Goal: Transaction & Acquisition: Book appointment/travel/reservation

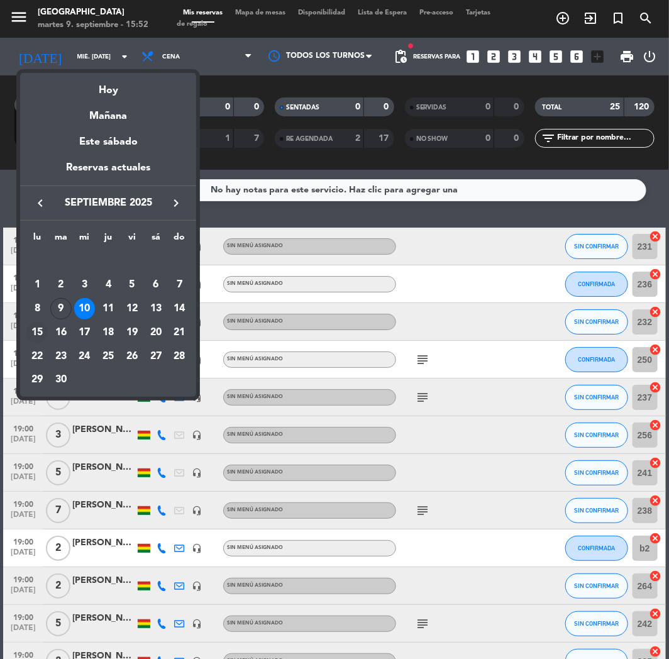
click at [35, 331] on div "15" at bounding box center [36, 332] width 21 height 21
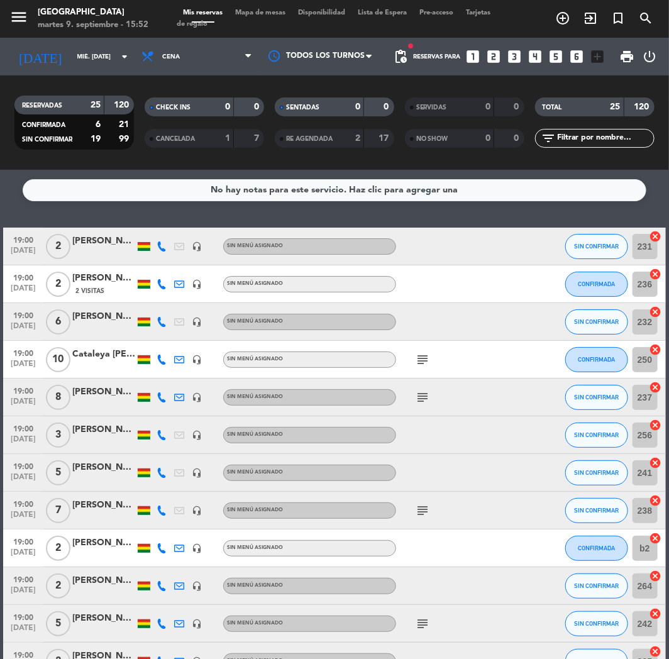
type input "lun. [DATE]"
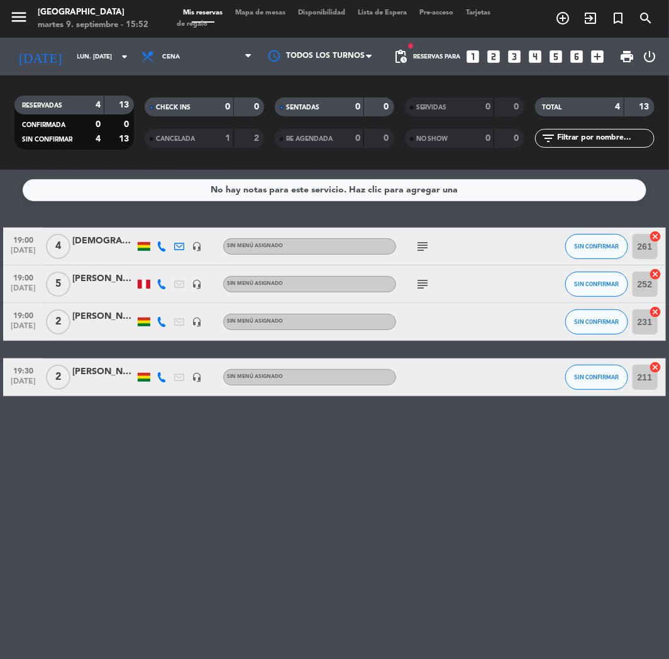
click at [499, 54] on icon "looks_two" at bounding box center [494, 56] width 16 height 16
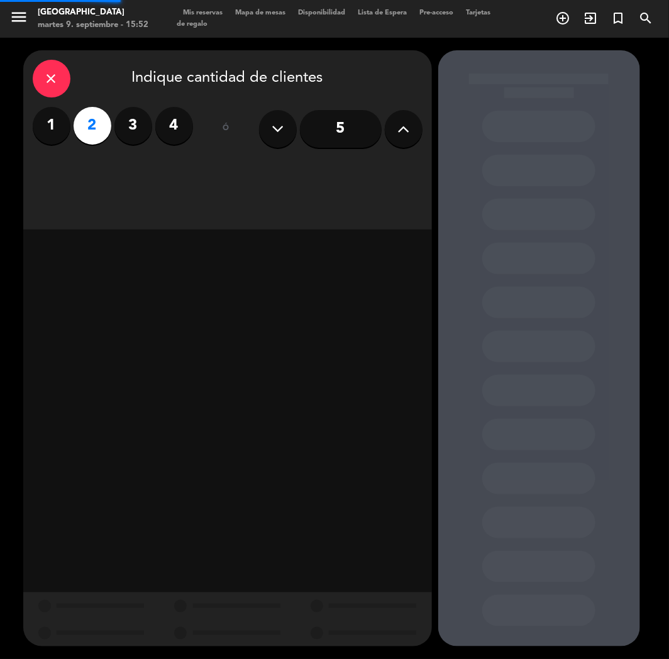
click at [499, 55] on div at bounding box center [539, 348] width 202 height 596
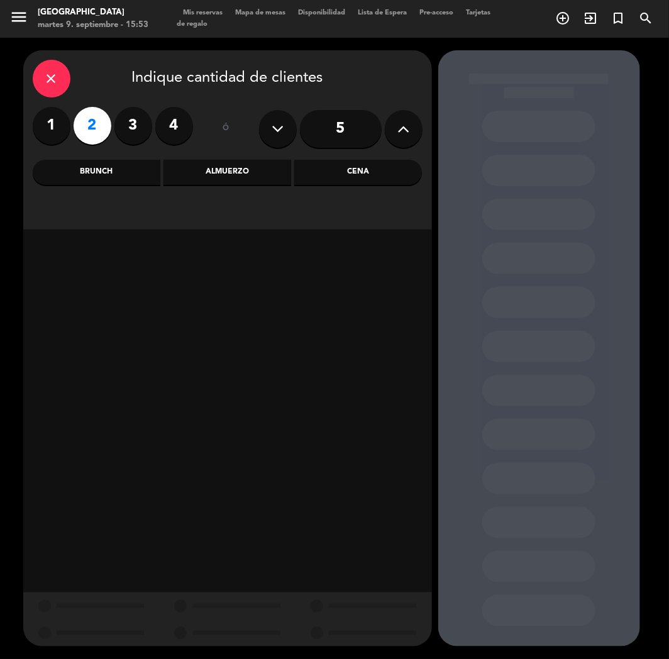
click at [403, 189] on div "close Indique cantidad de clientes 1 2 3 4 ó 5 Brunch Almuerzo Cena" at bounding box center [227, 139] width 409 height 179
click at [391, 174] on div "Cena" at bounding box center [358, 172] width 128 height 25
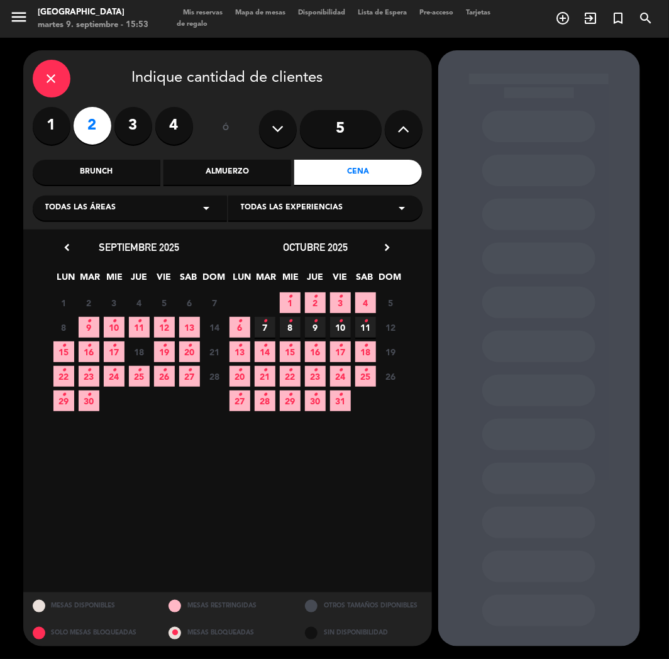
click at [109, 325] on span "10 •" at bounding box center [114, 327] width 21 height 21
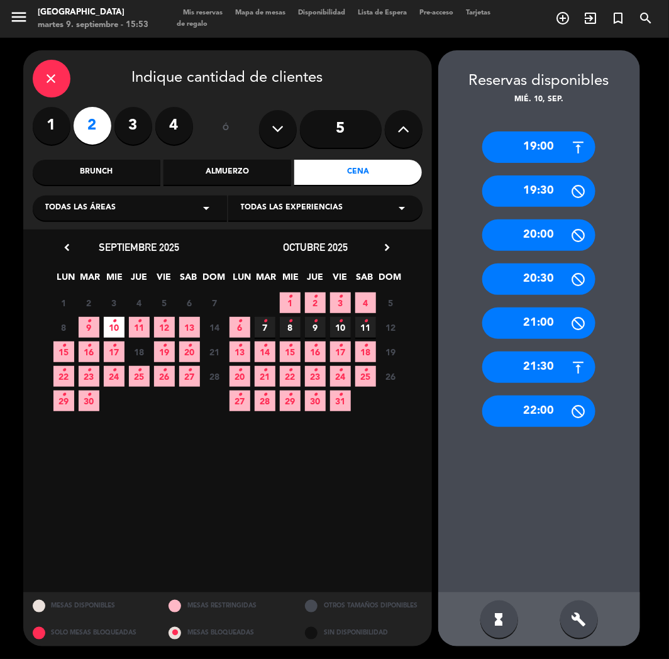
click at [515, 360] on div "21:30" at bounding box center [538, 367] width 113 height 31
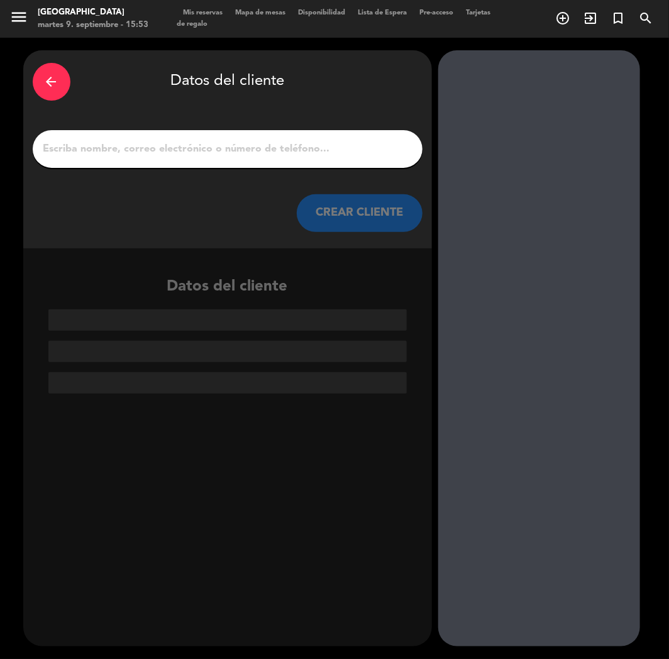
click at [225, 142] on input "1" at bounding box center [227, 149] width 371 height 18
paste input "[PERSON_NAME]"
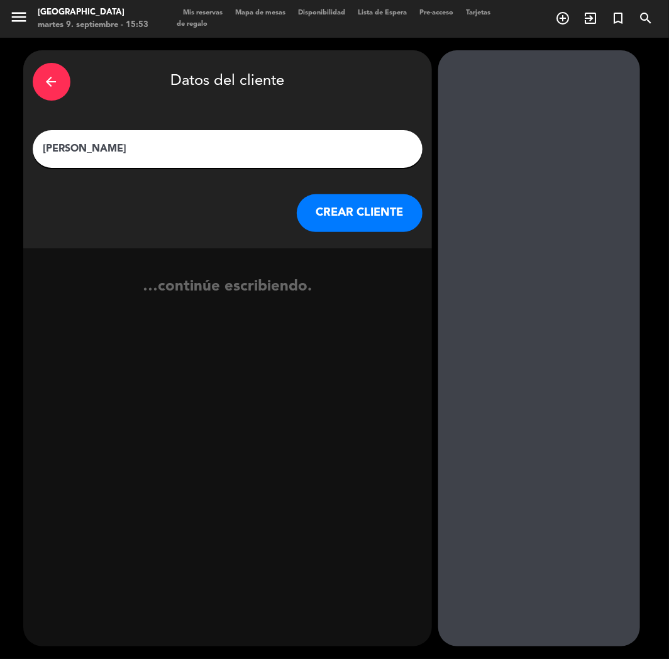
type input "[PERSON_NAME]"
drag, startPoint x: 344, startPoint y: 209, endPoint x: 8, endPoint y: 397, distance: 385.0
click at [342, 210] on button "CREAR CLIENTE" at bounding box center [360, 213] width 126 height 38
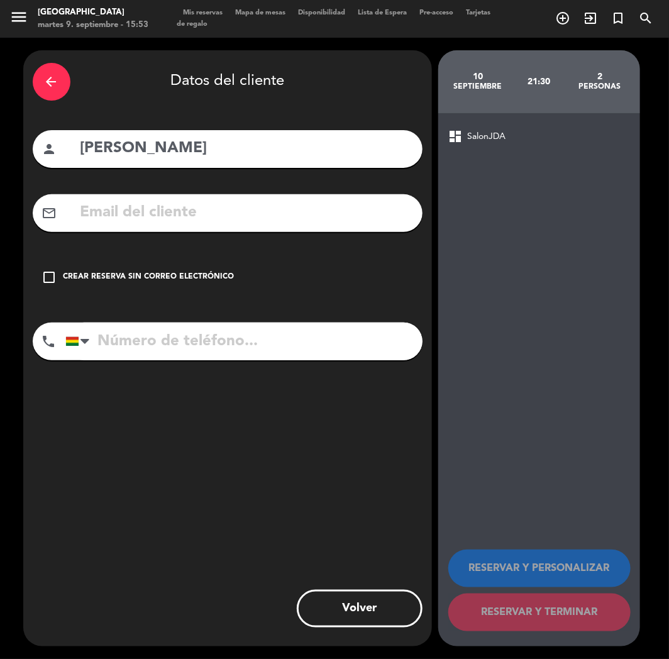
click at [174, 218] on input "text" at bounding box center [246, 213] width 334 height 26
paste input "[EMAIL_ADDRESS][PERSON_NAME][DOMAIN_NAME]"
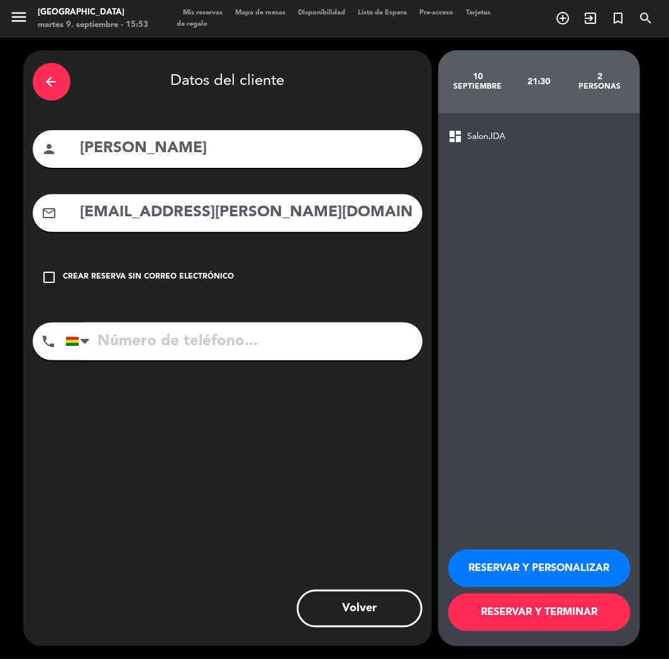
type input "[EMAIL_ADDRESS][PERSON_NAME][DOMAIN_NAME]"
click at [140, 347] on input "tel" at bounding box center [243, 342] width 357 height 38
paste input "[PHONE_NUMBER]"
type input "[PHONE_NUMBER]"
drag, startPoint x: 565, startPoint y: 569, endPoint x: 537, endPoint y: 543, distance: 37.4
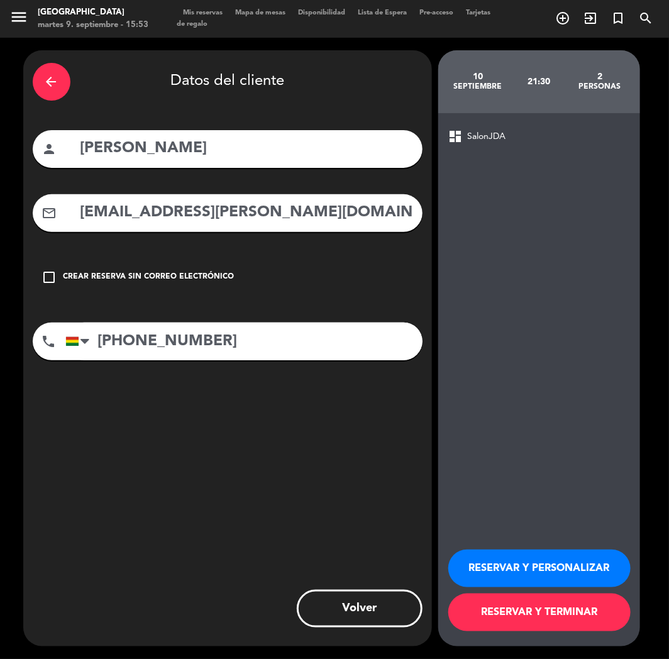
click at [564, 567] on button "RESERVAR Y PERSONALIZAR" at bounding box center [539, 569] width 182 height 38
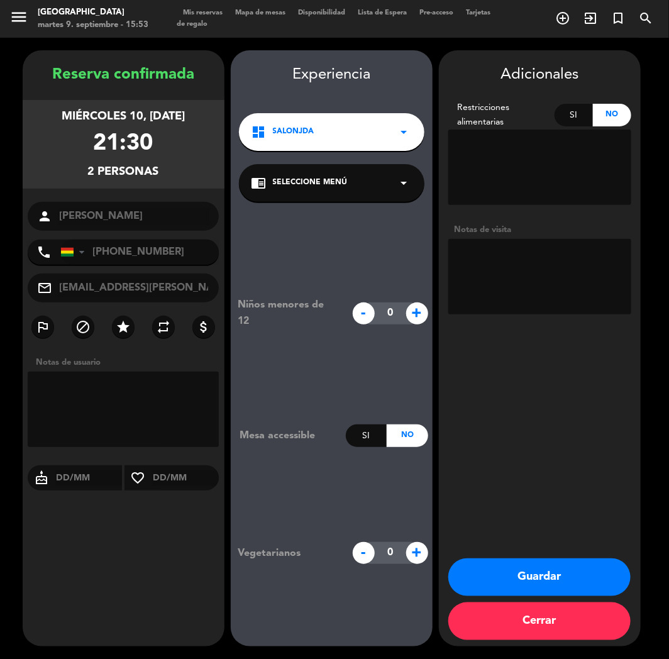
click at [569, 262] on textarea at bounding box center [539, 276] width 183 height 75
type textarea "CUMPLE"
click at [521, 562] on button "Guardar" at bounding box center [539, 578] width 182 height 38
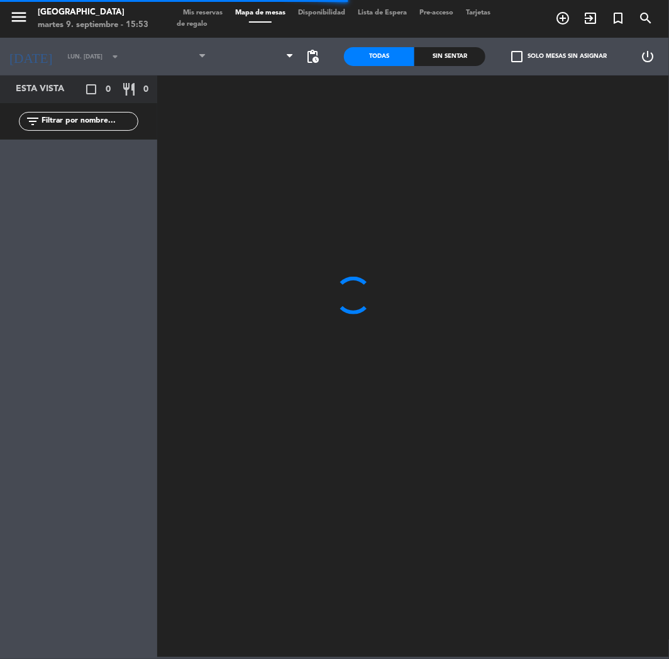
type input "[DEMOGRAPHIC_DATA] [DATE]"
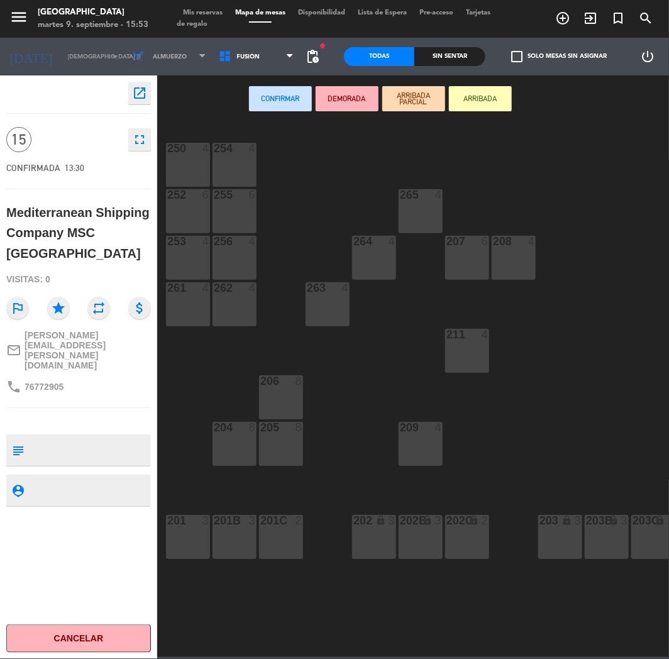
click at [298, 189] on div "250 4 254 4 252 6 255 6 265 4 253 4 256 4 264 4 207 6 208 4 261 4 262 4 263 4 2…" at bounding box center [416, 389] width 505 height 537
click at [216, 8] on div "Mis reservas Mapa de mesas Disponibilidad Lista de Espera Pre-acceso Tarjetas d…" at bounding box center [335, 19] width 316 height 23
click at [214, 11] on span "Mis reservas" at bounding box center [203, 12] width 52 height 7
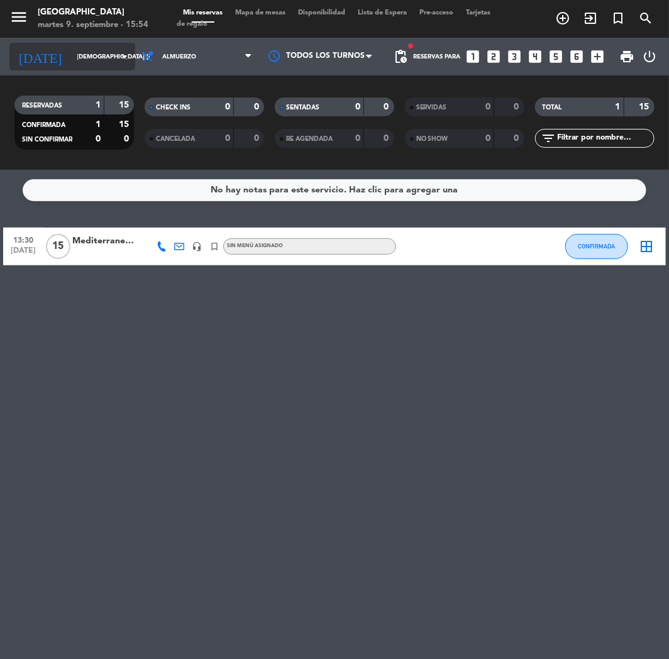
click at [86, 59] on input "[DEMOGRAPHIC_DATA] [DATE]" at bounding box center [113, 56] width 85 height 19
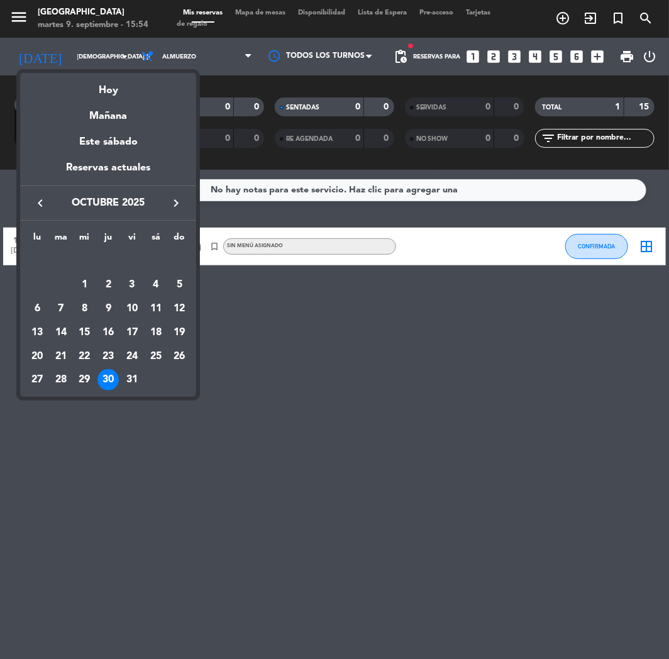
click at [44, 203] on icon "keyboard_arrow_left" at bounding box center [40, 203] width 15 height 15
click at [115, 307] on div "11" at bounding box center [107, 308] width 21 height 21
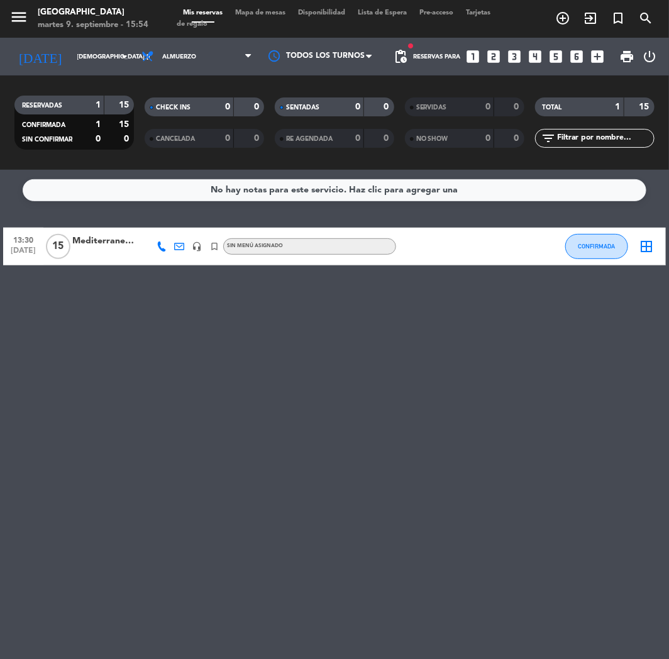
type input "[DEMOGRAPHIC_DATA] [DATE]"
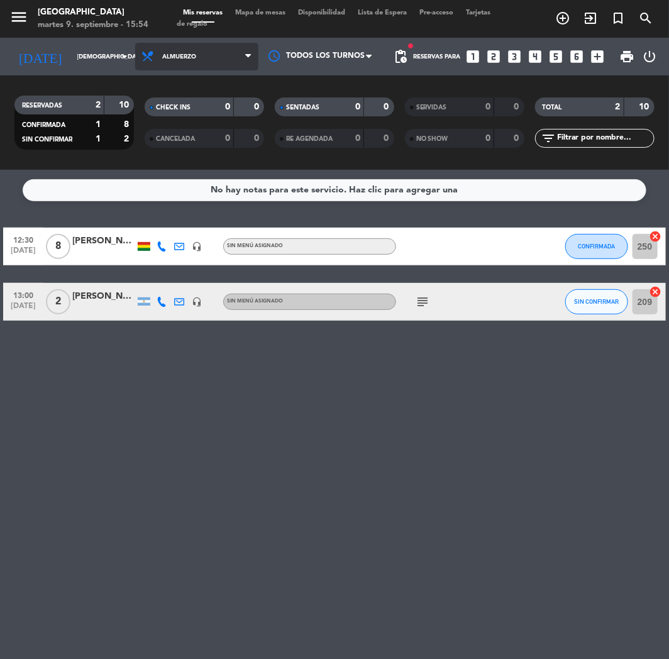
click at [204, 58] on span "Almuerzo" at bounding box center [196, 57] width 123 height 28
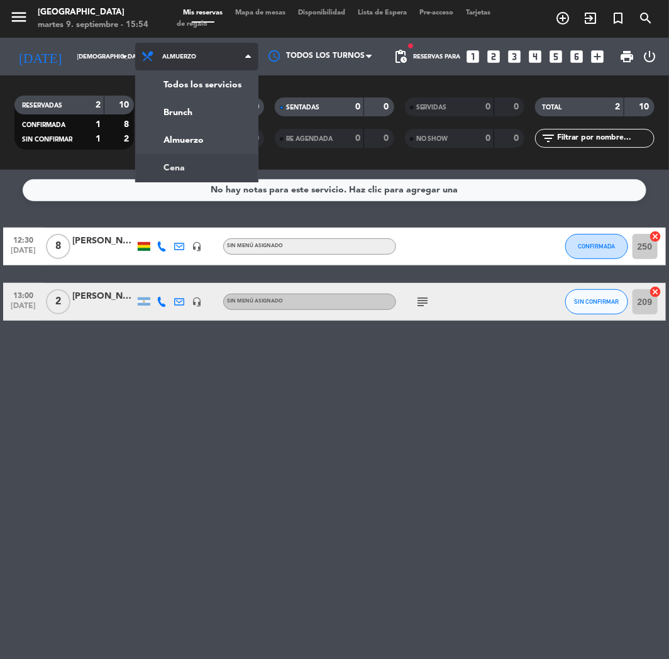
click at [177, 165] on div "menu Jardín de Asia martes 9. septiembre - 15:54 Mis reservas Mapa de mesas Dis…" at bounding box center [334, 85] width 669 height 170
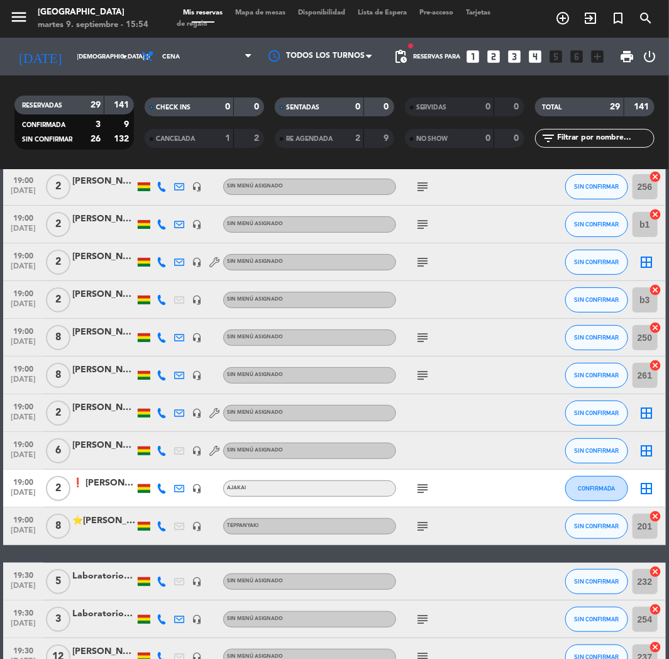
scroll to position [27, 0]
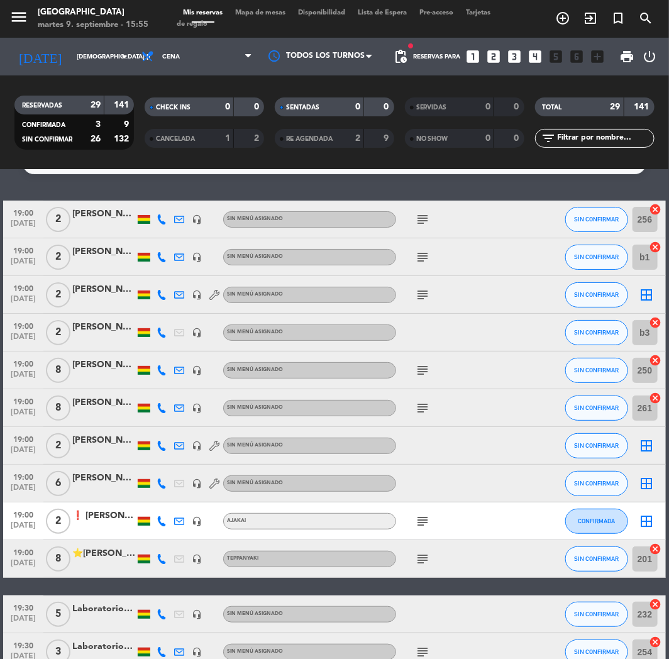
click at [484, 58] on div "Reservas para looks_one looks_two looks_3 looks_4 looks_5 looks_6 add_box" at bounding box center [512, 57] width 197 height 38
click at [492, 57] on icon "looks_two" at bounding box center [494, 56] width 16 height 16
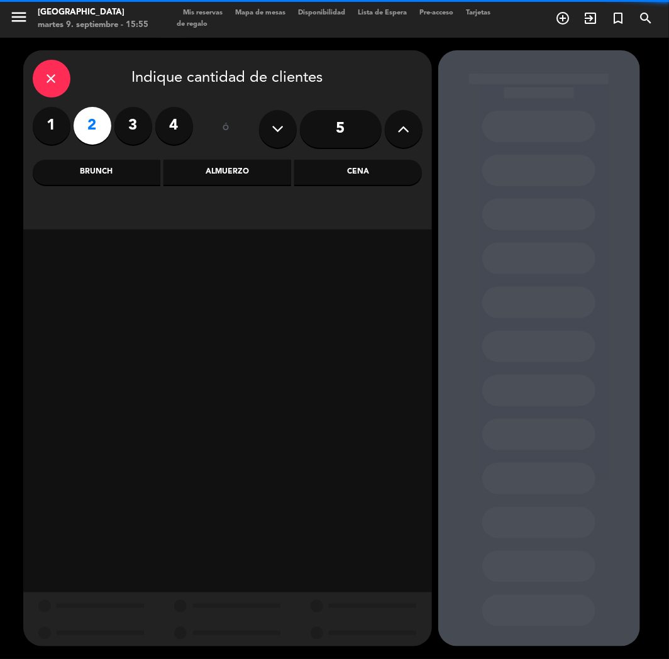
click at [364, 174] on div "Cena" at bounding box center [358, 172] width 128 height 25
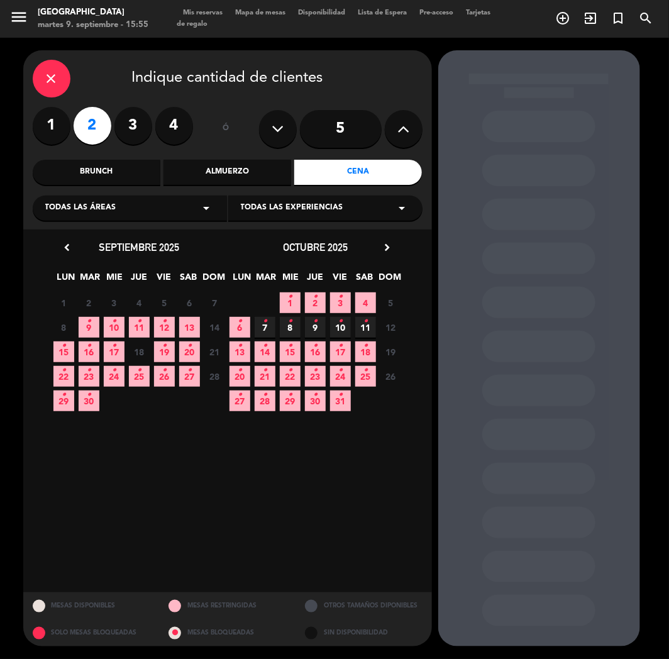
click at [64, 355] on icon "•" at bounding box center [64, 346] width 4 height 20
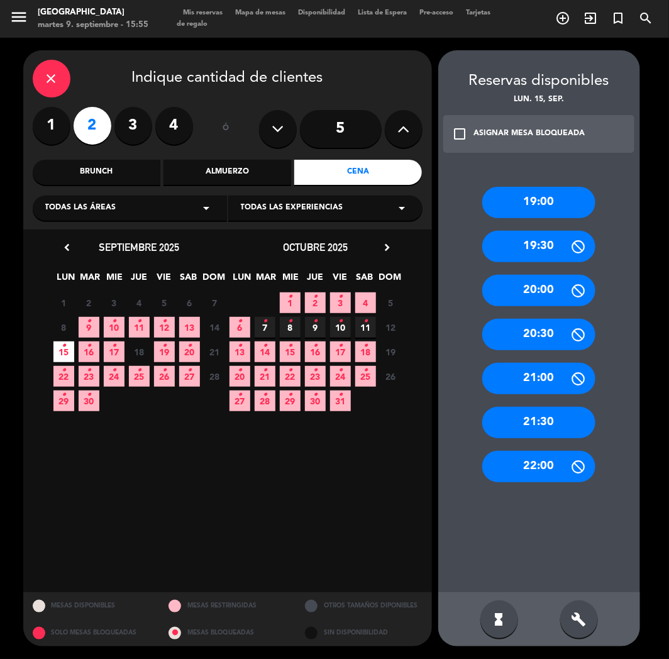
click at [548, 407] on div "21:30" at bounding box center [538, 422] width 113 height 31
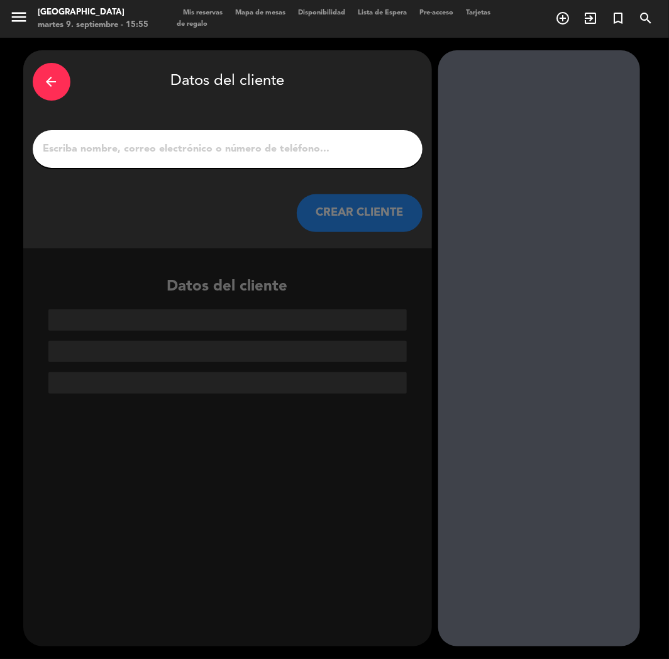
click at [242, 165] on div at bounding box center [228, 149] width 390 height 38
paste input "Vinx [PERSON_NAME]"
click at [241, 143] on input "Vinx [PERSON_NAME]" at bounding box center [227, 149] width 371 height 18
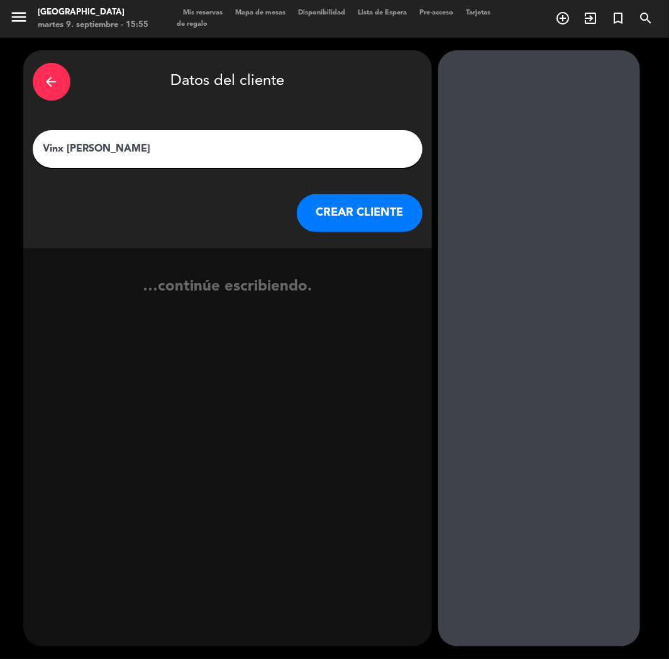
type input "Vinx [PERSON_NAME]"
click at [357, 228] on button "CREAR CLIENTE" at bounding box center [360, 213] width 126 height 38
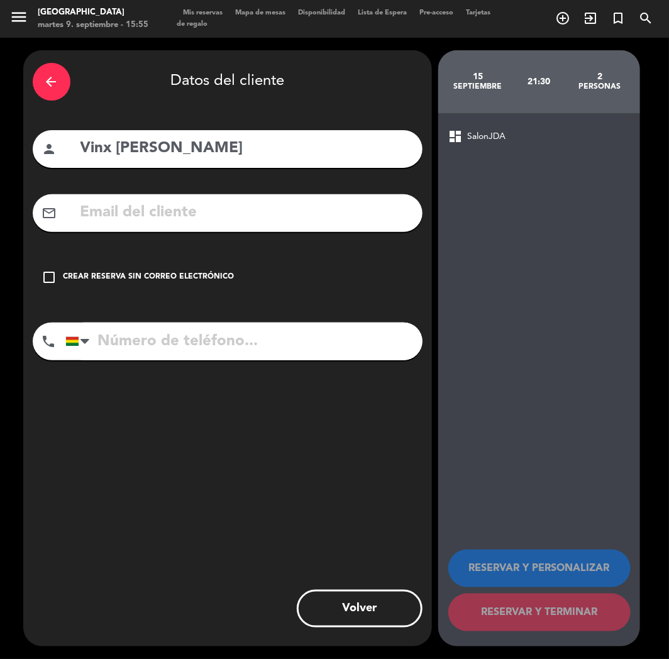
click at [178, 212] on input "text" at bounding box center [246, 213] width 334 height 26
paste input "[EMAIL_ADDRESS][DOMAIN_NAME]"
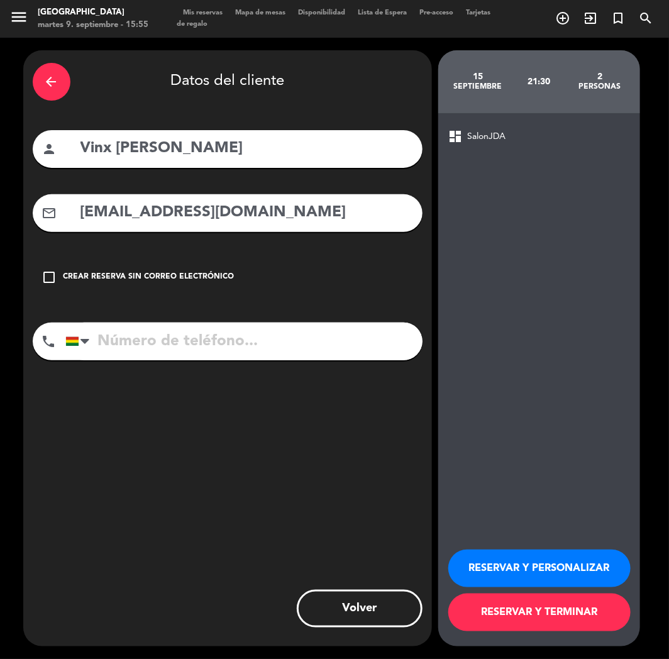
type input "[EMAIL_ADDRESS][DOMAIN_NAME]"
click at [109, 356] on input "tel" at bounding box center [243, 342] width 357 height 38
paste input "[PHONE_NUMBER]"
click at [178, 355] on input "[PHONE_NUMBER]" at bounding box center [243, 342] width 357 height 38
type input "[PHONE_NUMBER]"
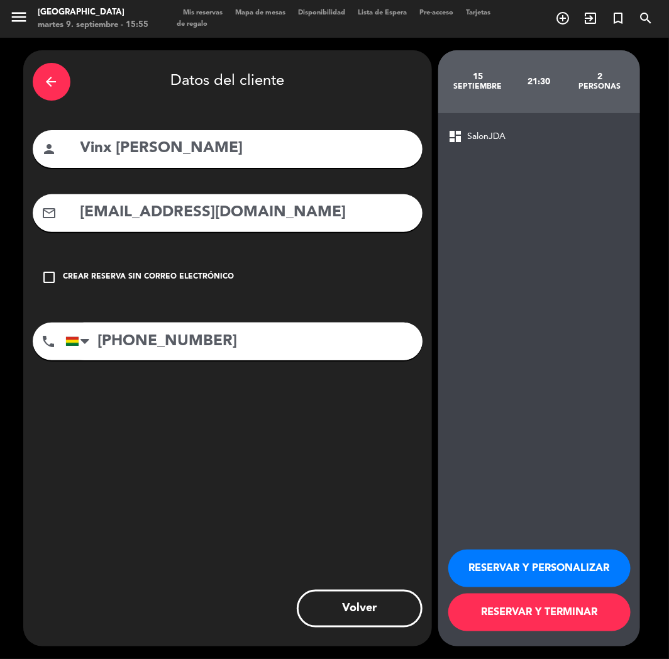
click at [494, 562] on button "RESERVAR Y PERSONALIZAR" at bounding box center [539, 569] width 182 height 38
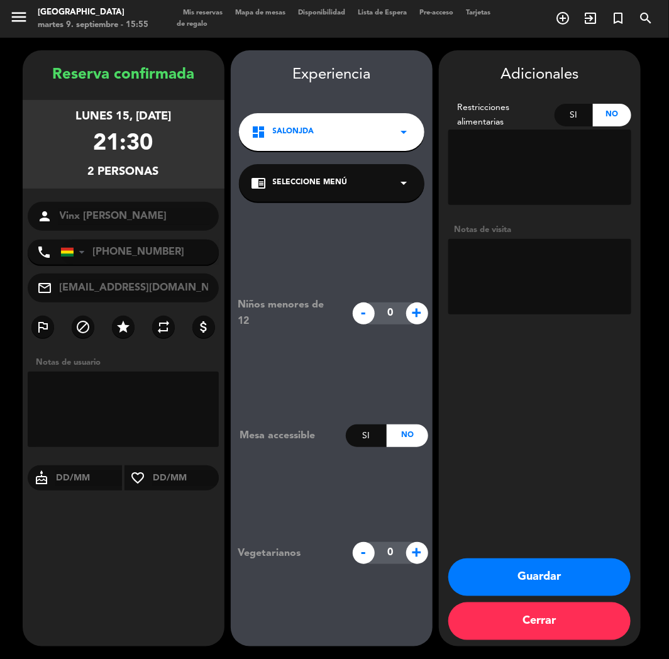
click at [537, 574] on button "Guardar" at bounding box center [539, 578] width 182 height 38
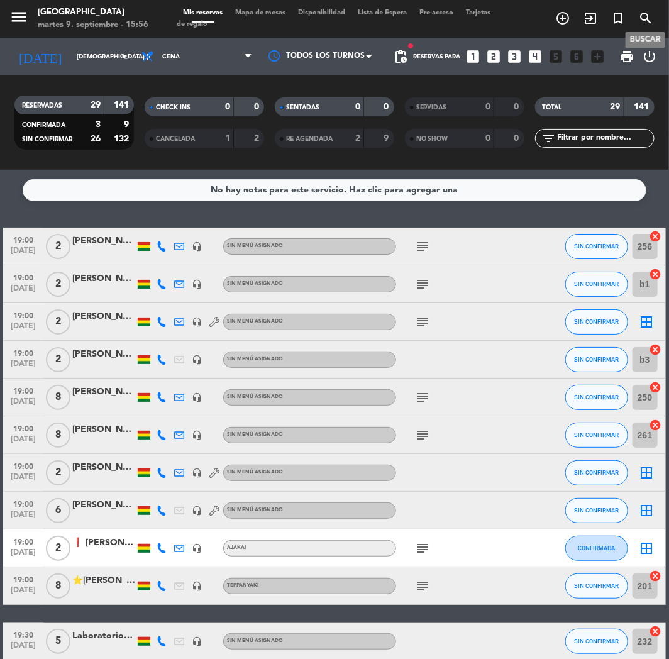
click at [645, 22] on icon "search" at bounding box center [645, 18] width 15 height 15
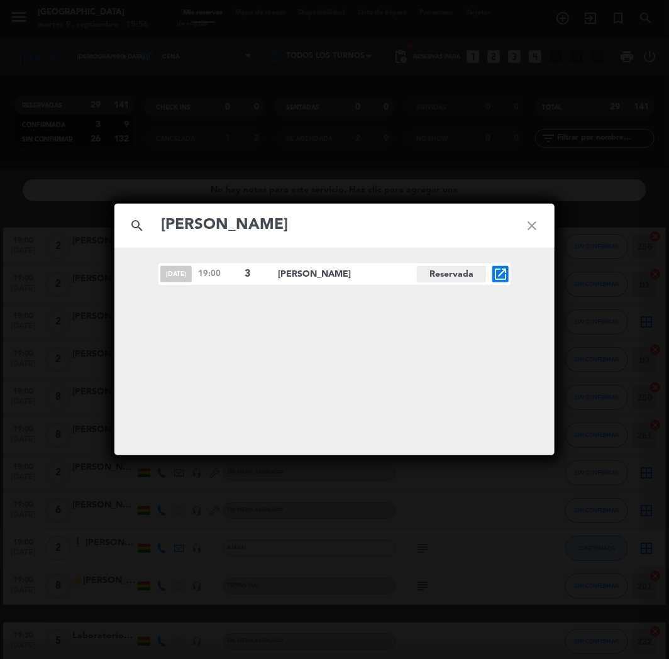
type input "[PERSON_NAME]"
click at [500, 274] on icon "open_in_new" at bounding box center [500, 274] width 15 height 15
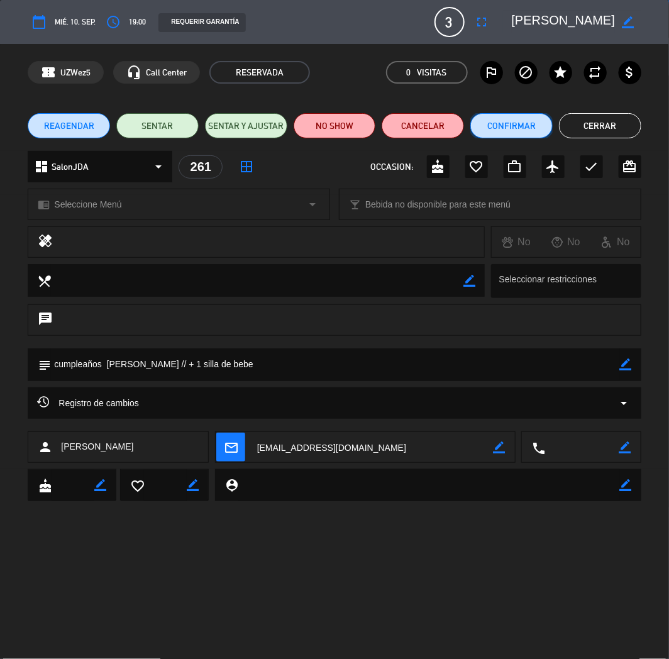
click at [511, 127] on button "Confirmar" at bounding box center [511, 125] width 82 height 25
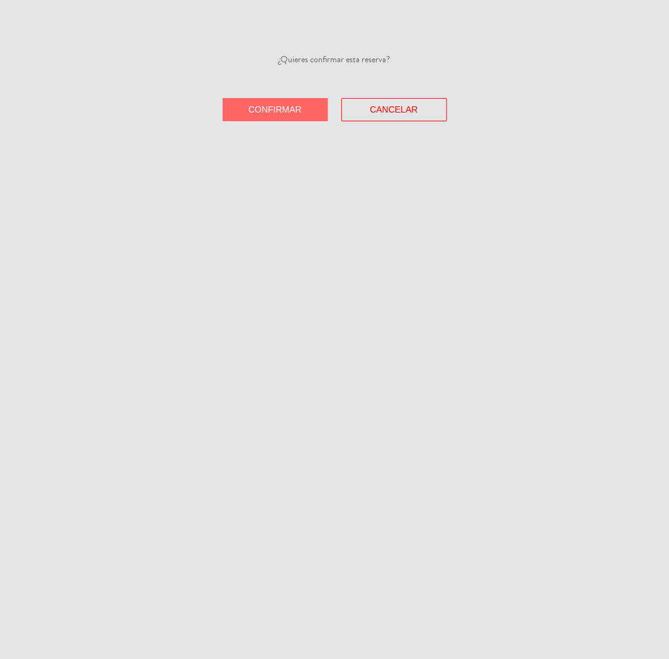
click at [306, 112] on button "Confirmar" at bounding box center [276, 109] width 106 height 23
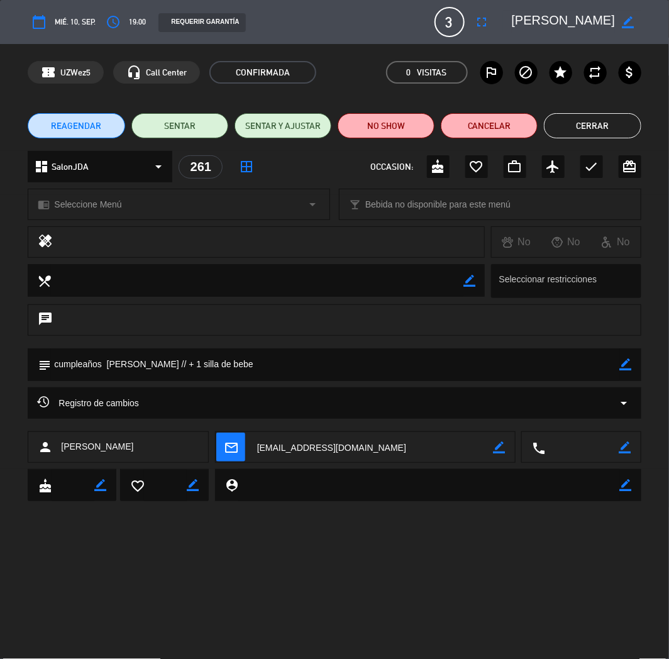
click at [589, 127] on button "Cerrar" at bounding box center [592, 125] width 97 height 25
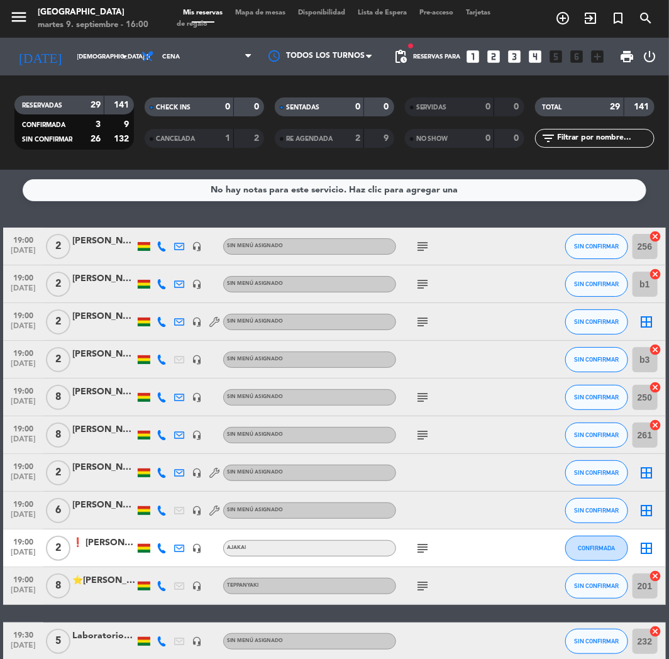
click at [493, 59] on icon "looks_two" at bounding box center [494, 56] width 16 height 16
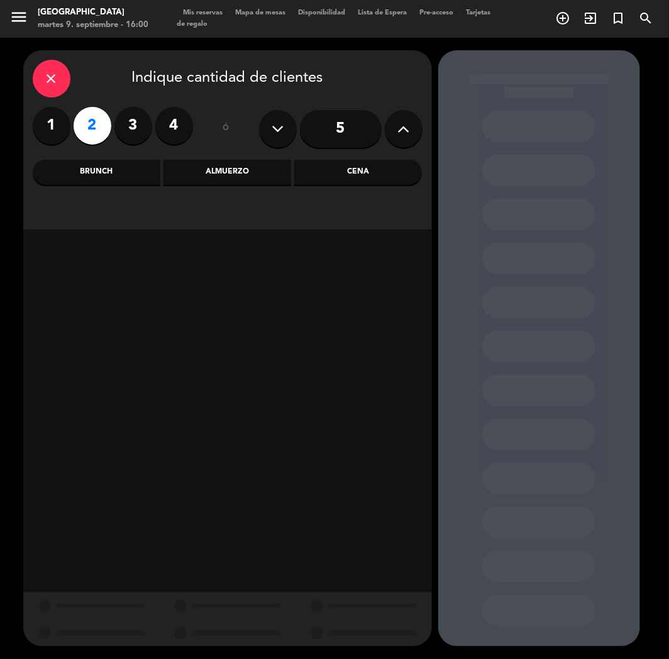
click at [353, 172] on div "Cena" at bounding box center [358, 172] width 128 height 25
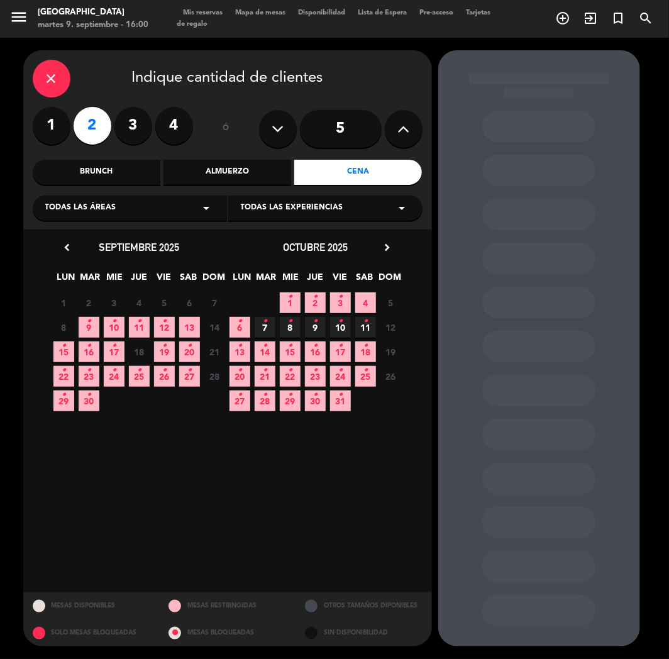
click at [52, 91] on div "close" at bounding box center [52, 79] width 38 height 38
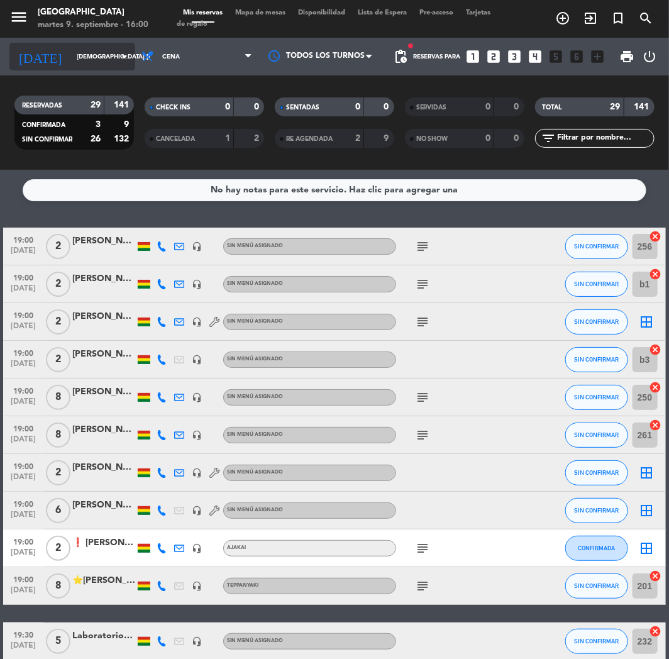
click at [83, 58] on input "[DEMOGRAPHIC_DATA] [DATE]" at bounding box center [113, 56] width 85 height 19
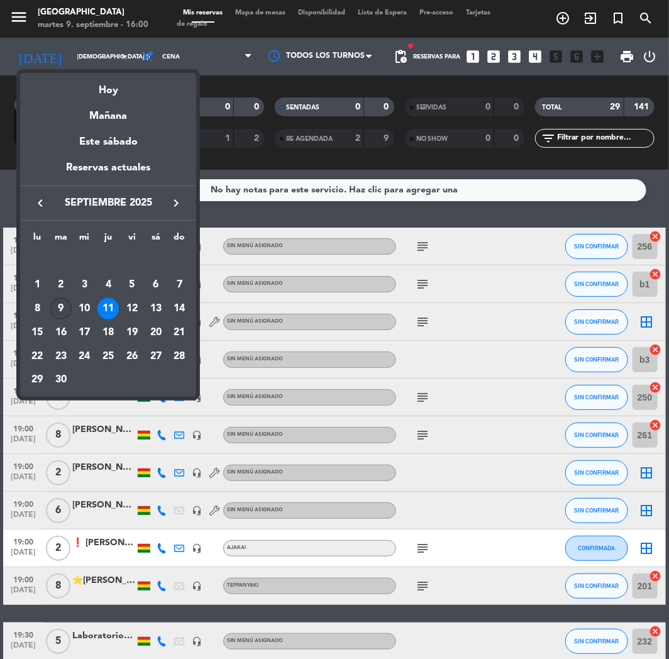
click at [62, 307] on div "9" at bounding box center [60, 308] width 21 height 21
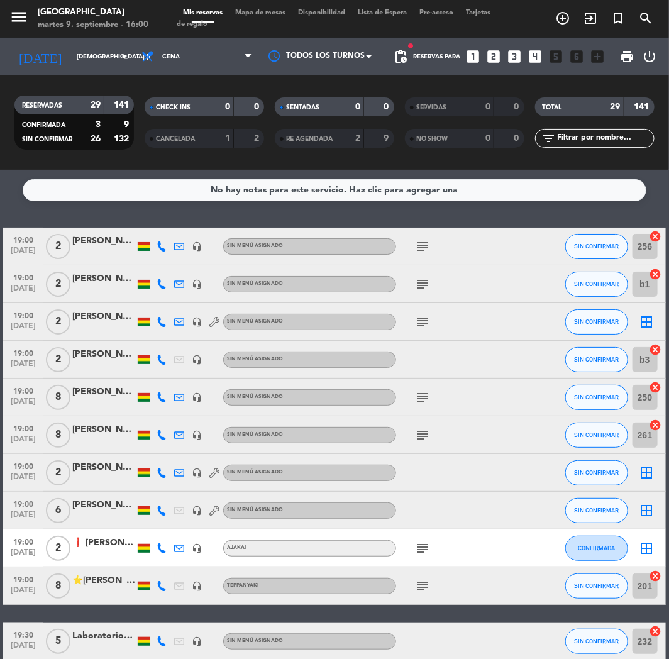
type input "[DATE] sep."
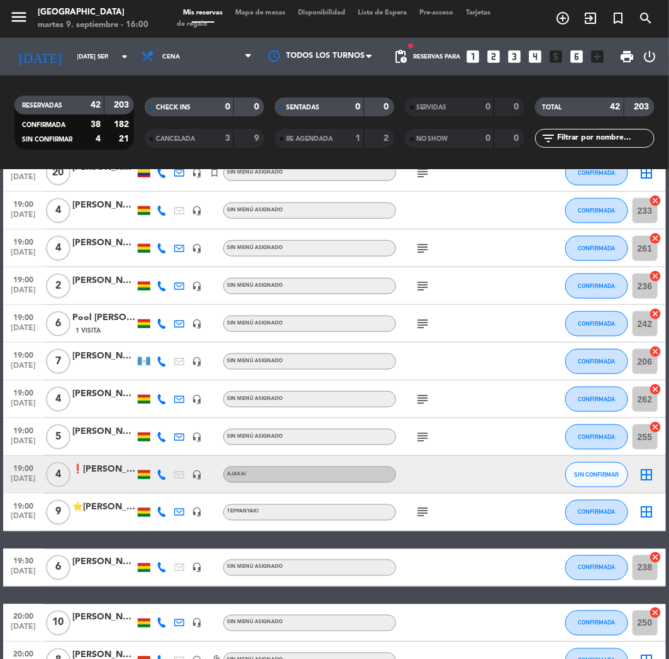
scroll to position [559, 0]
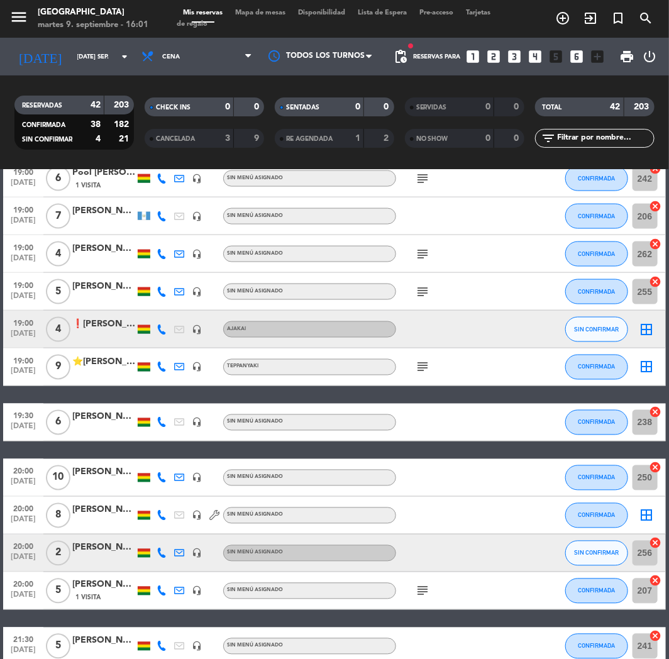
click at [495, 55] on icon "looks_two" at bounding box center [494, 56] width 16 height 16
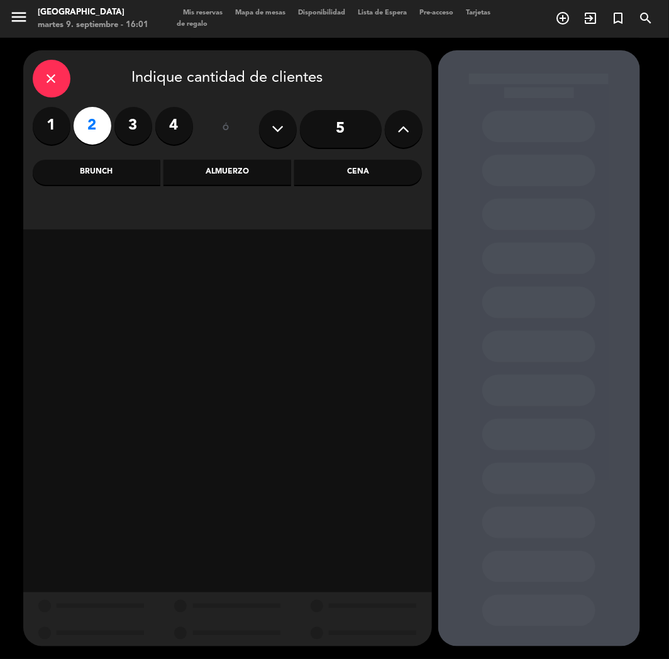
click at [341, 167] on div "Cena" at bounding box center [358, 172] width 128 height 25
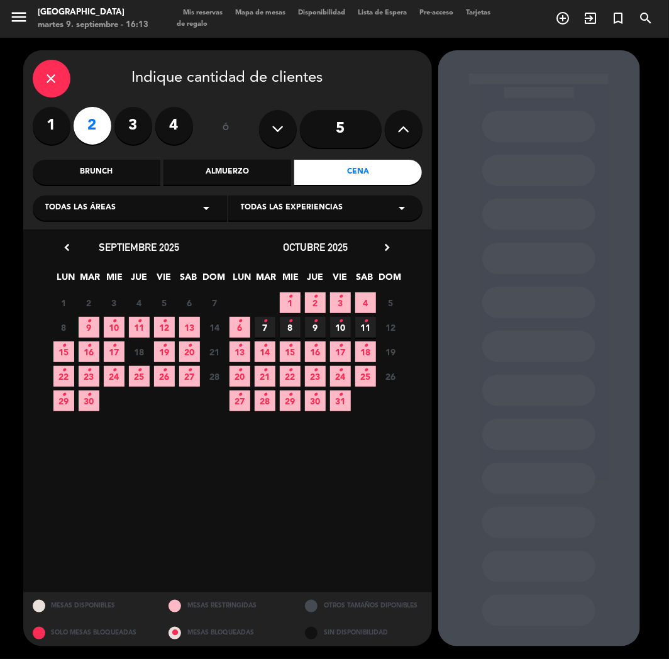
click at [345, 167] on div "Cena" at bounding box center [358, 172] width 128 height 25
click at [115, 336] on icon "•" at bounding box center [114, 346] width 4 height 20
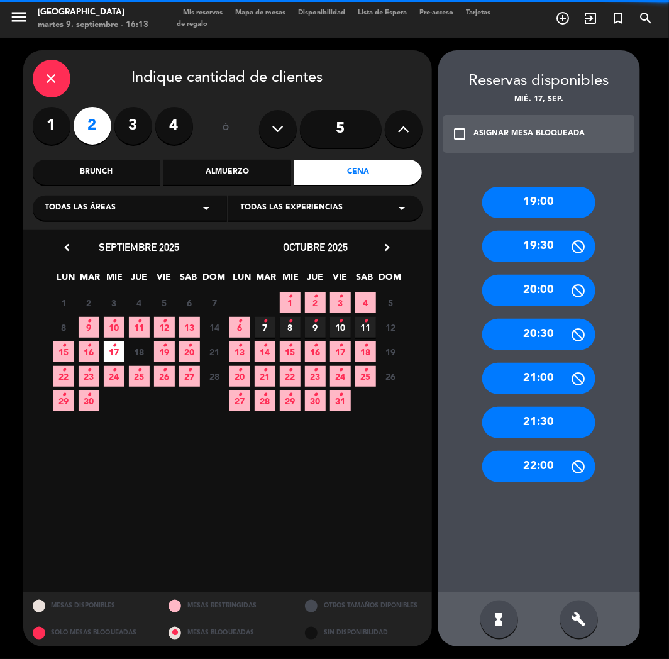
click at [108, 325] on span "10 •" at bounding box center [114, 327] width 21 height 21
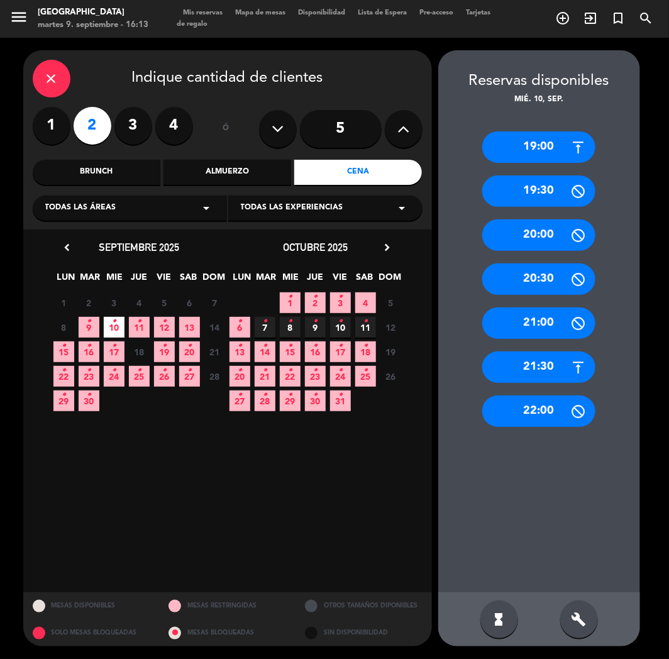
drag, startPoint x: 536, startPoint y: 148, endPoint x: 502, endPoint y: 127, distance: 39.8
click at [535, 148] on div "19:00" at bounding box center [538, 146] width 113 height 31
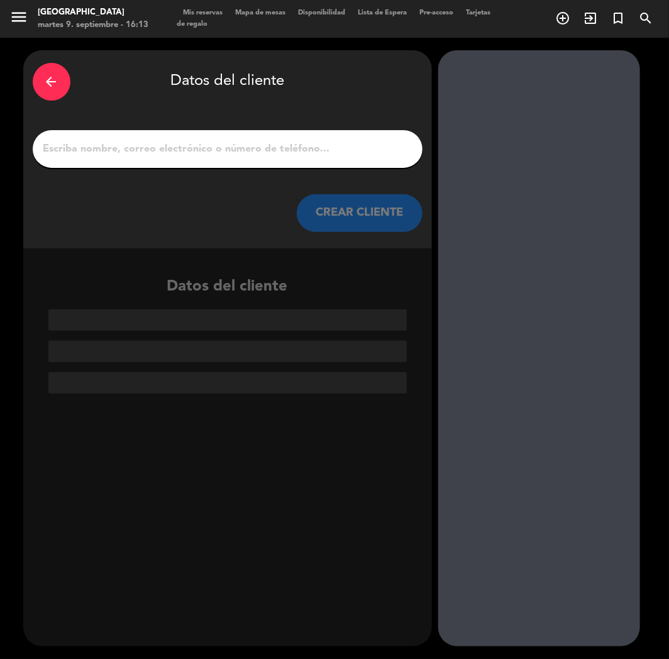
click at [236, 145] on input "1" at bounding box center [227, 149] width 371 height 18
paste input "[PERSON_NAME]"
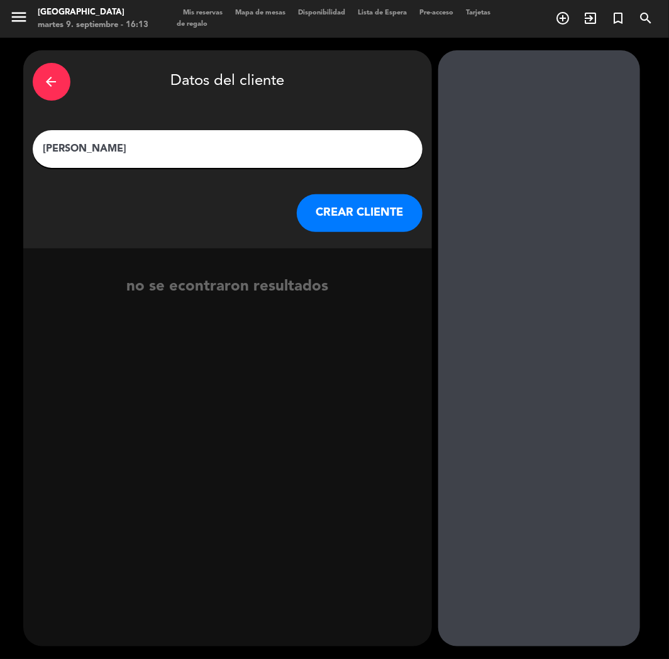
type input "[PERSON_NAME]"
click at [376, 214] on button "CREAR CLIENTE" at bounding box center [360, 213] width 126 height 38
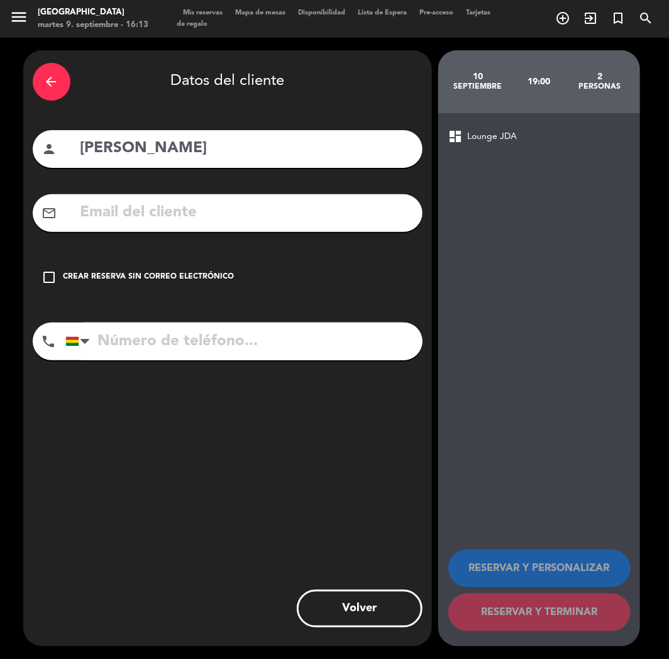
click at [129, 212] on input "text" at bounding box center [246, 213] width 334 height 26
paste input "[EMAIL_ADDRESS][DOMAIN_NAME]"
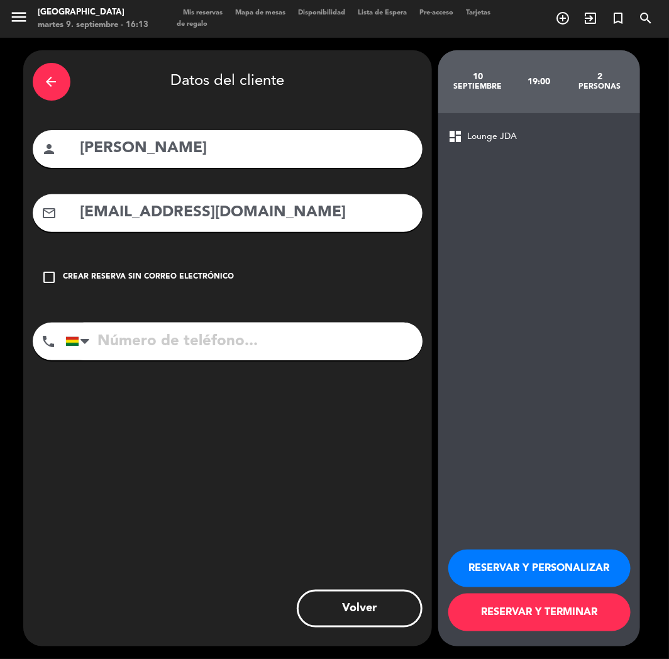
type input "[EMAIL_ADDRESS][DOMAIN_NAME]"
click at [153, 343] on input "tel" at bounding box center [243, 342] width 357 height 38
click at [151, 329] on input "tel" at bounding box center [243, 342] width 357 height 38
paste input "[PHONE_NUMBER]"
type input "[PHONE_NUMBER]"
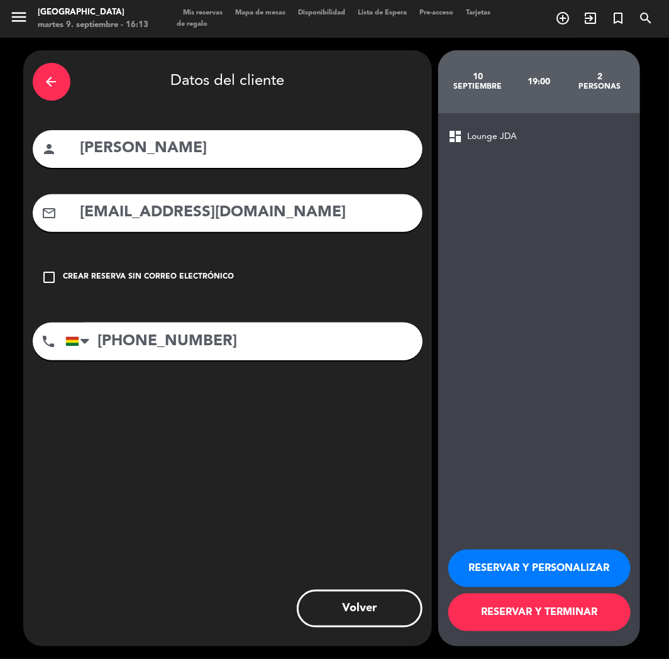
click at [509, 567] on button "RESERVAR Y PERSONALIZAR" at bounding box center [539, 569] width 182 height 38
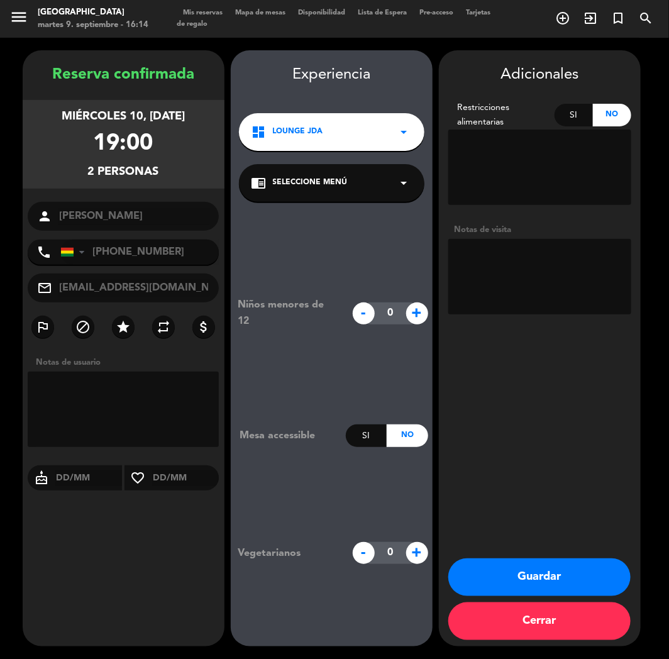
click at [487, 593] on button "Guardar" at bounding box center [539, 578] width 182 height 38
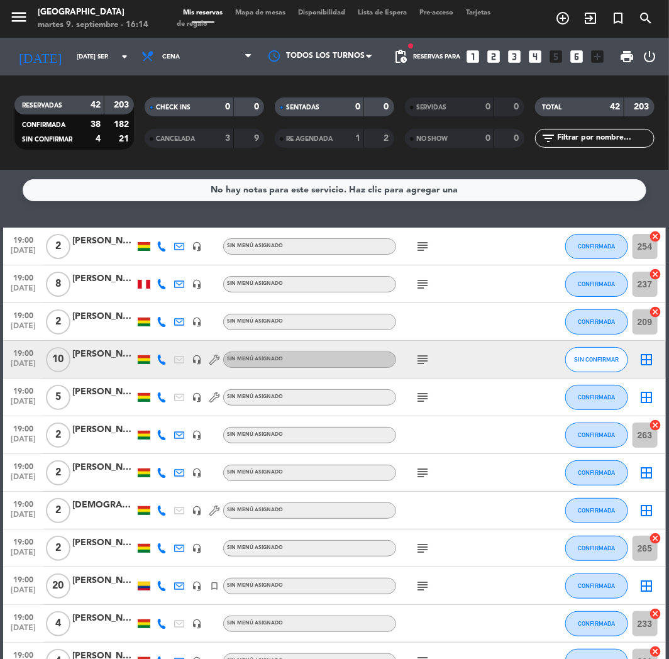
click at [518, 57] on icon "looks_3" at bounding box center [515, 56] width 16 height 16
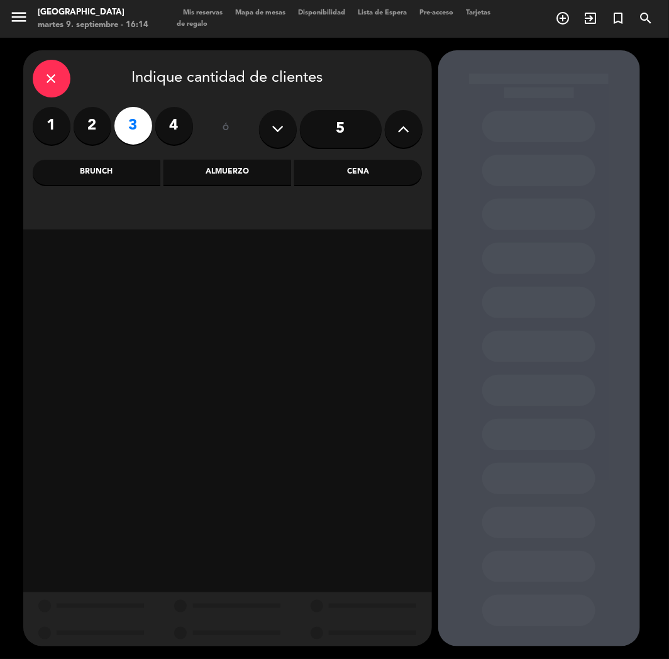
click at [341, 177] on div "Cena" at bounding box center [358, 172] width 128 height 25
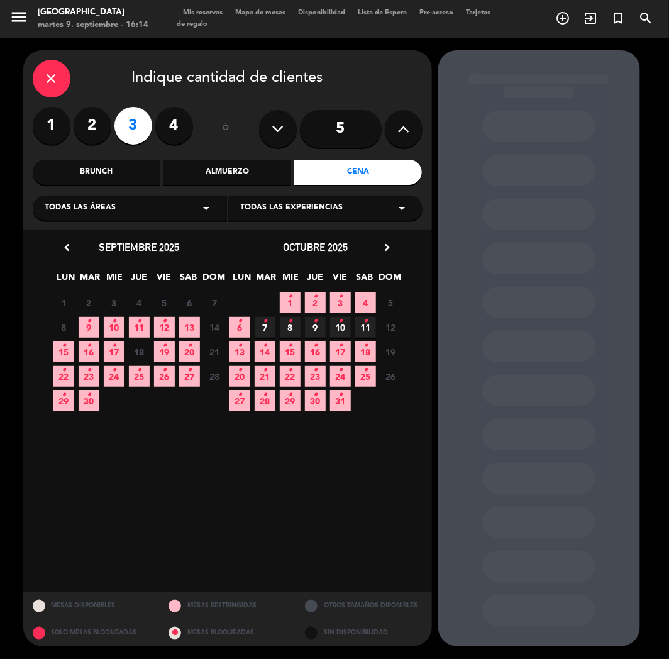
click at [89, 350] on icon "•" at bounding box center [89, 346] width 4 height 20
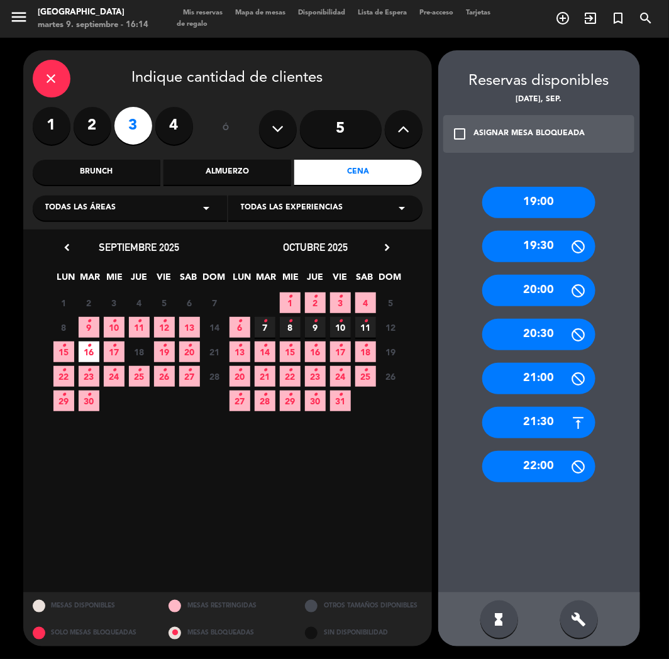
click at [533, 412] on div "21:30" at bounding box center [538, 422] width 113 height 31
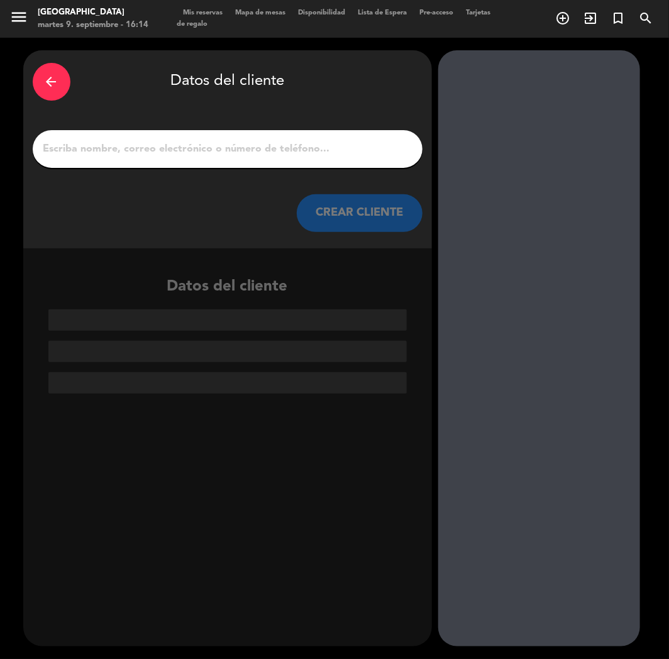
paste input "[PERSON_NAME]"
click at [218, 150] on input "1" at bounding box center [227, 149] width 371 height 18
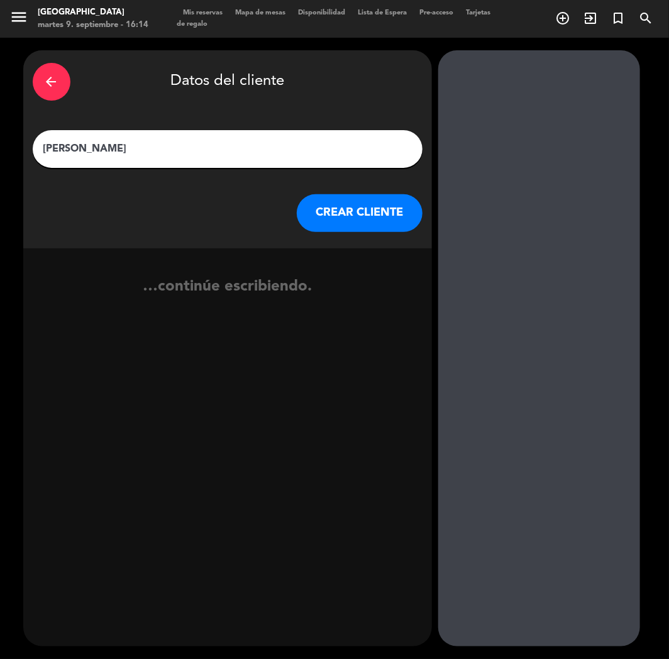
type input "[PERSON_NAME]"
click at [337, 205] on button "CREAR CLIENTE" at bounding box center [360, 213] width 126 height 38
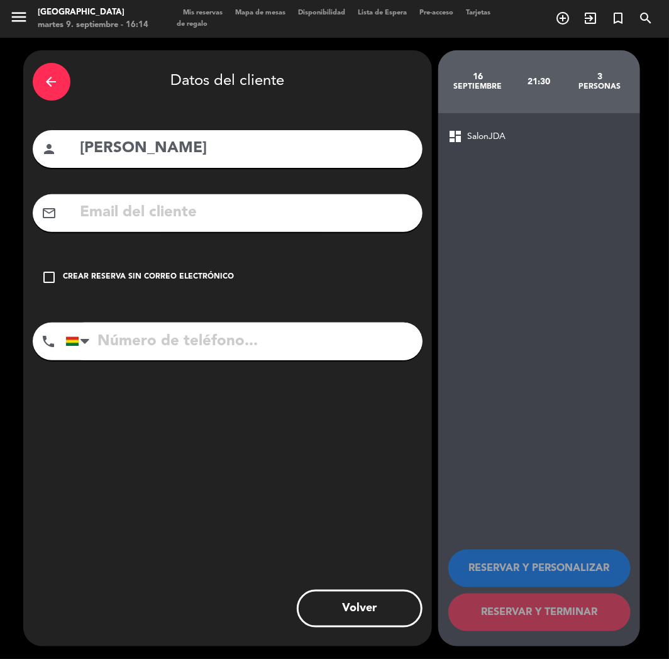
click at [92, 218] on input "text" at bounding box center [246, 213] width 334 height 26
paste input "[EMAIL_ADDRESS][DOMAIN_NAME]"
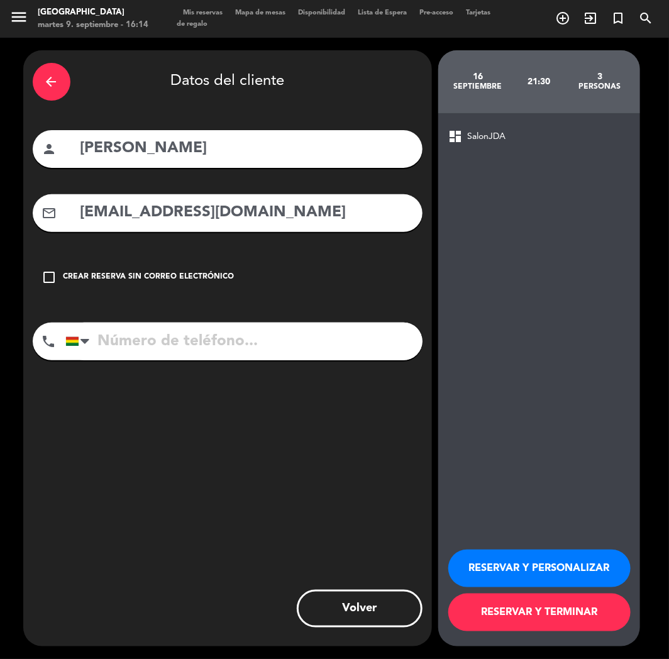
type input "[EMAIL_ADDRESS][DOMAIN_NAME]"
click at [154, 347] on input "tel" at bounding box center [243, 342] width 357 height 38
paste input "[PHONE_NUMBER]"
click at [189, 350] on input "tel" at bounding box center [243, 342] width 357 height 38
type input "[PHONE_NUMBER]"
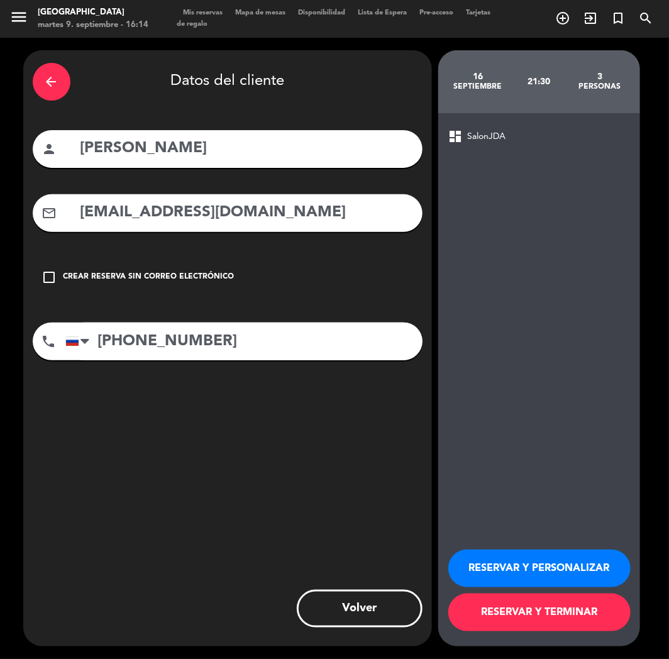
click at [511, 575] on button "RESERVAR Y PERSONALIZAR" at bounding box center [539, 569] width 182 height 38
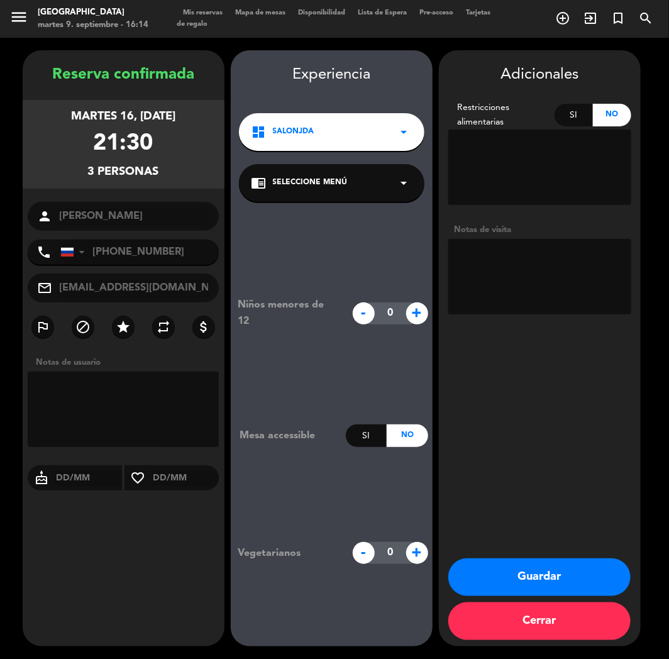
click at [459, 270] on textarea at bounding box center [539, 276] width 183 height 75
type textarea "CUMPLE"
click at [520, 581] on button "Guardar" at bounding box center [539, 578] width 182 height 38
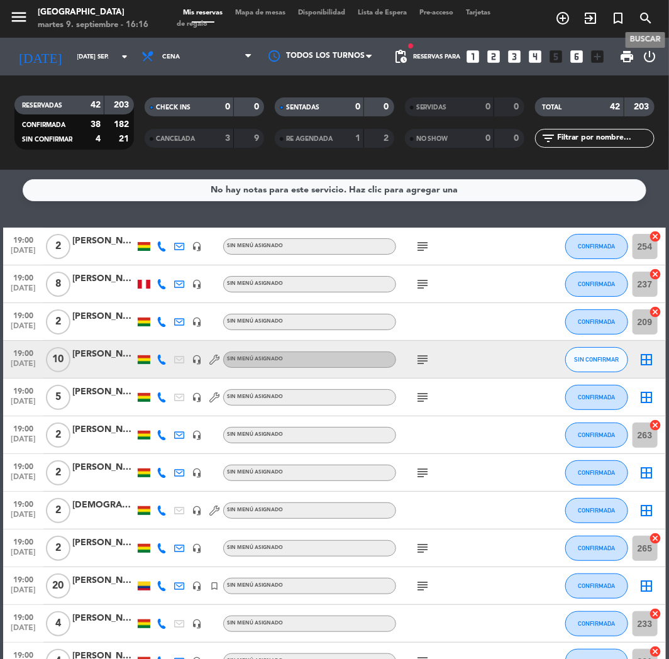
click at [652, 18] on icon "search" at bounding box center [645, 18] width 15 height 15
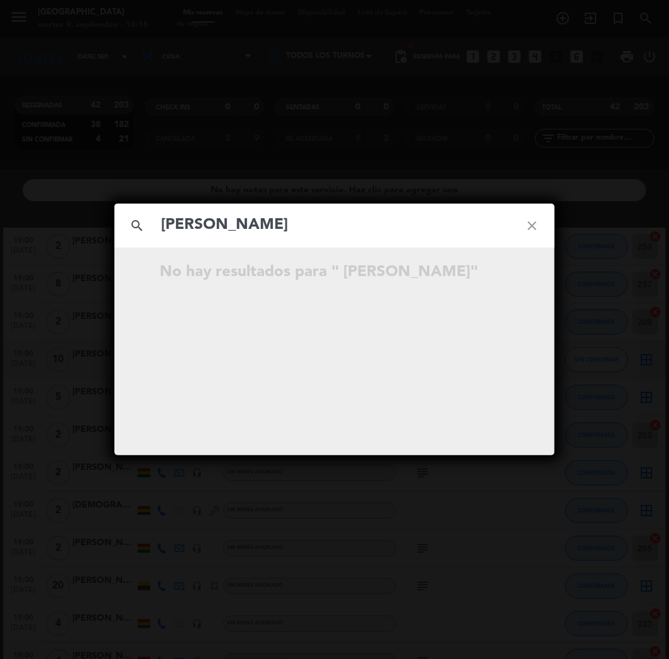
click at [165, 225] on input "[PERSON_NAME]" at bounding box center [335, 226] width 350 height 26
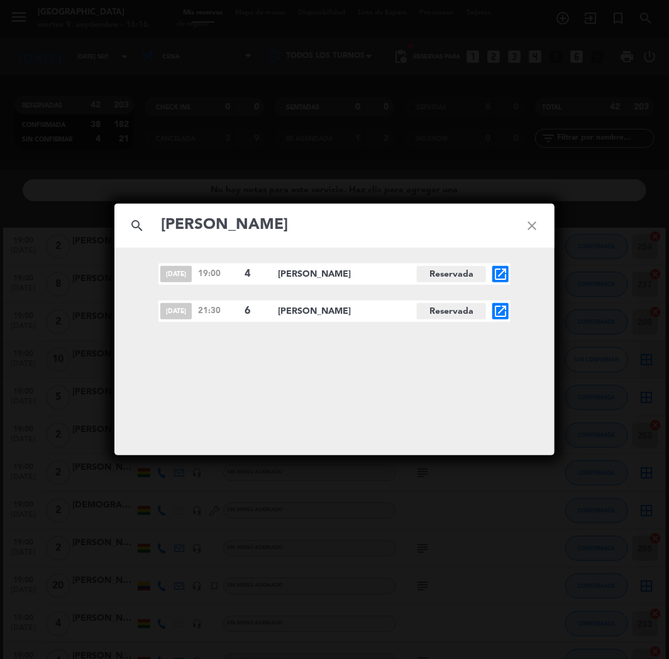
type input "[PERSON_NAME]"
click at [504, 313] on icon "open_in_new" at bounding box center [500, 311] width 15 height 15
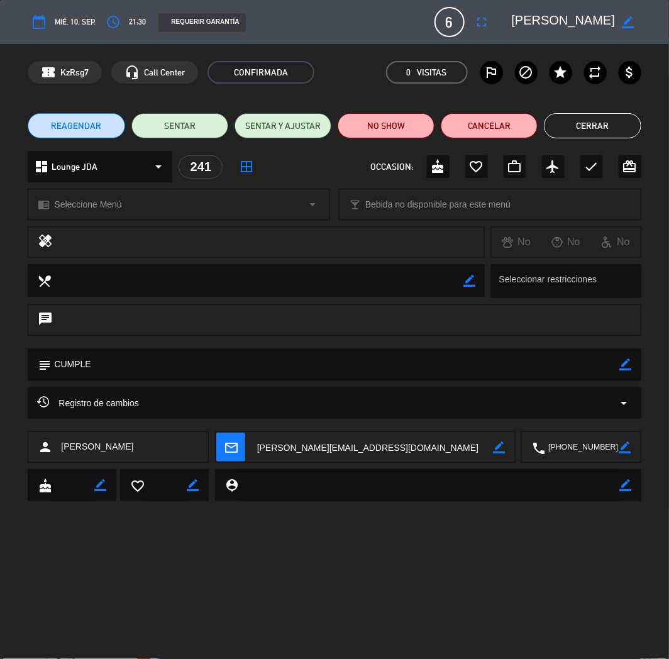
click at [577, 126] on button "Cerrar" at bounding box center [592, 125] width 97 height 25
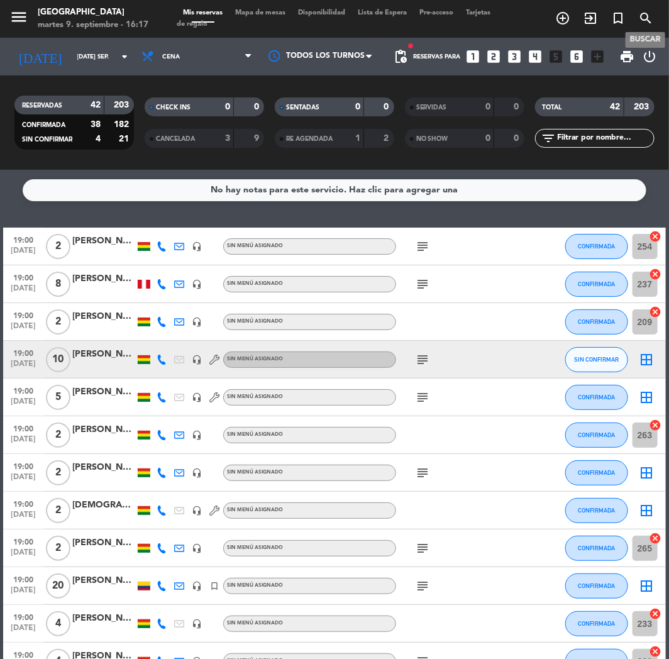
click at [650, 19] on icon "search" at bounding box center [645, 18] width 15 height 15
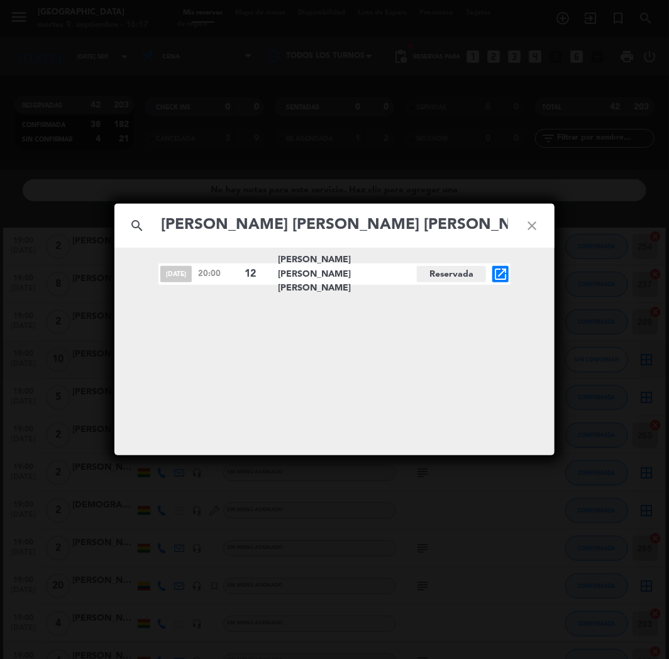
type input "[PERSON_NAME] [PERSON_NAME] [PERSON_NAME]"
click at [501, 276] on icon "open_in_new" at bounding box center [500, 274] width 15 height 15
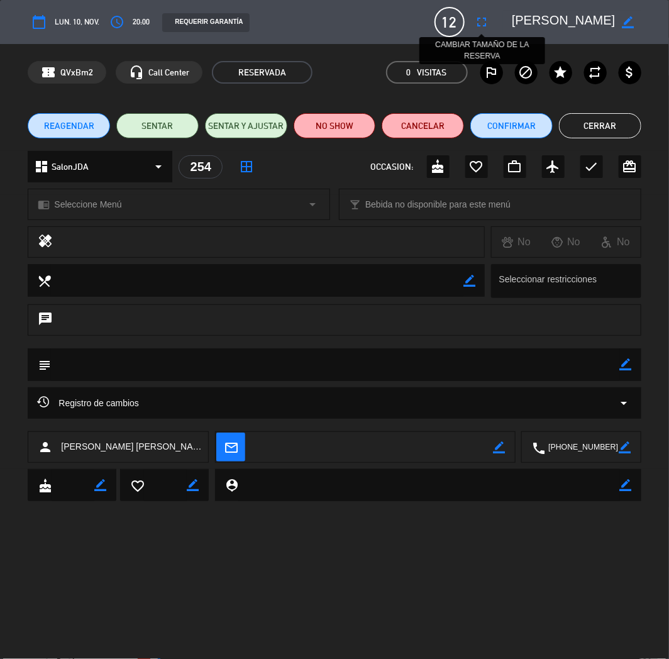
click at [476, 17] on icon "fullscreen" at bounding box center [482, 21] width 15 height 15
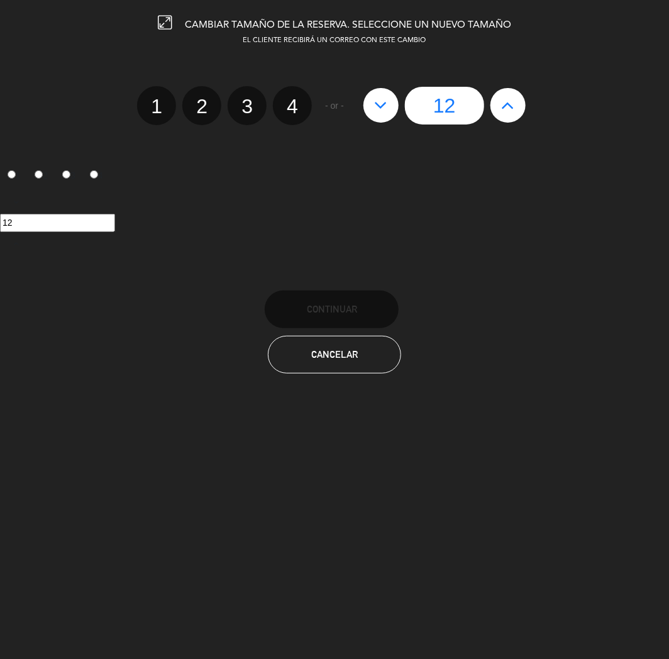
click at [506, 108] on icon at bounding box center [507, 105] width 13 height 20
type input "13"
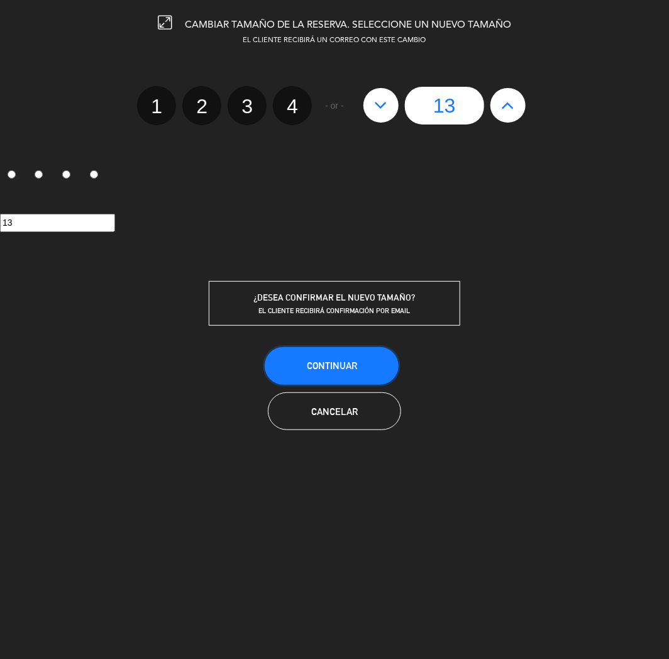
click at [355, 369] on button "Continuar" at bounding box center [332, 366] width 134 height 38
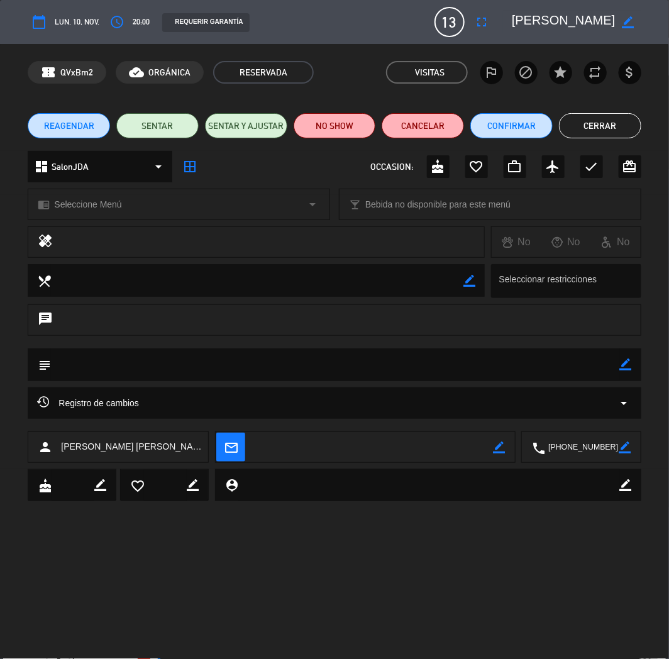
drag, startPoint x: 611, startPoint y: 135, endPoint x: 525, endPoint y: 118, distance: 87.8
click at [611, 135] on button "Cerrar" at bounding box center [600, 125] width 82 height 25
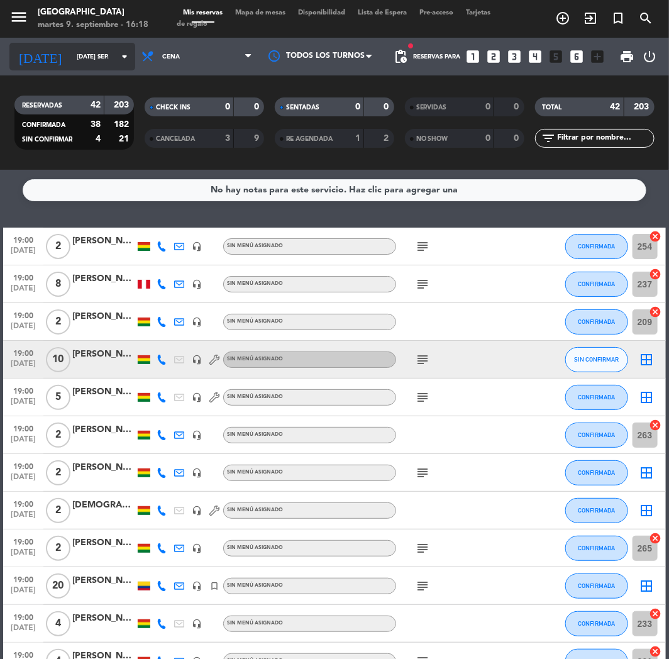
click at [80, 60] on input "[DATE] sep." at bounding box center [113, 56] width 85 height 19
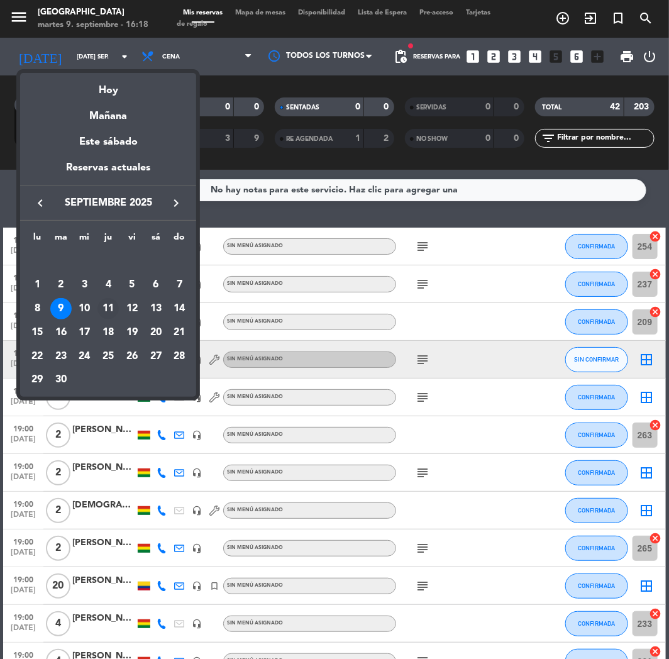
click at [111, 304] on div "11" at bounding box center [107, 308] width 21 height 21
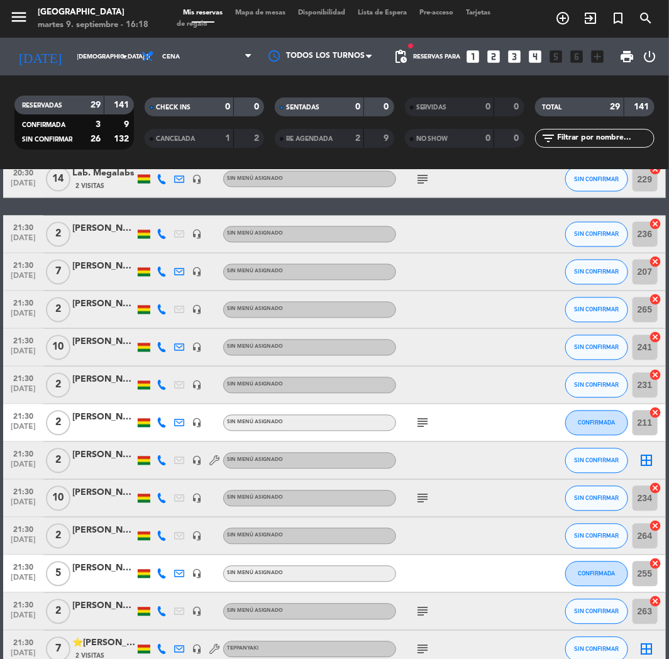
scroll to position [796, 0]
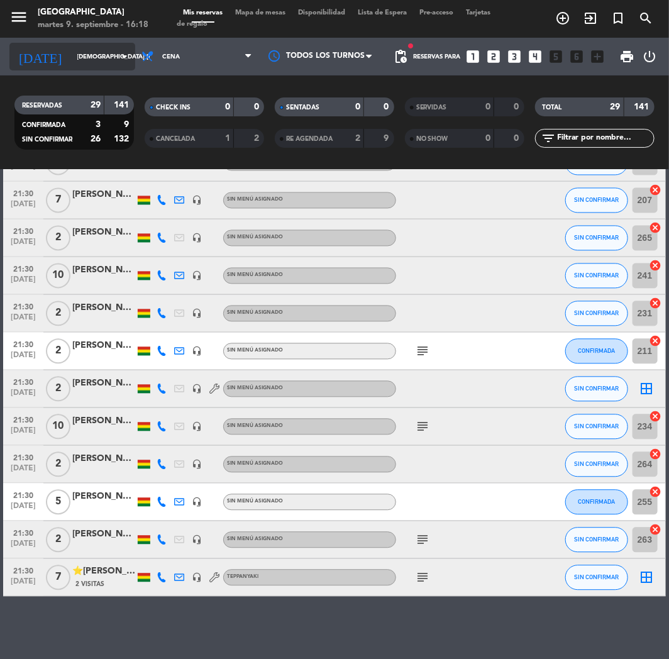
click at [71, 60] on input "[DEMOGRAPHIC_DATA] [DATE]" at bounding box center [113, 56] width 85 height 19
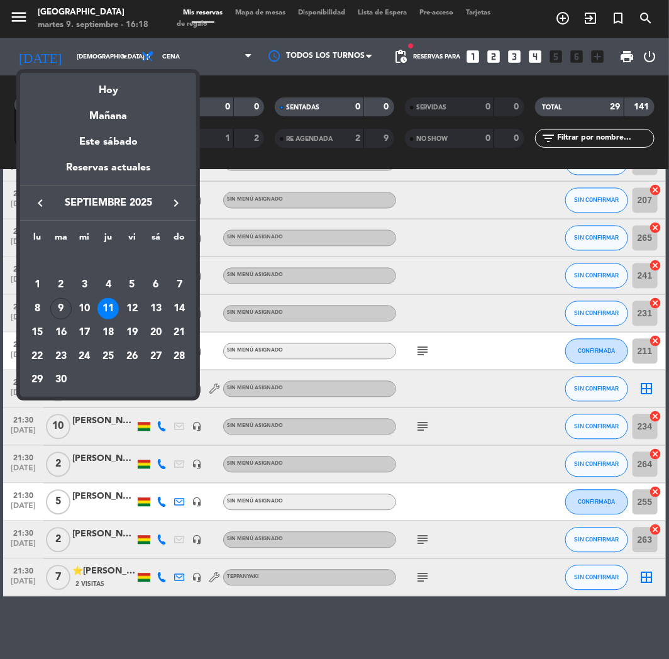
click at [82, 308] on div "10" at bounding box center [84, 308] width 21 height 21
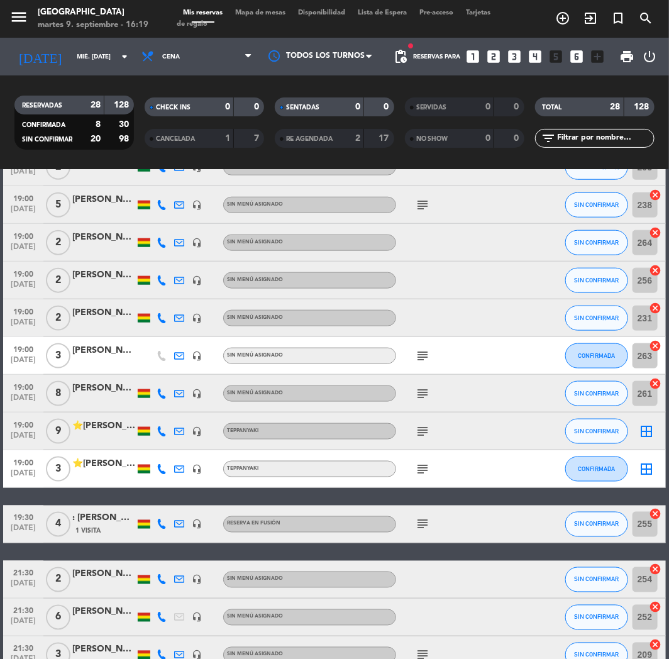
scroll to position [722, 0]
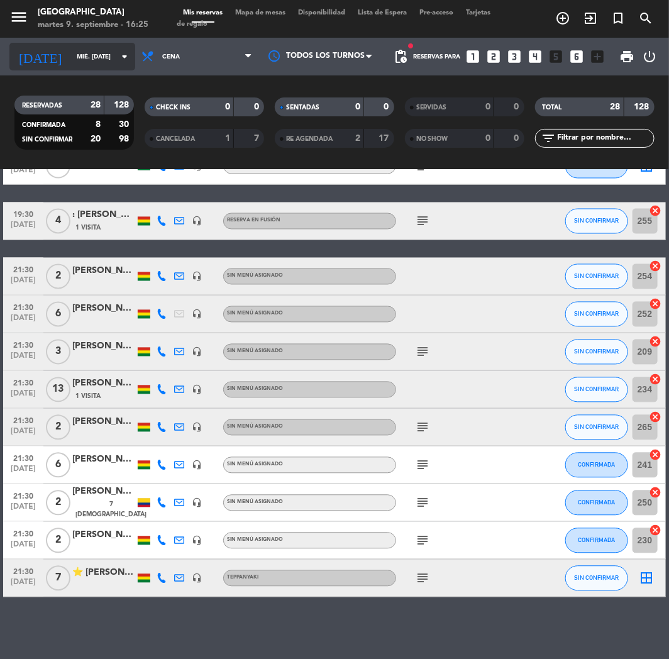
click at [91, 58] on input "mié. [DATE]" at bounding box center [113, 56] width 85 height 19
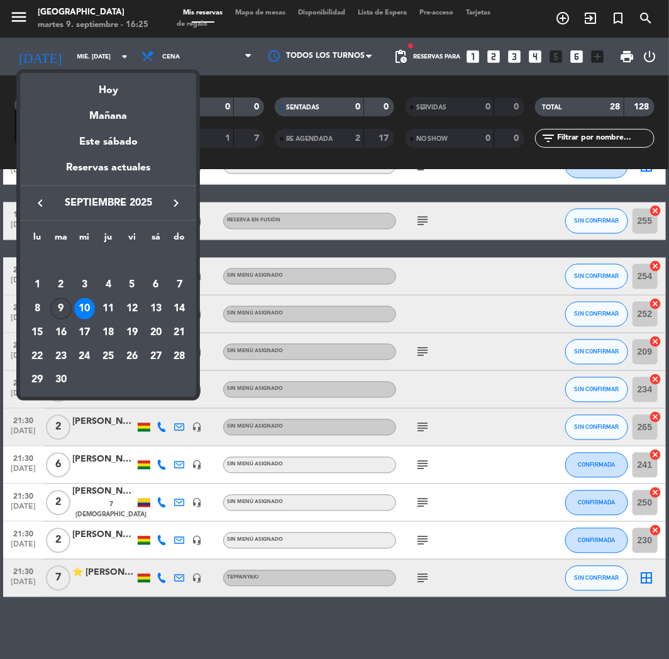
click at [55, 307] on div "9" at bounding box center [60, 308] width 21 height 21
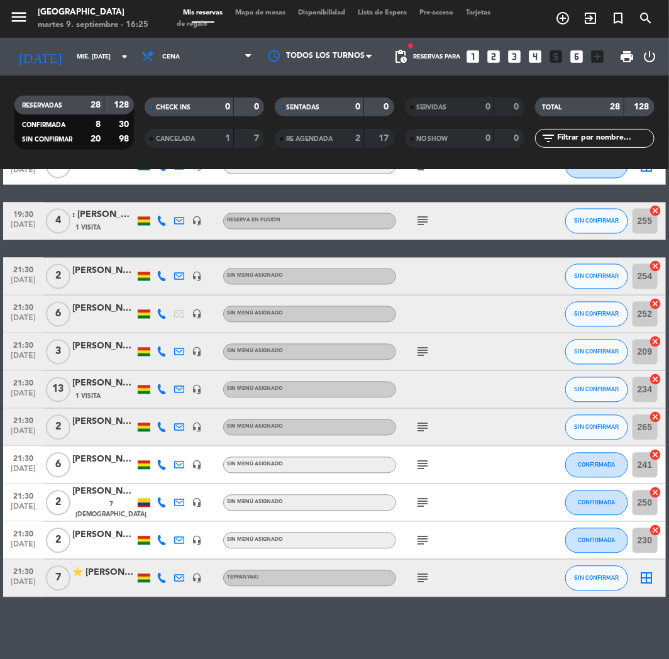
type input "[DATE] sep."
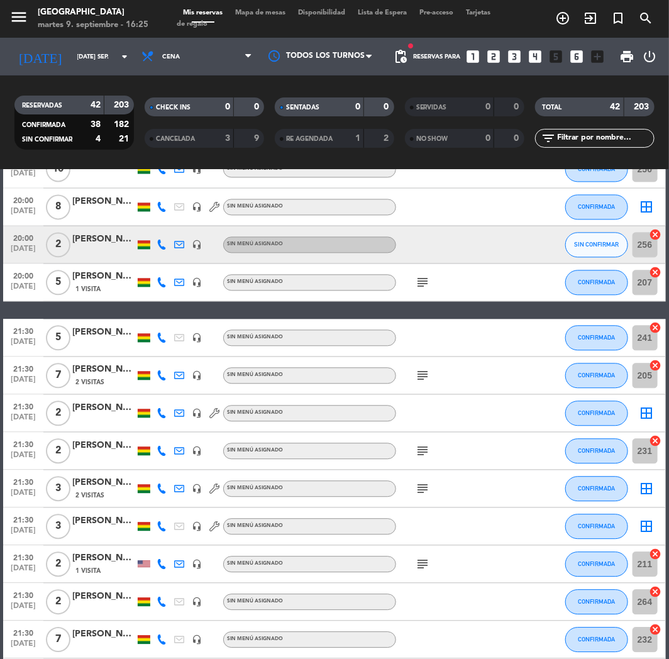
scroll to position [448, 0]
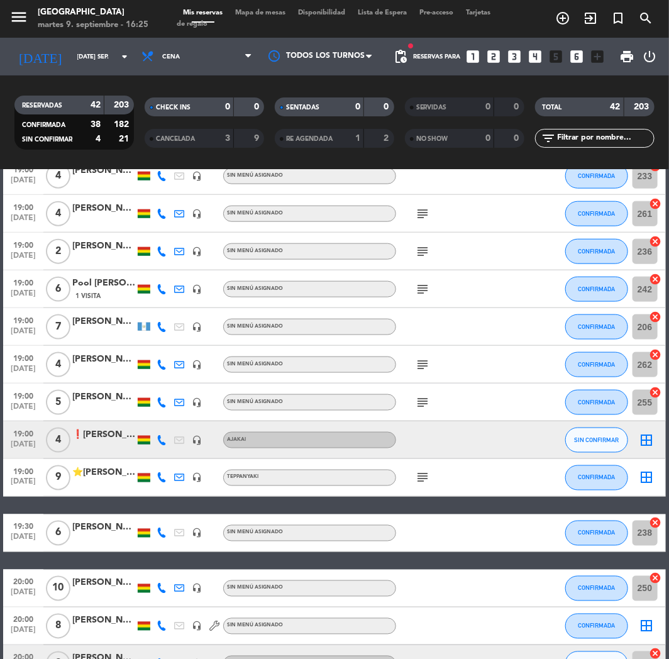
click at [96, 433] on div "❗[PERSON_NAME]" at bounding box center [103, 435] width 63 height 14
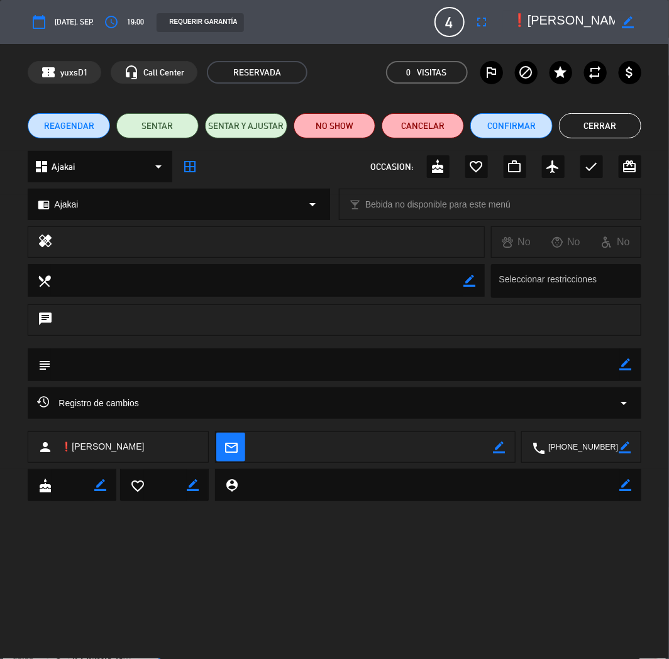
click at [596, 126] on button "Cerrar" at bounding box center [600, 125] width 82 height 25
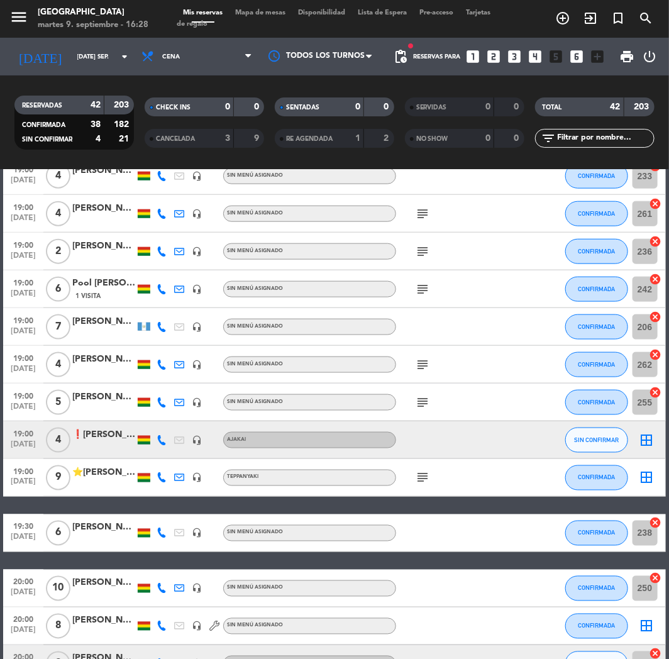
click at [470, 426] on div at bounding box center [449, 439] width 106 height 37
click at [82, 451] on div at bounding box center [103, 447] width 63 height 10
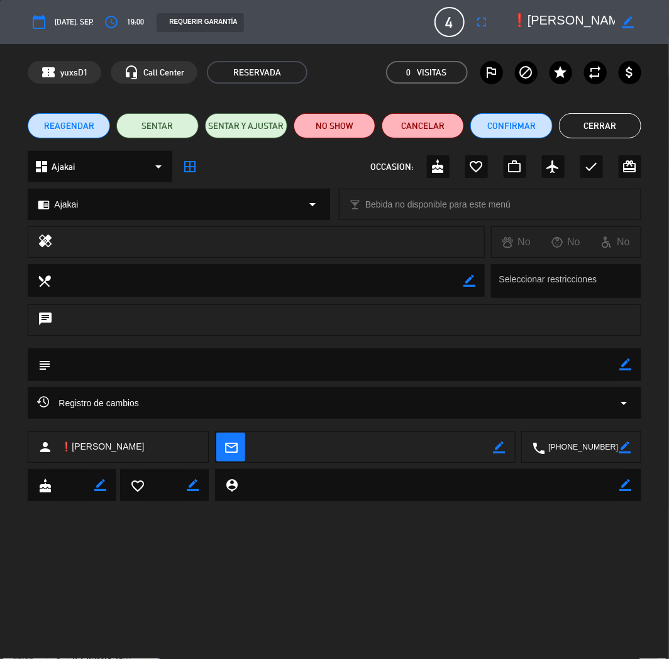
click at [630, 21] on icon "border_color" at bounding box center [629, 22] width 12 height 12
click at [529, 14] on textarea at bounding box center [564, 22] width 104 height 23
click at [513, 14] on textarea at bounding box center [564, 22] width 104 height 23
paste textarea "⭐"
type textarea "⭐[PERSON_NAME]"
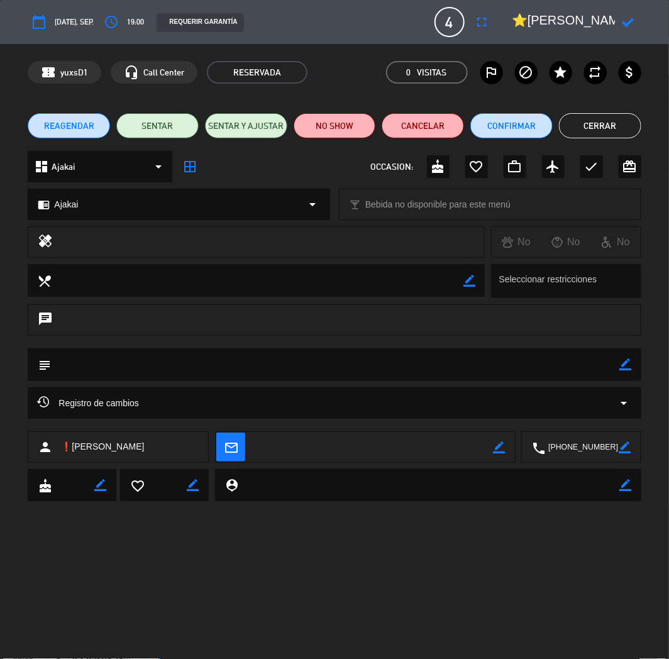
click at [632, 19] on icon at bounding box center [629, 22] width 12 height 12
click at [524, 131] on button "Confirmar" at bounding box center [511, 125] width 82 height 25
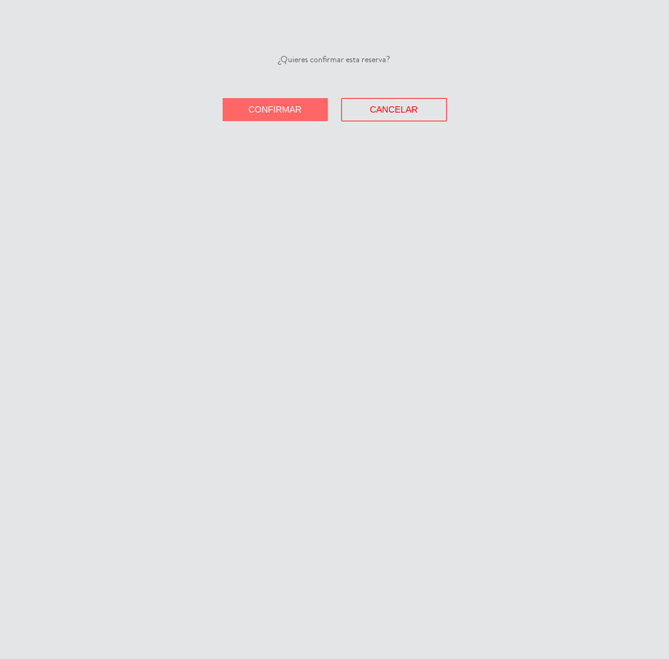
click at [283, 106] on span "Confirmar" at bounding box center [274, 109] width 53 height 10
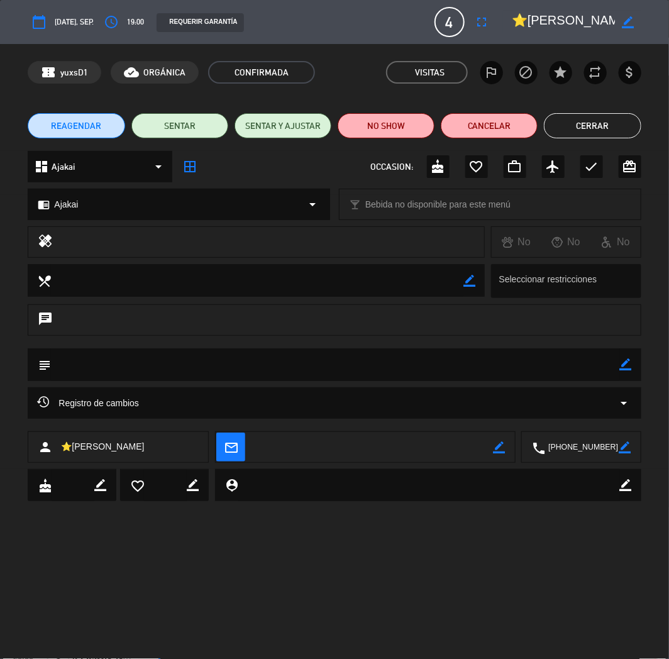
click at [85, 179] on div "dashboard Ajakai arrow_drop_down" at bounding box center [100, 166] width 145 height 31
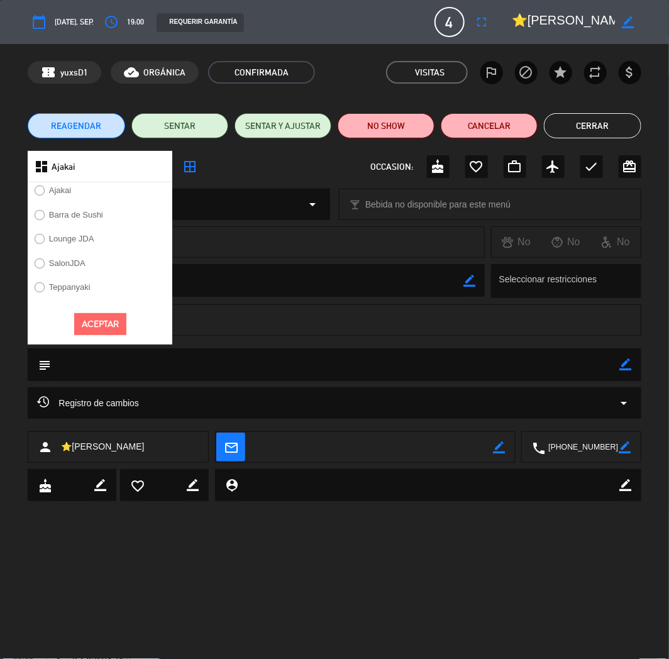
click at [65, 297] on label "Teppanyaki" at bounding box center [62, 289] width 69 height 20
click at [103, 318] on button "Aceptar" at bounding box center [100, 324] width 52 height 22
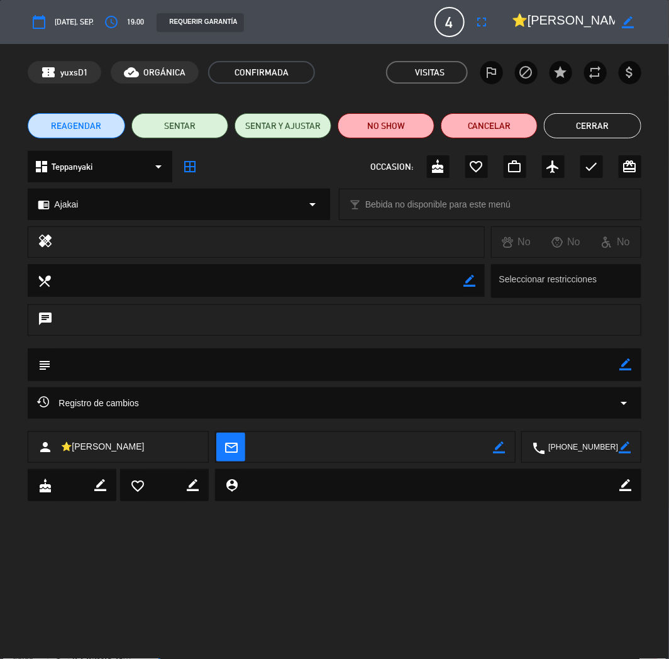
click at [99, 199] on div "chrome_reader_mode Ajakai arrow_drop_down" at bounding box center [178, 204] width 301 height 30
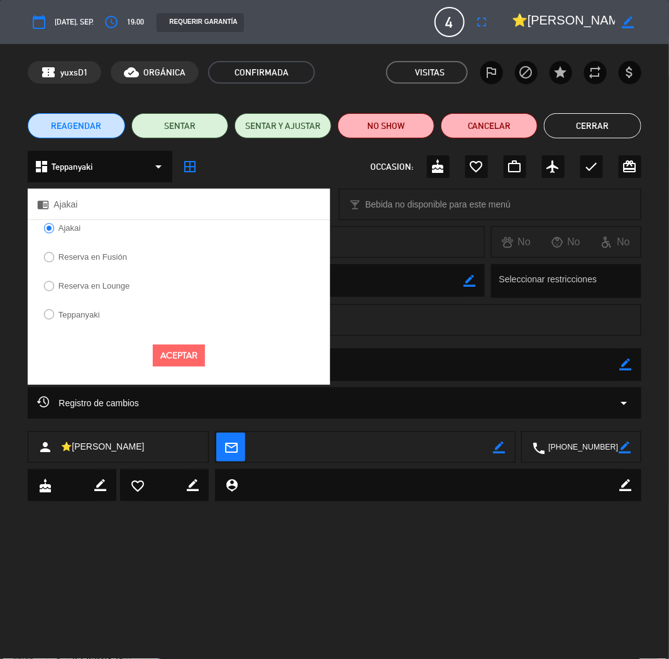
click at [101, 311] on label "Teppanyaki" at bounding box center [71, 316] width 69 height 20
select select
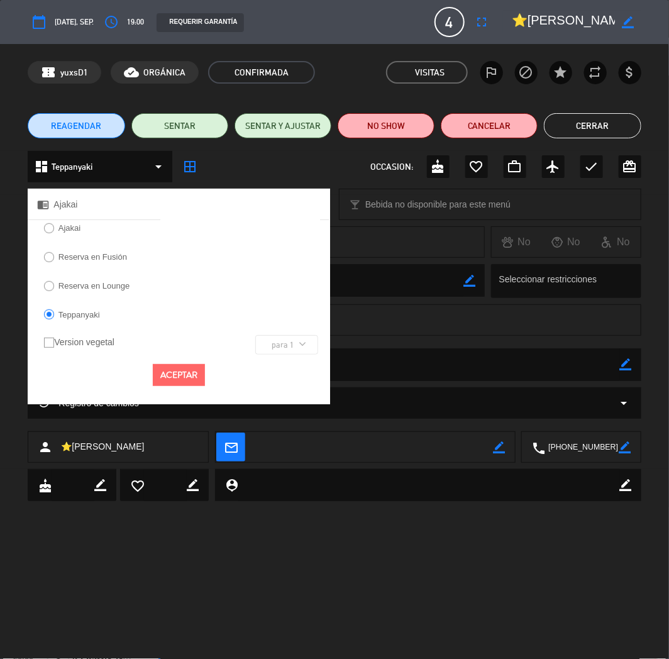
click at [161, 369] on button "Aceptar" at bounding box center [179, 375] width 52 height 22
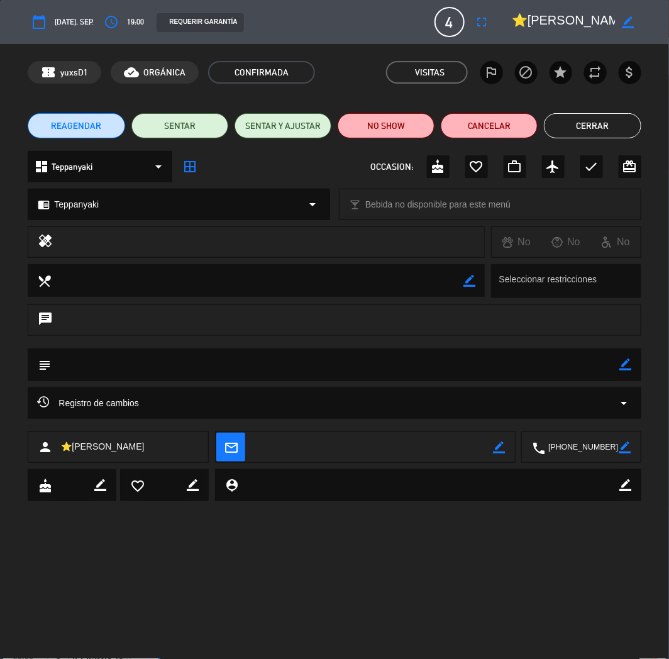
click at [621, 365] on icon "border_color" at bounding box center [626, 365] width 12 height 12
click at [599, 364] on textarea at bounding box center [335, 364] width 569 height 32
click at [627, 362] on icon at bounding box center [626, 365] width 12 height 12
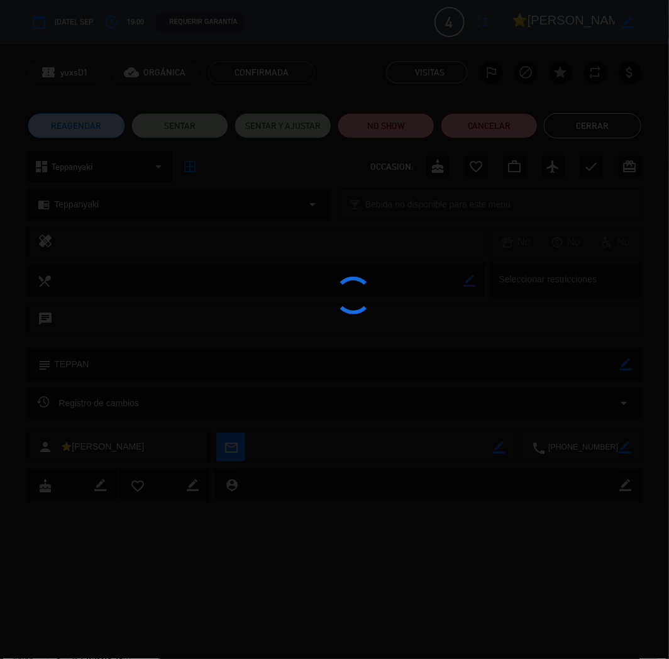
type textarea "TEPPAN"
click at [588, 127] on edit-booking-info-modal "calendar_today [DATE], sep. access_time 19:00 REQUERIR GARANTÍA 4 ⭐[PERSON_NAME…" at bounding box center [334, 329] width 669 height 659
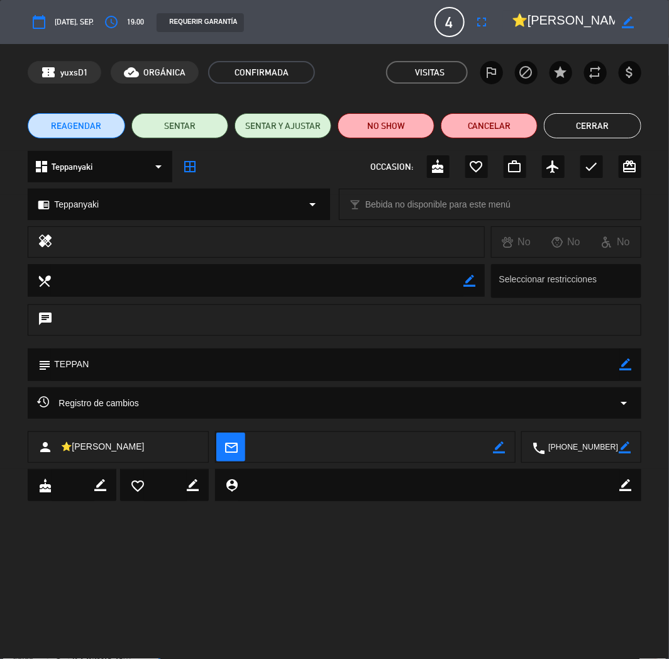
click at [635, 114] on li "Cerrar" at bounding box center [592, 125] width 97 height 25
drag, startPoint x: 604, startPoint y: 129, endPoint x: 564, endPoint y: 155, distance: 47.3
click at [604, 130] on button "Cerrar" at bounding box center [592, 125] width 97 height 25
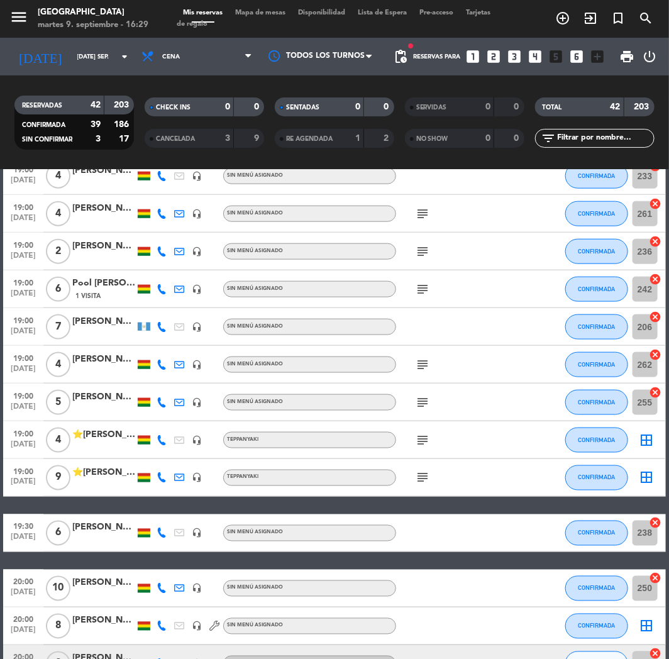
drag, startPoint x: 481, startPoint y: 58, endPoint x: 491, endPoint y: 54, distance: 10.4
click at [483, 58] on div "Reservas para looks_one looks_two looks_3 looks_4 looks_5 looks_6 add_box" at bounding box center [512, 57] width 197 height 38
click at [491, 54] on icon "looks_two" at bounding box center [494, 56] width 16 height 16
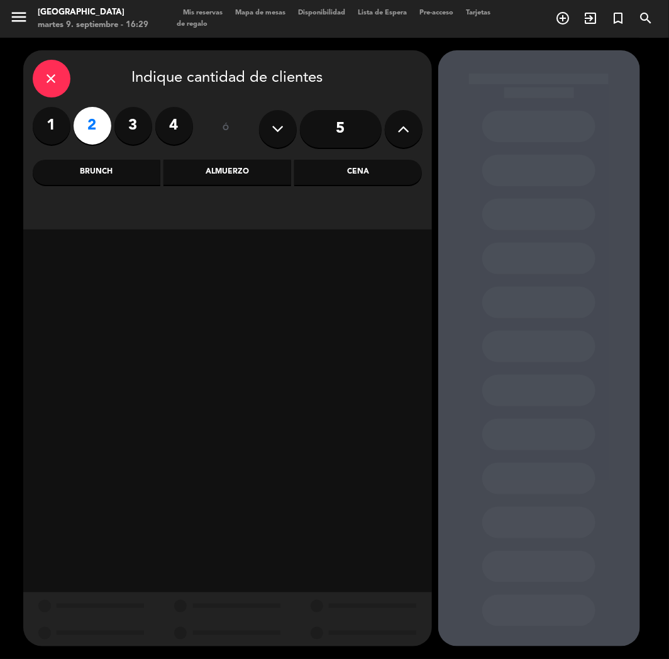
click at [353, 170] on div "Cena" at bounding box center [358, 172] width 128 height 25
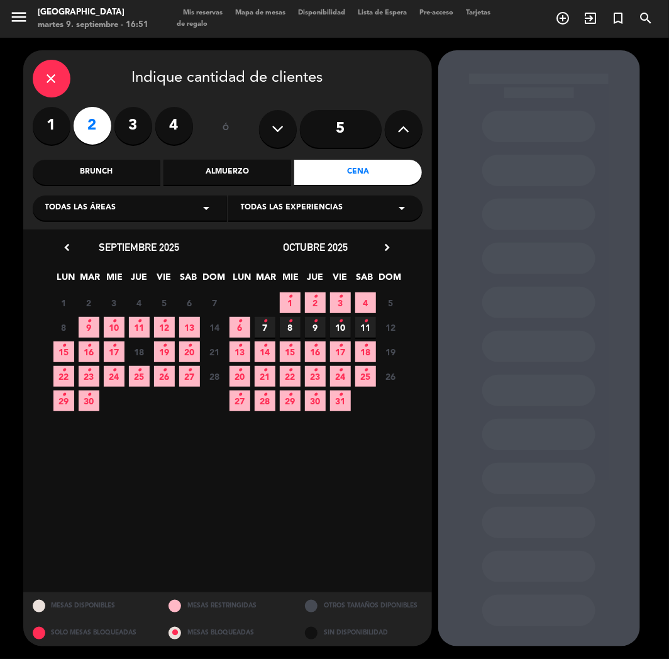
click at [154, 352] on span "19 •" at bounding box center [164, 352] width 21 height 21
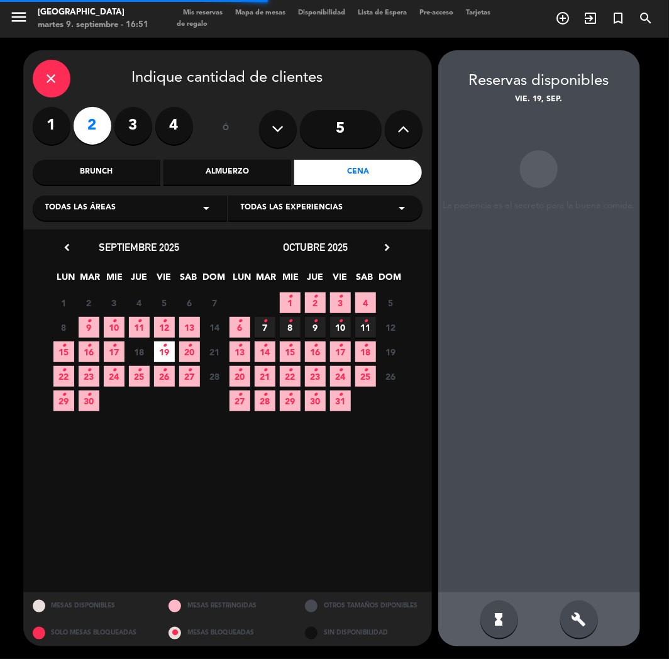
click at [44, 80] on icon "close" at bounding box center [51, 78] width 15 height 15
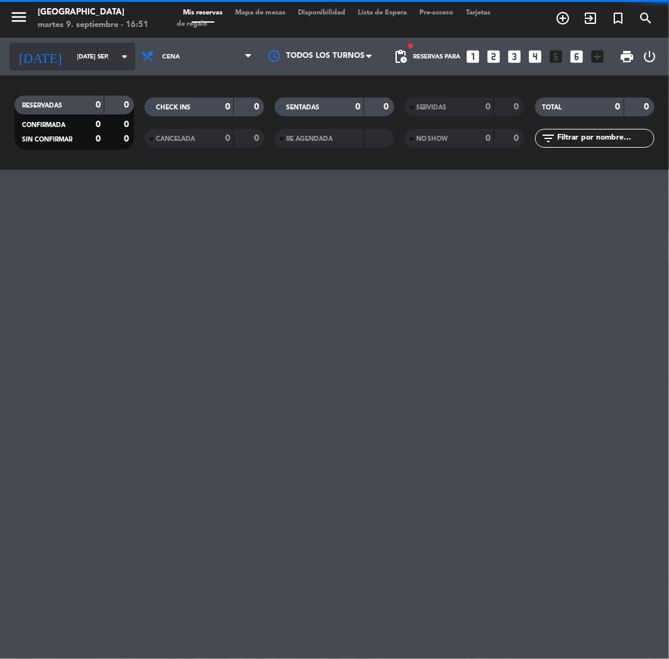
click at [92, 64] on input "[DATE] sep." at bounding box center [113, 56] width 85 height 19
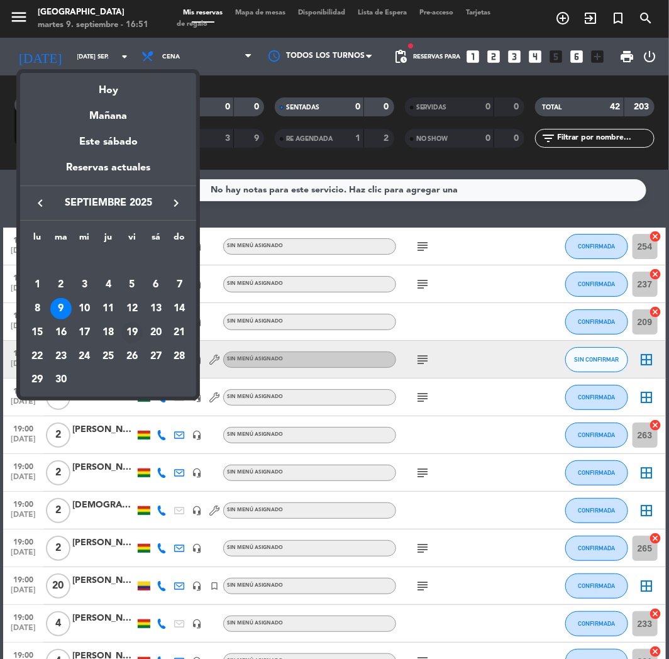
click at [134, 329] on div "19" at bounding box center [131, 332] width 21 height 21
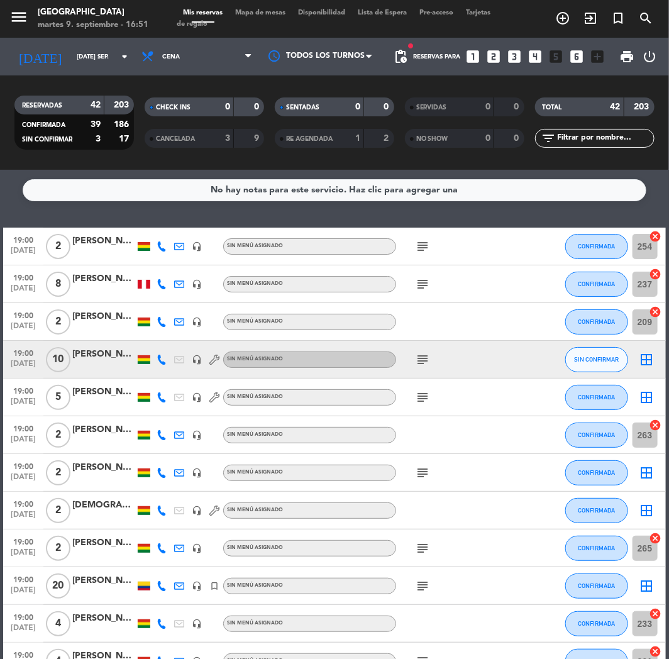
type input "vie. [DATE]"
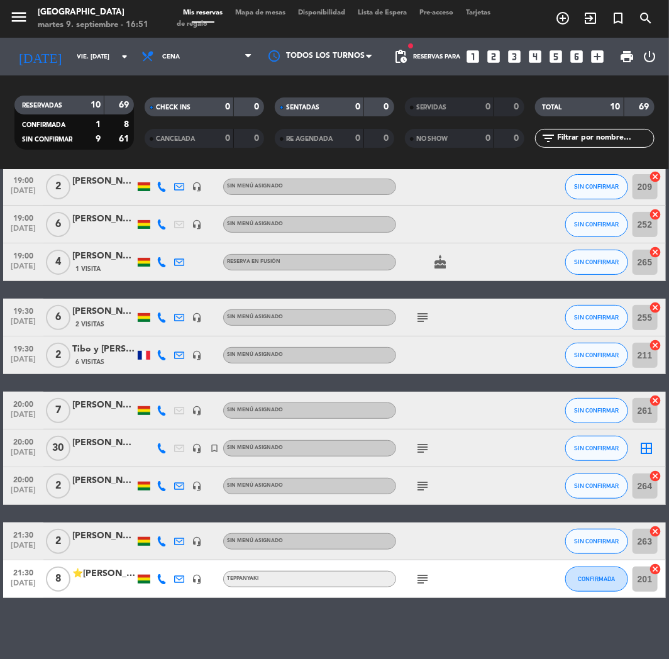
scroll to position [60, 0]
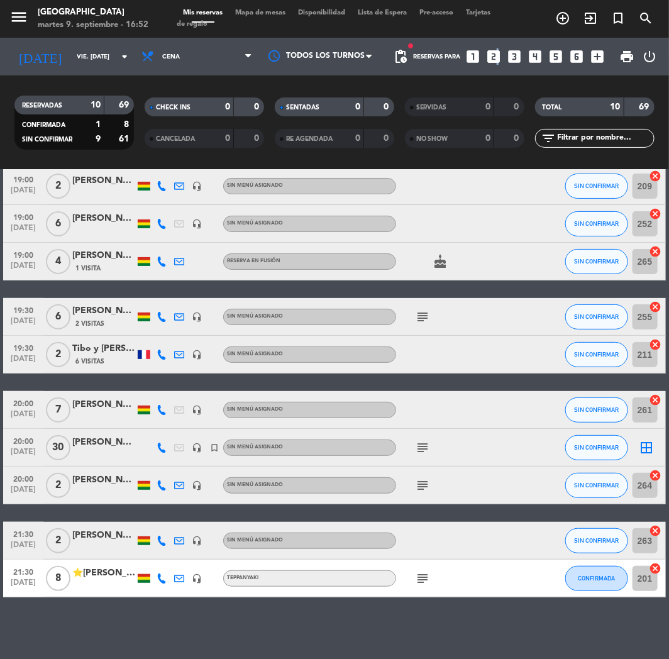
click at [495, 52] on icon "looks_two" at bounding box center [494, 56] width 16 height 16
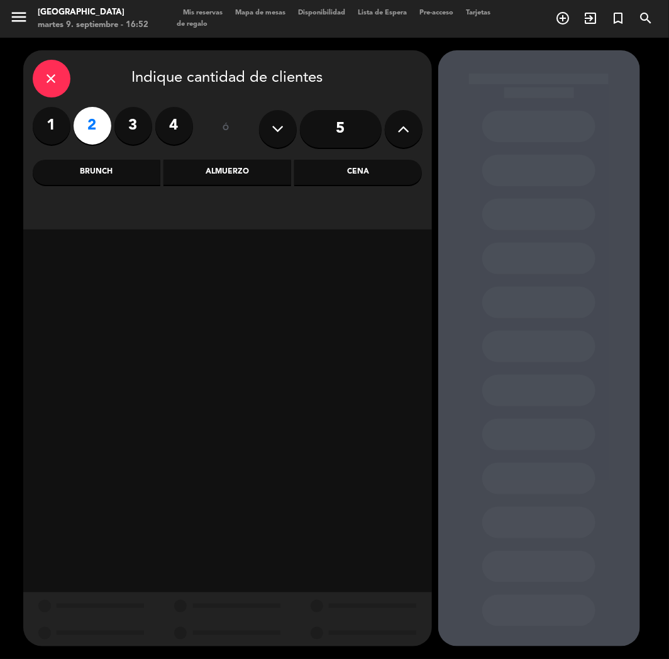
click at [356, 172] on div "Cena" at bounding box center [358, 172] width 128 height 25
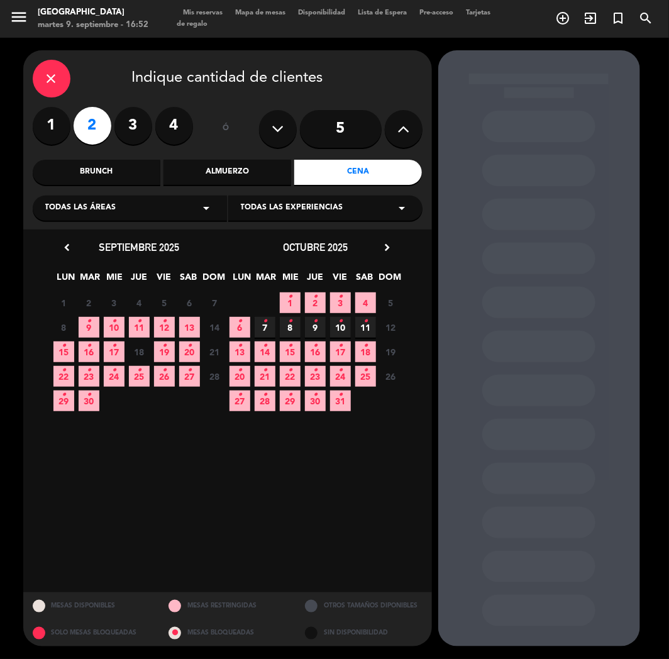
click at [165, 350] on icon "•" at bounding box center [164, 346] width 4 height 20
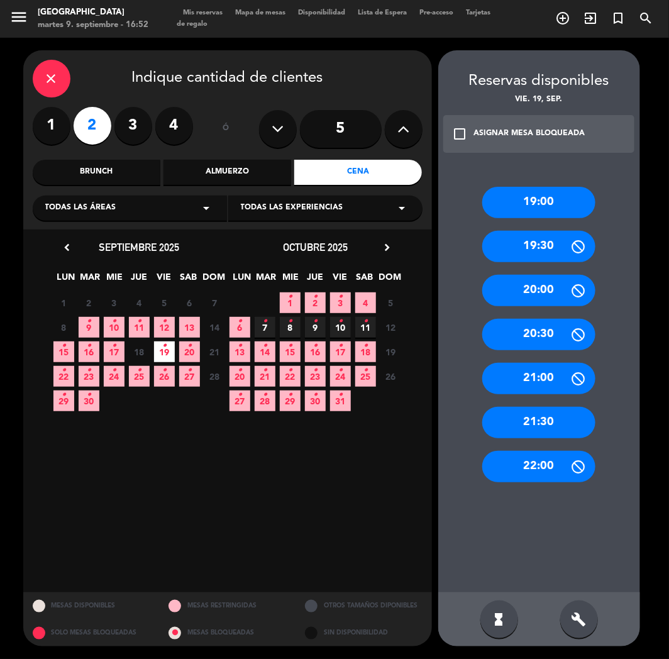
click at [533, 198] on div "19:00" at bounding box center [538, 202] width 113 height 31
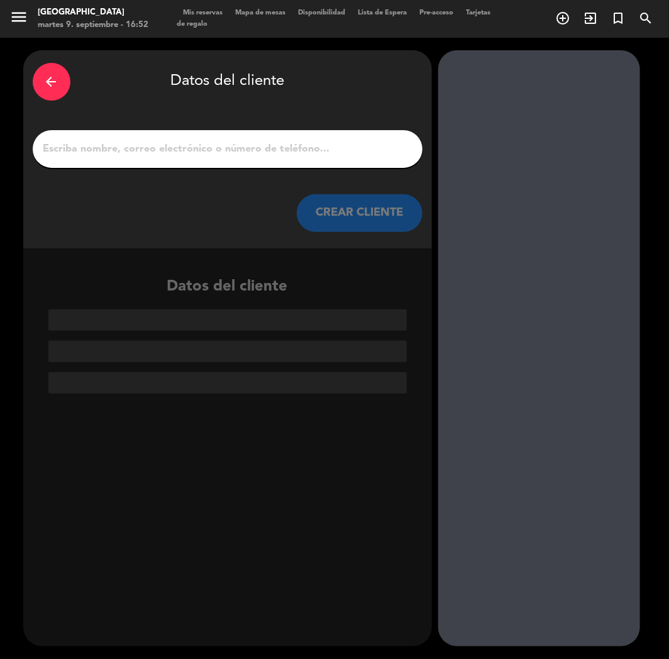
paste input "⭐"
click at [98, 146] on input "1" at bounding box center [227, 149] width 371 height 18
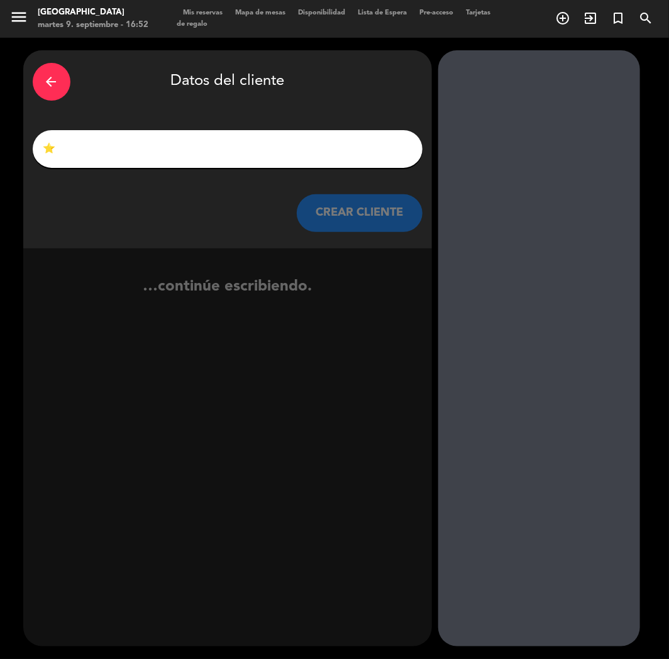
paste input "[PERSON_NAME]"
click at [187, 153] on input "⭐[PERSON_NAME]" at bounding box center [227, 149] width 371 height 18
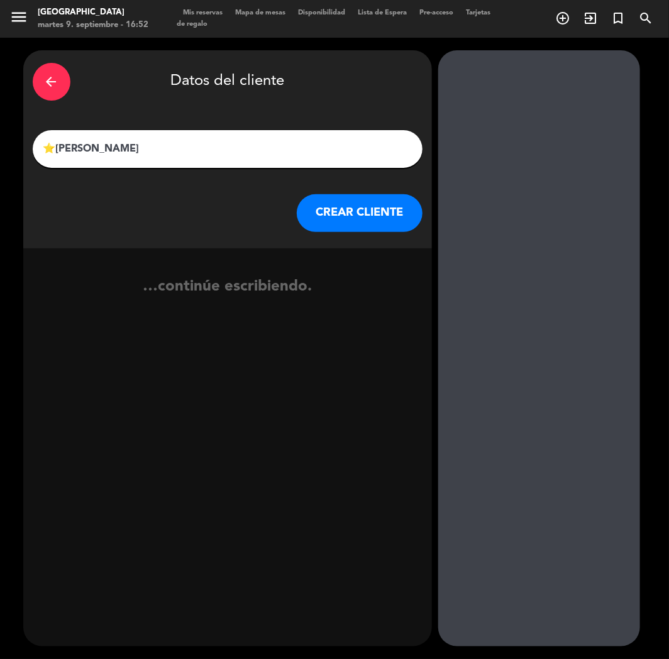
type input "⭐[PERSON_NAME]"
click at [407, 225] on button "CREAR CLIENTE" at bounding box center [360, 213] width 126 height 38
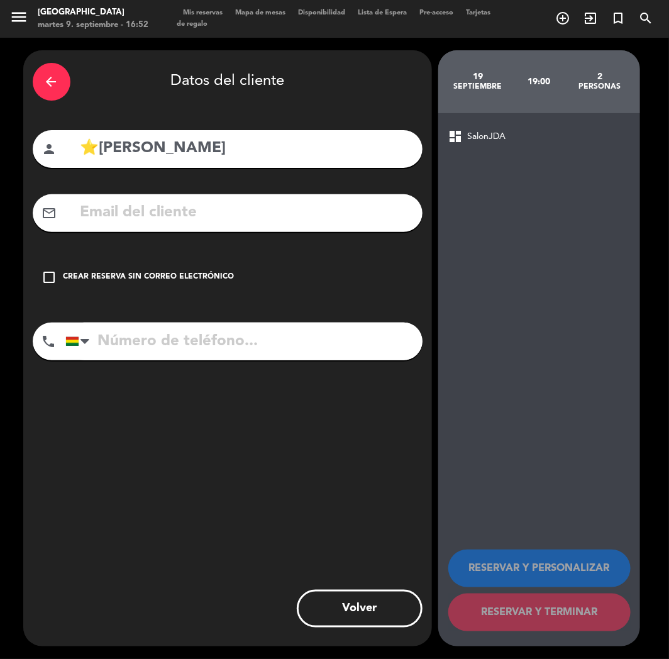
drag, startPoint x: 128, startPoint y: 210, endPoint x: 120, endPoint y: 206, distance: 8.7
click at [128, 210] on input "text" at bounding box center [246, 213] width 334 height 26
paste input "[EMAIL_ADDRESS][DOMAIN_NAME]"
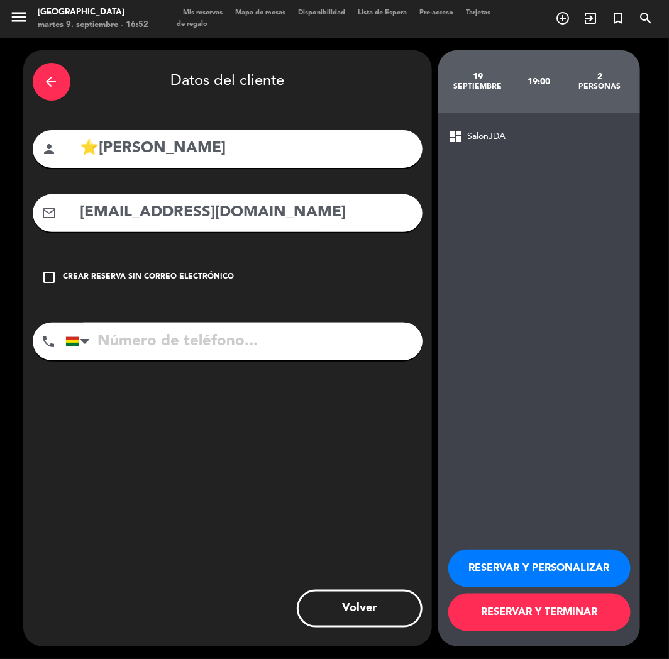
type input "[EMAIL_ADDRESS][DOMAIN_NAME]"
paste input "[PHONE_NUMBER]"
drag, startPoint x: 157, startPoint y: 338, endPoint x: 190, endPoint y: 354, distance: 36.6
click at [160, 341] on input "[PHONE_NUMBER]" at bounding box center [243, 342] width 357 height 38
type input "[PHONE_NUMBER]"
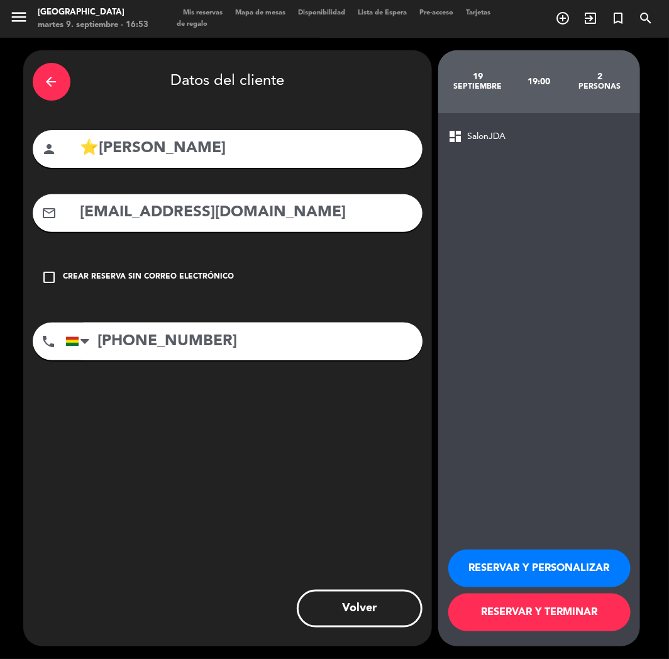
click at [511, 560] on button "RESERVAR Y PERSONALIZAR" at bounding box center [539, 569] width 182 height 38
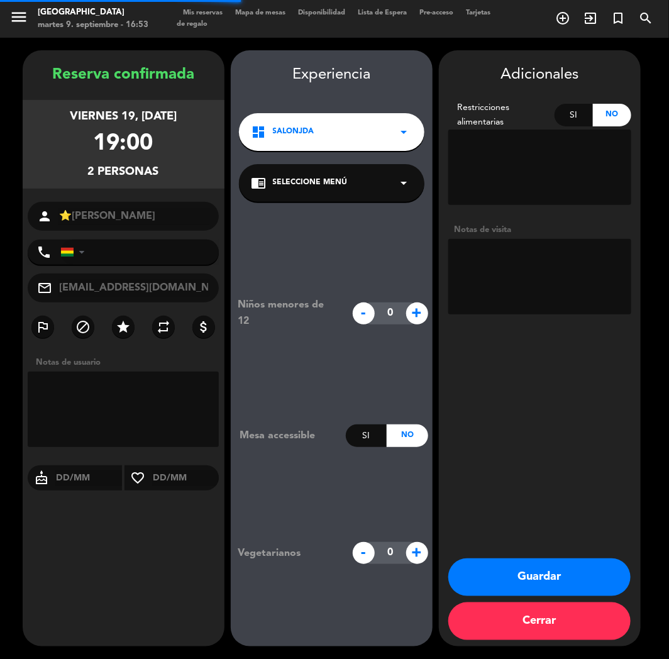
type input "[PHONE_NUMBER]"
click at [296, 145] on div "dashboard SalonJDA arrow_drop_down" at bounding box center [332, 132] width 186 height 38
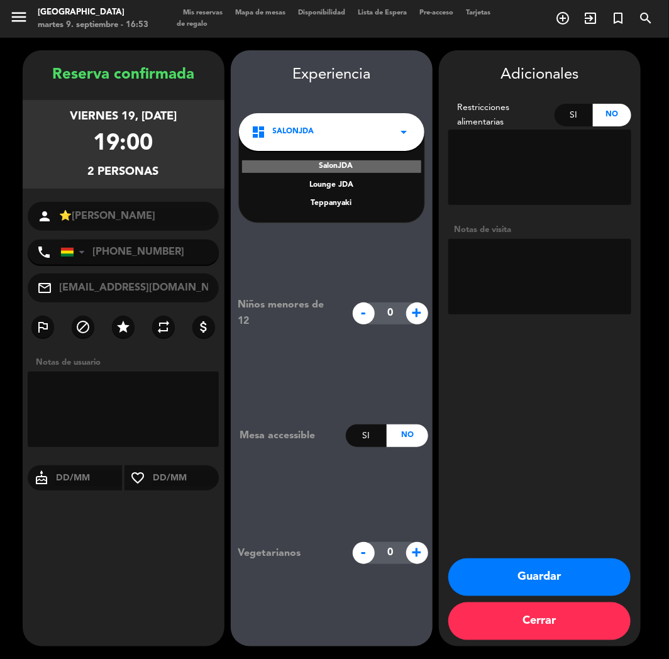
click at [331, 194] on div "SalonJDA Lounge JDA Teppanyaki" at bounding box center [332, 177] width 186 height 91
click at [340, 208] on div "Teppanyaki" at bounding box center [332, 204] width 160 height 13
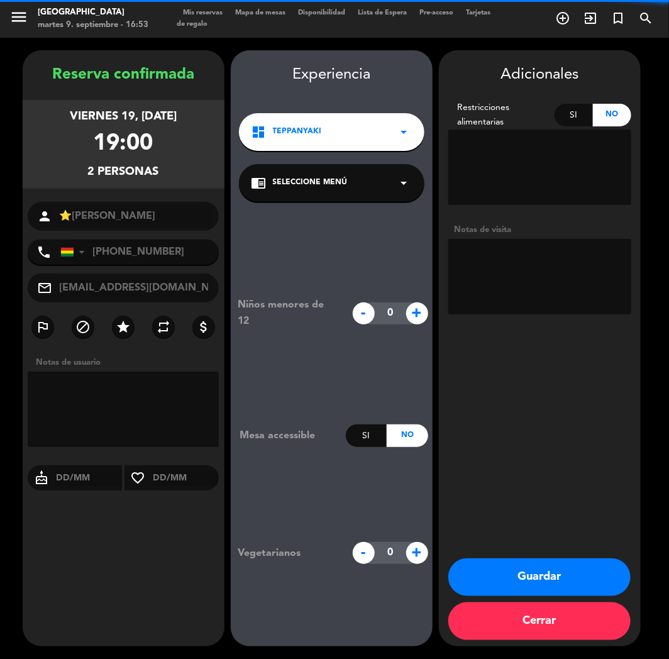
click at [338, 198] on div "chrome_reader_mode Seleccione Menú arrow_drop_down" at bounding box center [332, 183] width 186 height 38
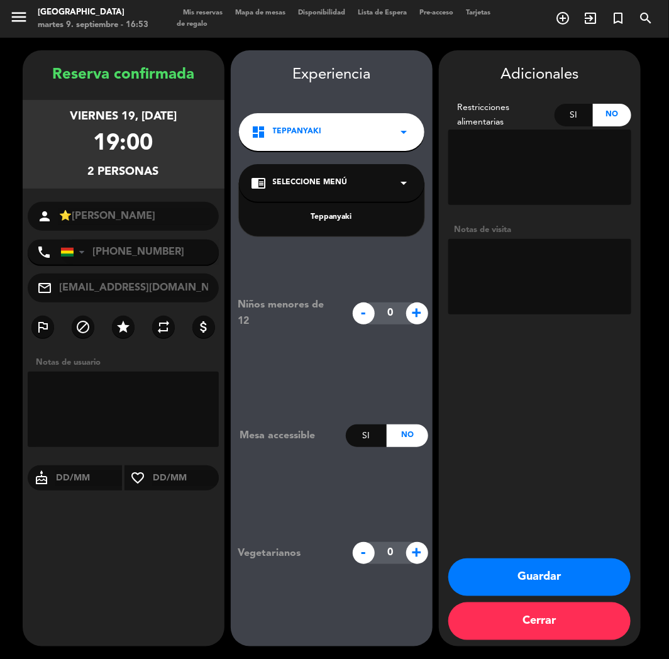
click at [340, 224] on div "Teppanyaki" at bounding box center [332, 209] width 186 height 53
drag, startPoint x: 343, startPoint y: 214, endPoint x: 456, endPoint y: 246, distance: 116.9
click at [345, 214] on div "Teppanyaki" at bounding box center [332, 217] width 160 height 13
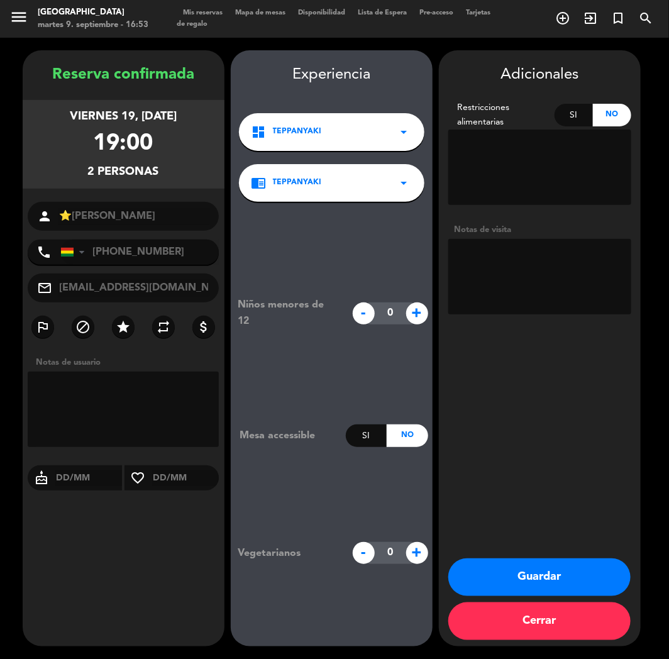
click at [520, 275] on textarea at bounding box center [539, 276] width 183 height 75
type textarea "E"
type textarea "TEPPAN // CUMPLE"
click at [521, 584] on button "Guardar" at bounding box center [539, 578] width 182 height 38
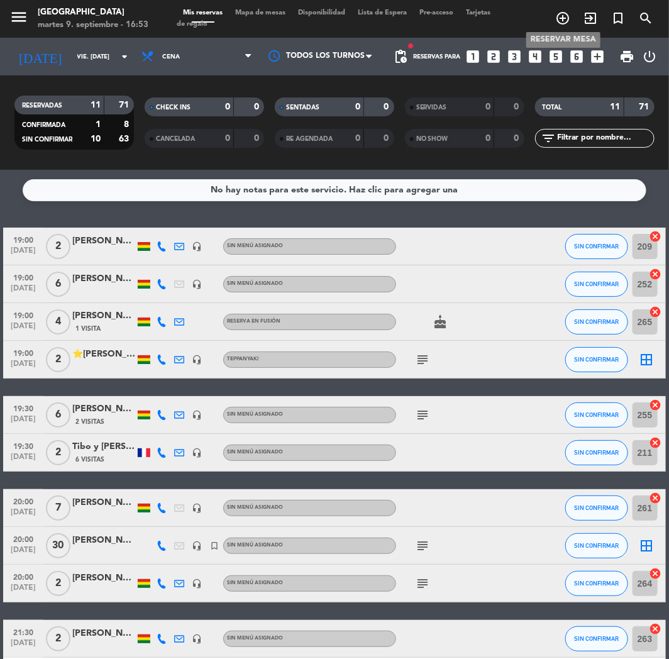
click at [561, 22] on icon "add_circle_outline" at bounding box center [562, 18] width 15 height 15
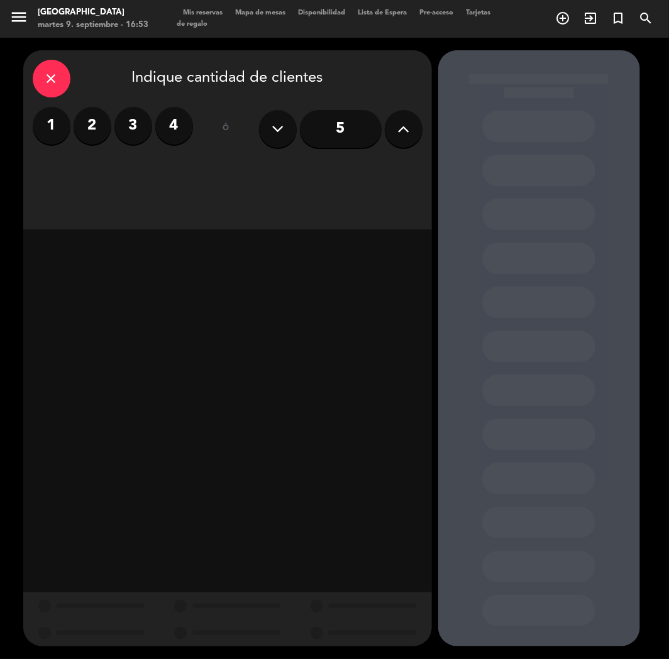
click at [86, 130] on label "2" at bounding box center [93, 126] width 38 height 38
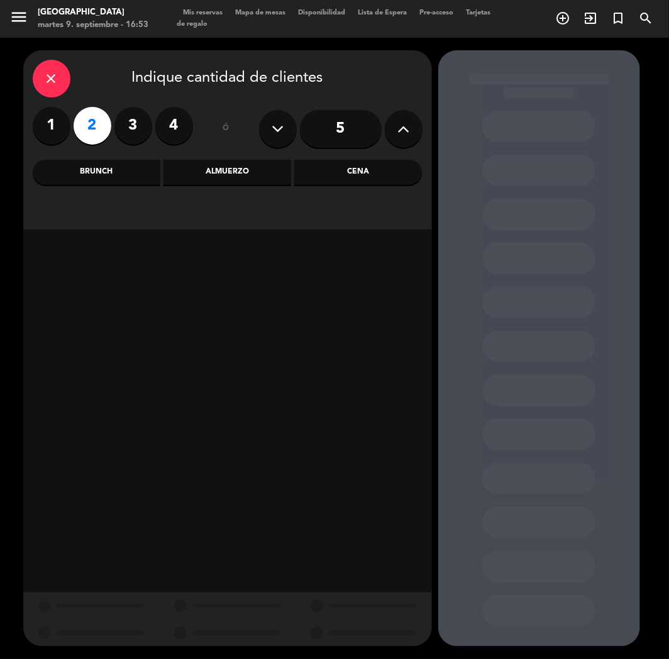
click at [374, 176] on div "Cena" at bounding box center [358, 172] width 128 height 25
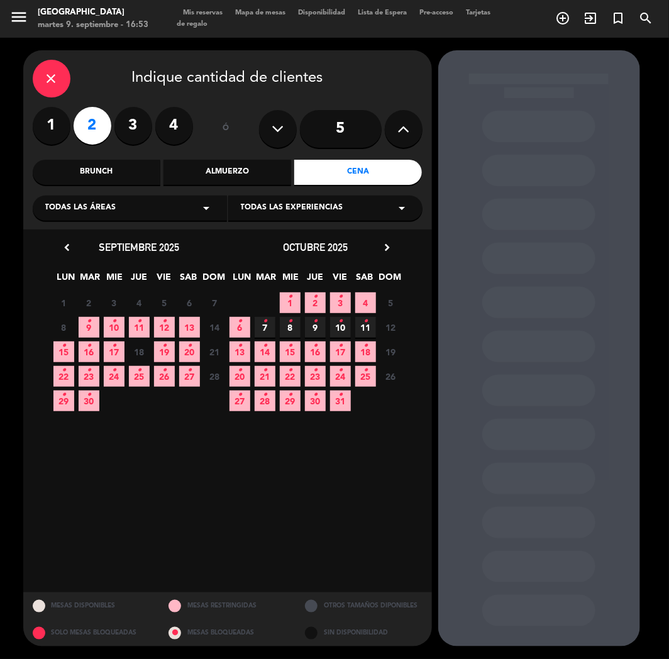
click at [179, 373] on span "27 •" at bounding box center [189, 376] width 21 height 21
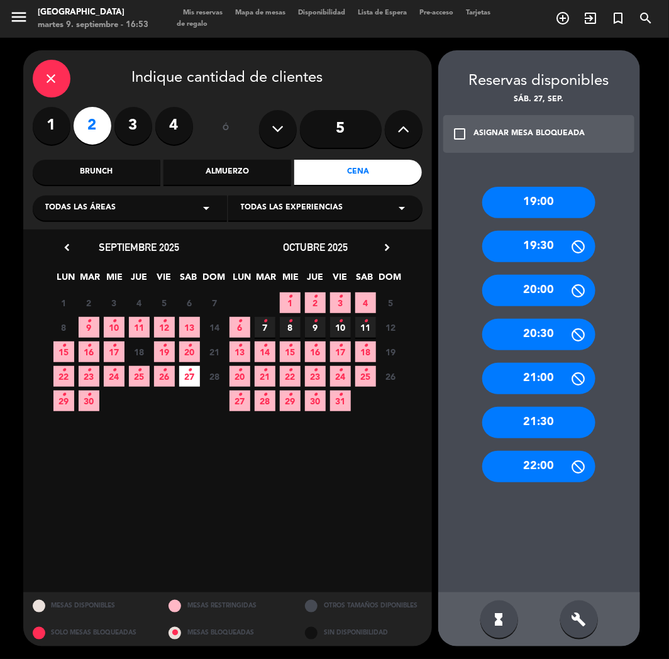
click at [518, 208] on div "19:00" at bounding box center [538, 202] width 113 height 31
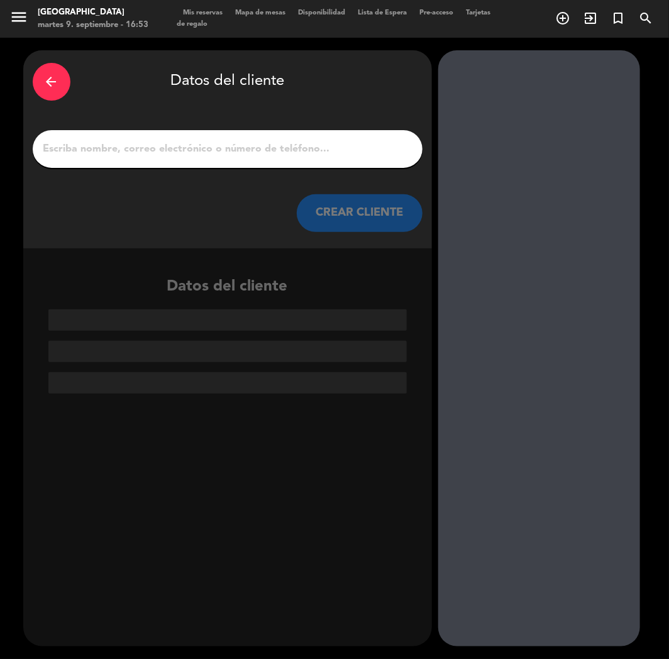
click at [262, 164] on div at bounding box center [228, 149] width 390 height 38
paste input "[PERSON_NAME]"
click at [262, 155] on input "[PERSON_NAME]" at bounding box center [227, 149] width 371 height 18
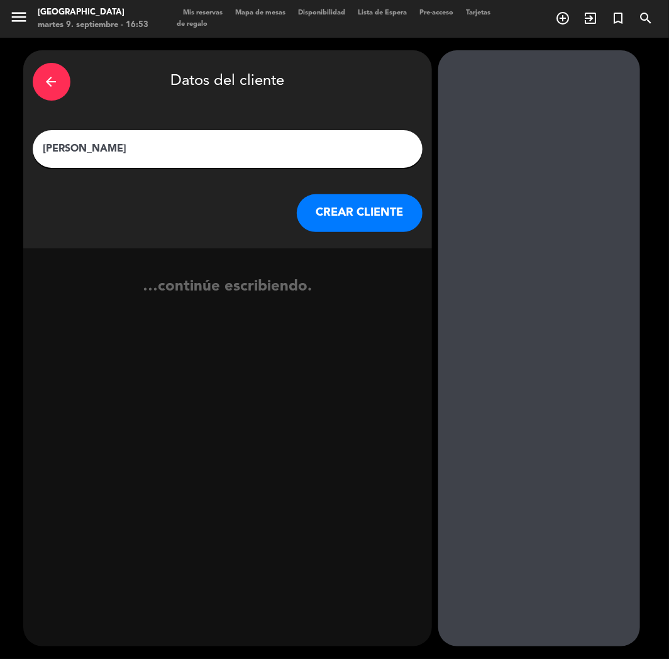
type input "[PERSON_NAME]"
drag, startPoint x: 355, startPoint y: 228, endPoint x: 3, endPoint y: 434, distance: 407.4
click at [316, 252] on div "arrow_back Datos del cliente [PERSON_NAME] [PERSON_NAME] CLIENTE …continúe escr…" at bounding box center [227, 348] width 409 height 596
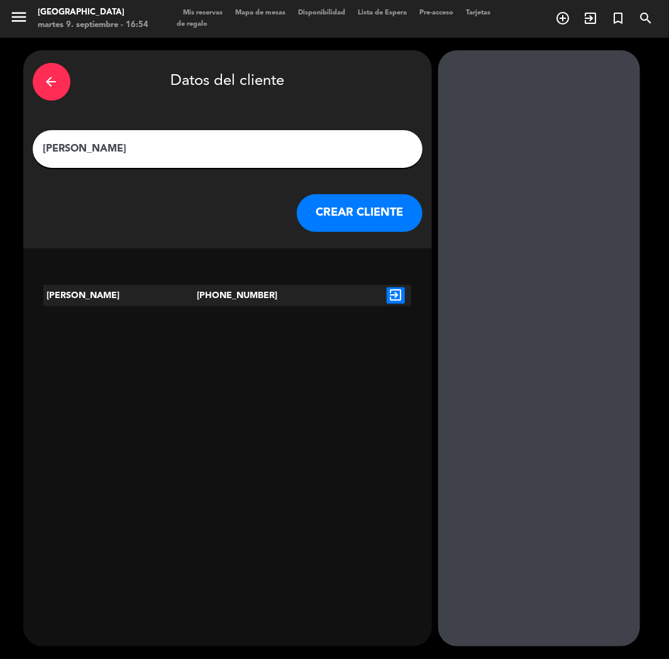
click at [328, 208] on button "CREAR CLIENTE" at bounding box center [360, 213] width 126 height 38
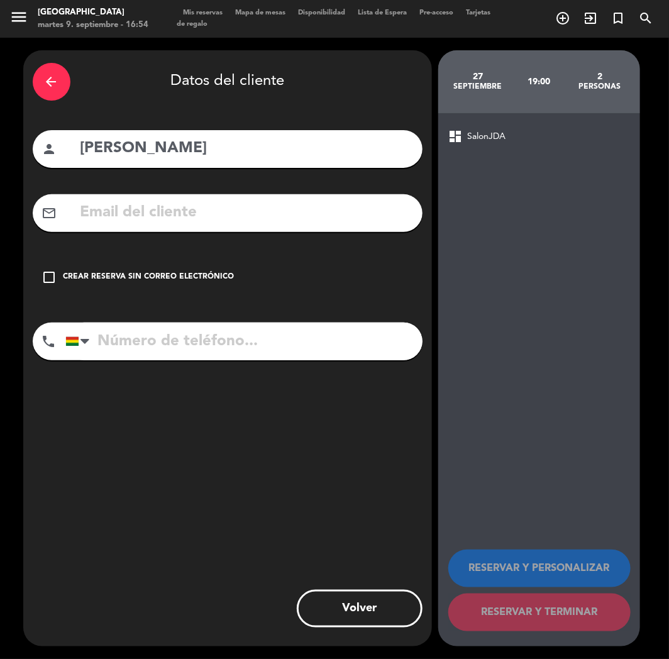
click at [185, 340] on input "tel" at bounding box center [243, 342] width 357 height 38
paste input "[PHONE_NUMBER]"
type input "[PHONE_NUMBER]"
drag, startPoint x: 167, startPoint y: 287, endPoint x: 223, endPoint y: 292, distance: 56.2
click at [177, 286] on div "check_box_outline_blank Crear reserva sin correo electrónico" at bounding box center [228, 278] width 390 height 38
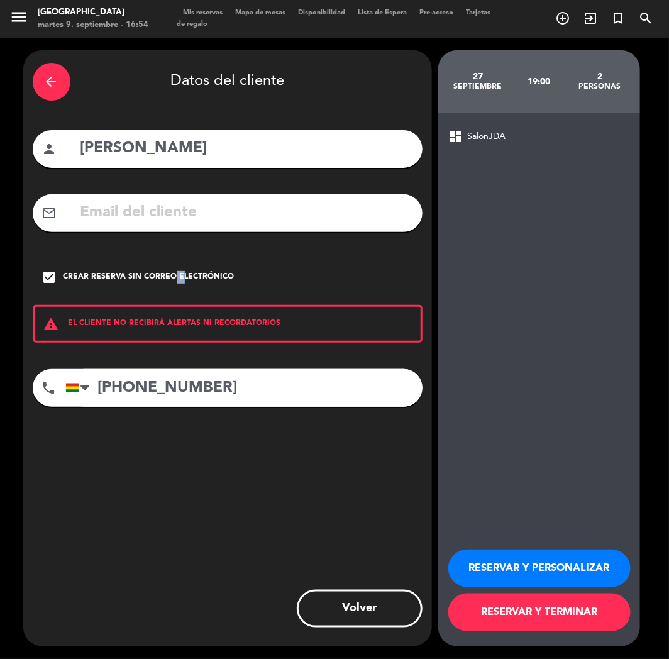
click at [492, 565] on button "RESERVAR Y PERSONALIZAR" at bounding box center [539, 569] width 182 height 38
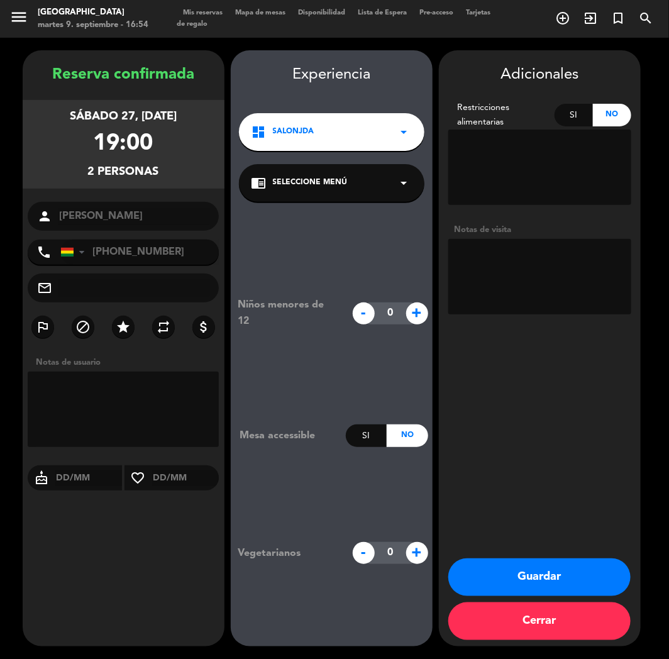
drag, startPoint x: 517, startPoint y: 430, endPoint x: 491, endPoint y: 430, distance: 26.4
click at [517, 430] on div "Adicionales Restricciones alimentarias Si No Notas de visita Guardar Cerrar" at bounding box center [540, 348] width 202 height 596
drag, startPoint x: 521, startPoint y: 577, endPoint x: 64, endPoint y: 456, distance: 472.4
click at [506, 579] on button "Guardar" at bounding box center [539, 578] width 182 height 38
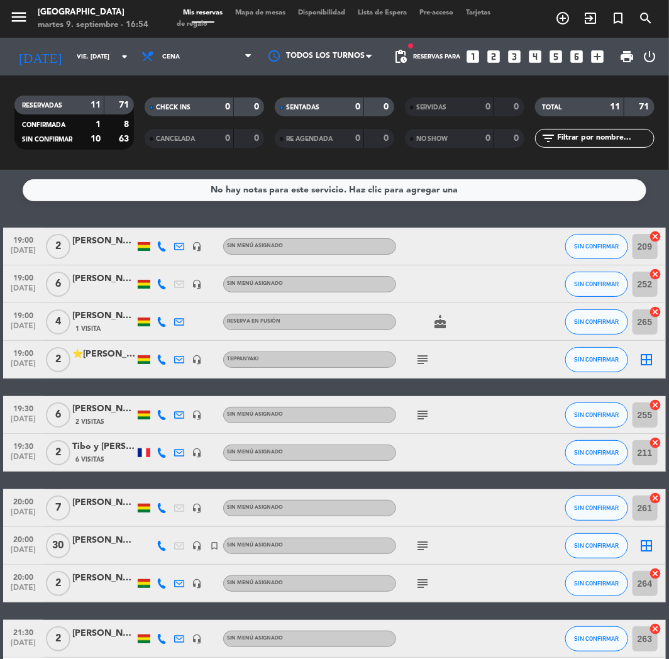
click at [518, 60] on icon "looks_3" at bounding box center [515, 56] width 16 height 16
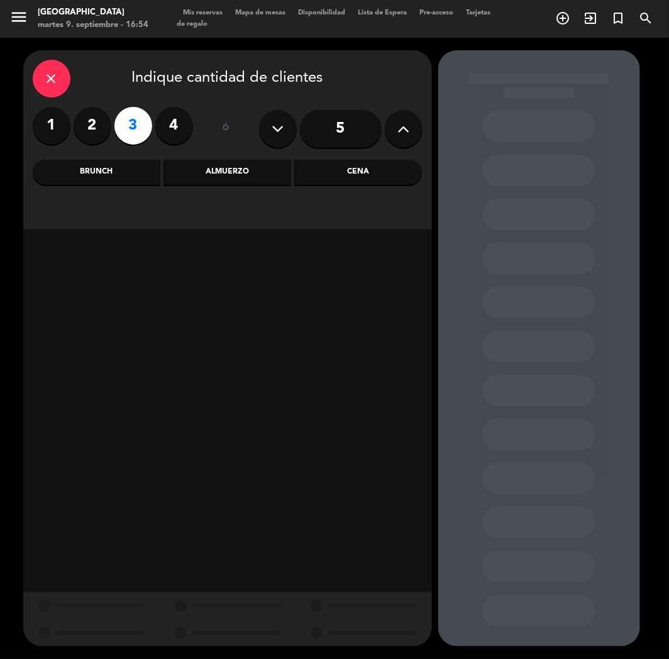
click at [352, 164] on div "Cena" at bounding box center [358, 172] width 128 height 25
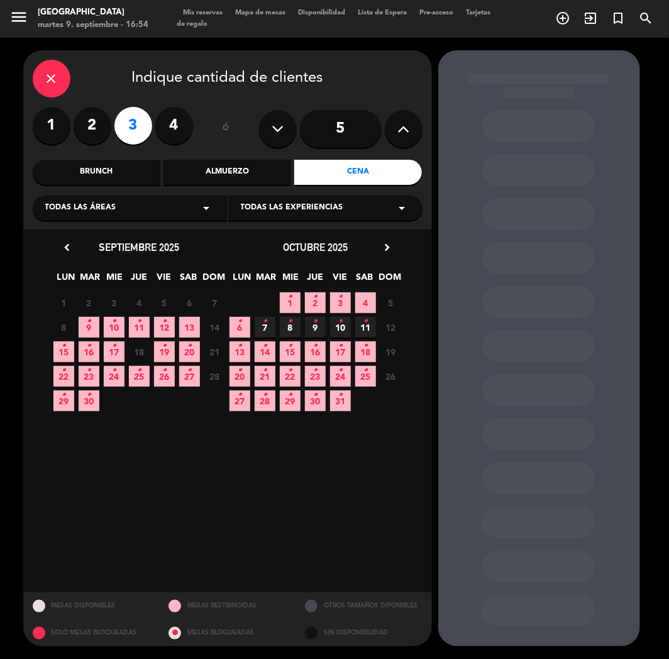
click at [172, 328] on span "12 •" at bounding box center [164, 327] width 21 height 21
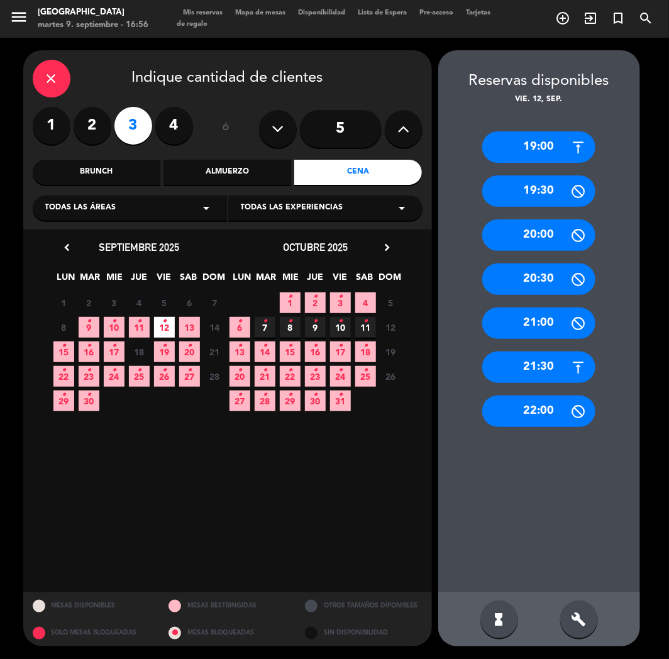
click at [51, 80] on icon "close" at bounding box center [51, 78] width 15 height 15
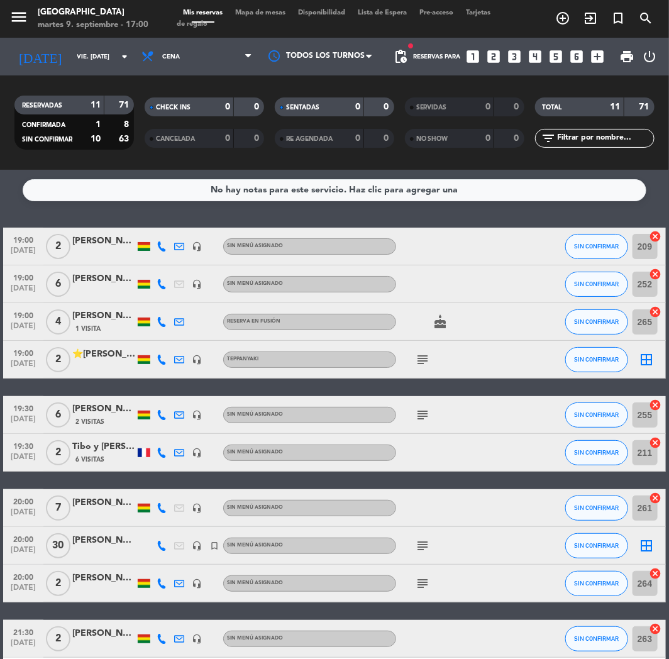
click at [495, 54] on icon "looks_two" at bounding box center [494, 56] width 16 height 16
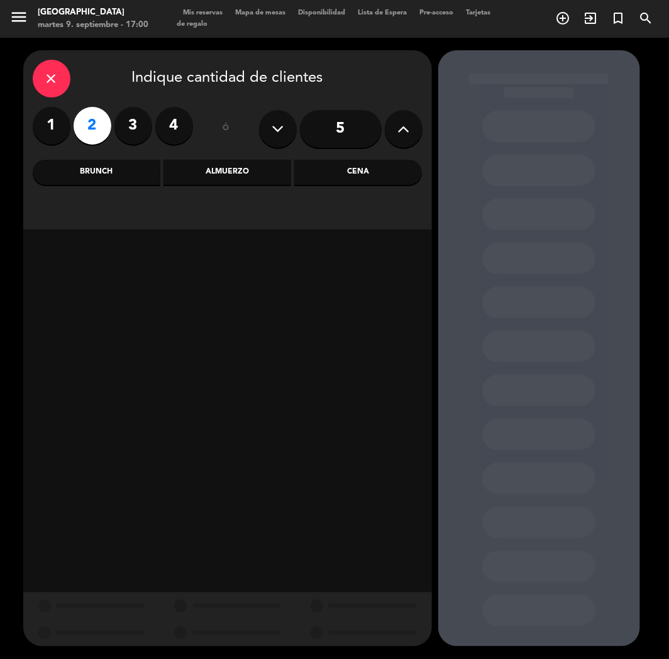
click at [363, 179] on div "Cena" at bounding box center [358, 172] width 128 height 25
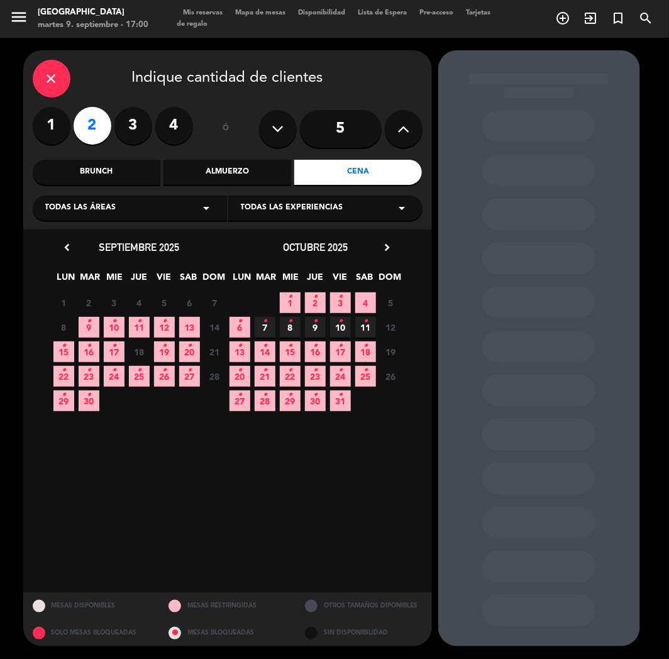
click at [114, 329] on icon "•" at bounding box center [114, 321] width 4 height 20
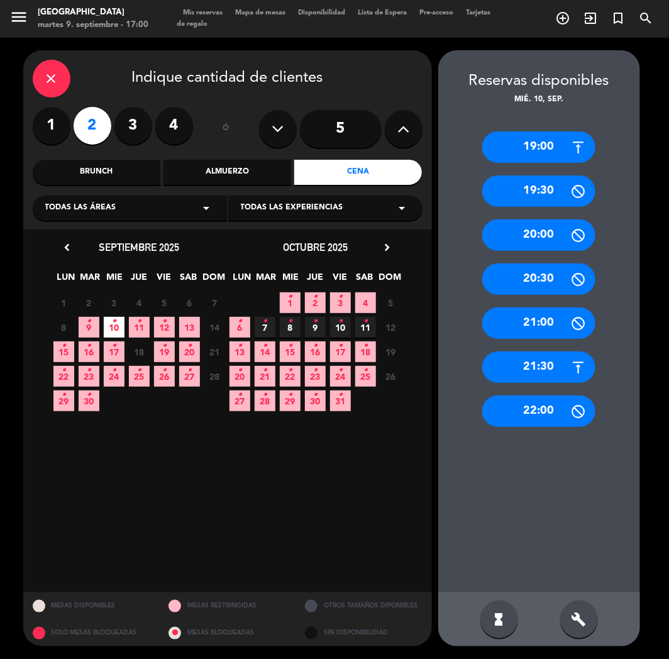
click at [557, 360] on div "21:30" at bounding box center [538, 367] width 113 height 31
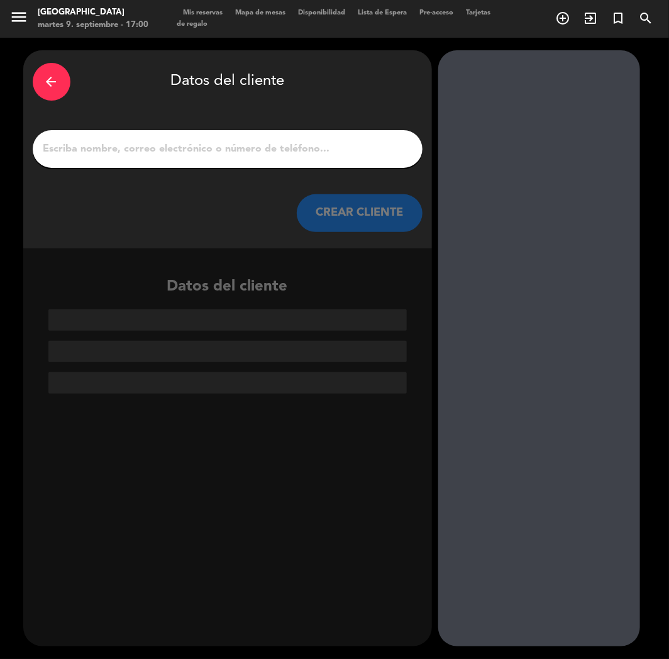
click at [201, 136] on div at bounding box center [228, 149] width 390 height 38
click at [195, 152] on input "1" at bounding box center [227, 149] width 371 height 18
paste input "[PERSON_NAME]"
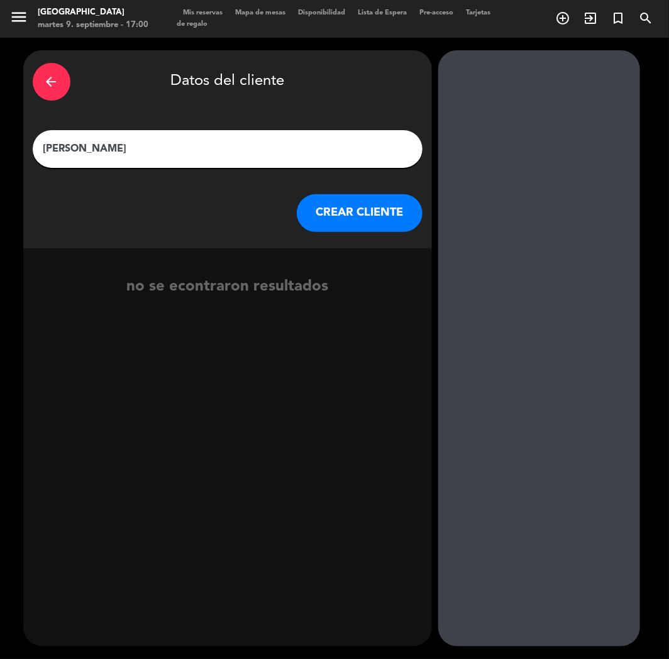
type input "[PERSON_NAME]"
drag, startPoint x: 411, startPoint y: 231, endPoint x: 396, endPoint y: 224, distance: 16.9
click at [408, 230] on div "CREAR CLIENTE" at bounding box center [228, 213] width 390 height 38
click at [362, 206] on button "CREAR CLIENTE" at bounding box center [360, 213] width 126 height 38
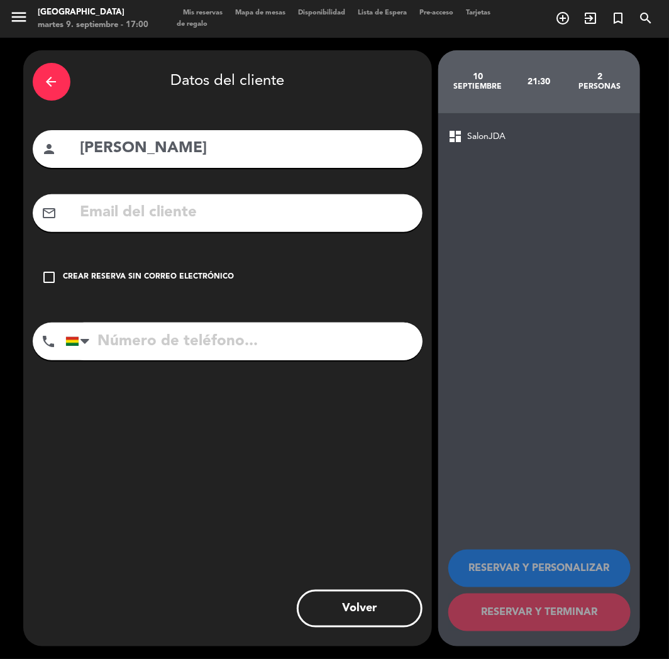
paste input "[EMAIL_ADDRESS][DOMAIN_NAME]"
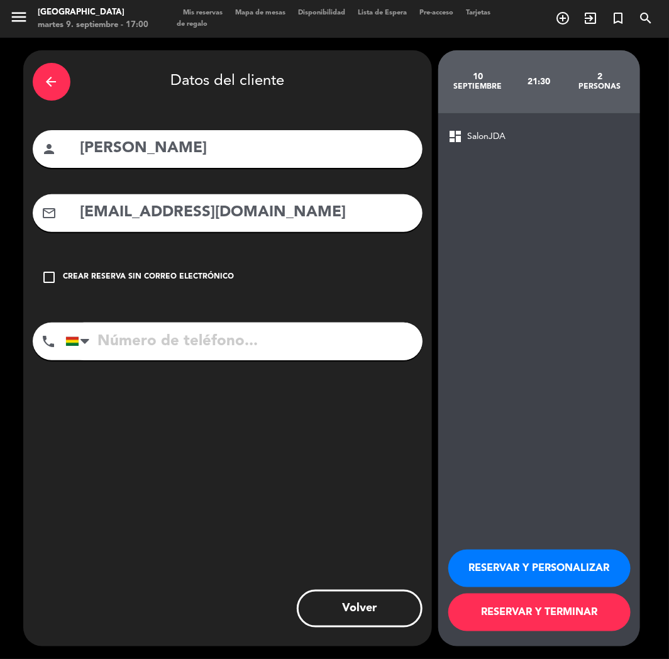
click at [172, 214] on input "[EMAIL_ADDRESS][DOMAIN_NAME]" at bounding box center [246, 213] width 334 height 26
type input "[EMAIL_ADDRESS][DOMAIN_NAME]"
drag, startPoint x: 145, startPoint y: 362, endPoint x: 149, endPoint y: 341, distance: 21.8
click at [147, 354] on div "phone [GEOGRAPHIC_DATA] +1 [GEOGRAPHIC_DATA] +44 [GEOGRAPHIC_DATA] ([GEOGRAPHIC…" at bounding box center [228, 346] width 390 height 47
click at [149, 341] on input "tel" at bounding box center [243, 342] width 357 height 38
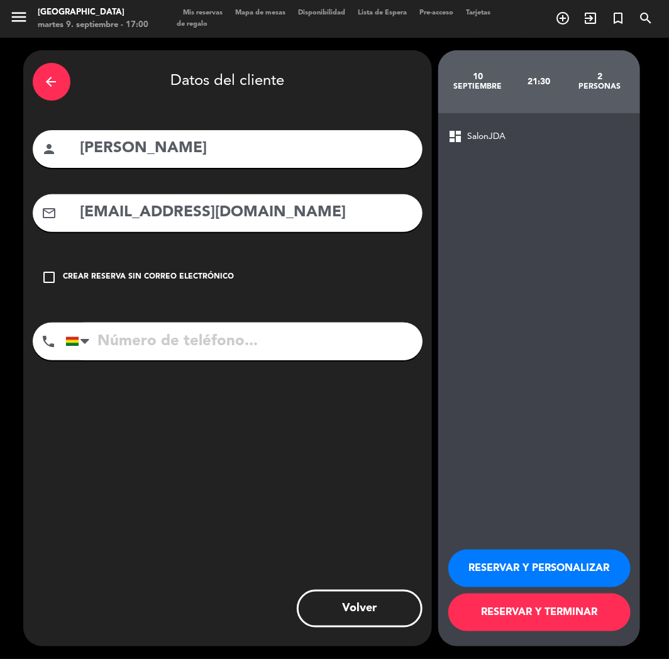
paste input "[PHONE_NUMBER]"
click at [120, 353] on input "[PHONE_NUMBER]" at bounding box center [243, 342] width 357 height 38
type input "[PHONE_NUMBER]"
click at [530, 581] on button "RESERVAR Y PERSONALIZAR" at bounding box center [539, 569] width 182 height 38
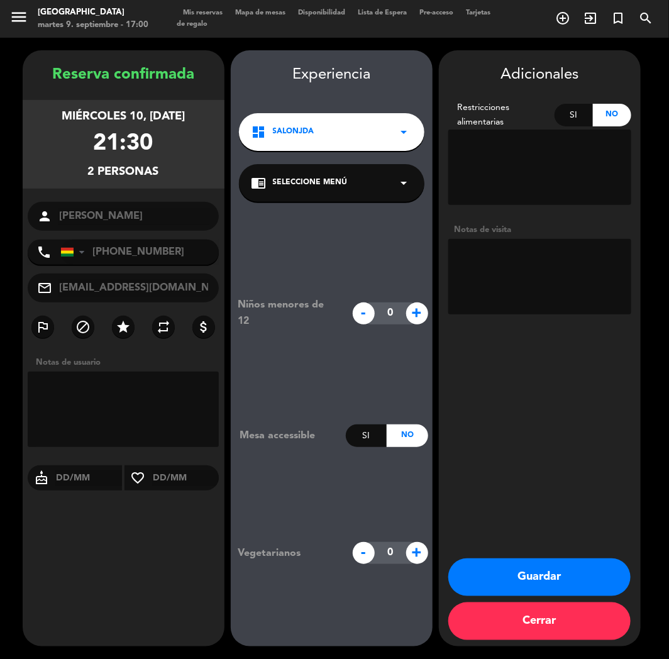
click at [544, 581] on button "Guardar" at bounding box center [539, 578] width 182 height 38
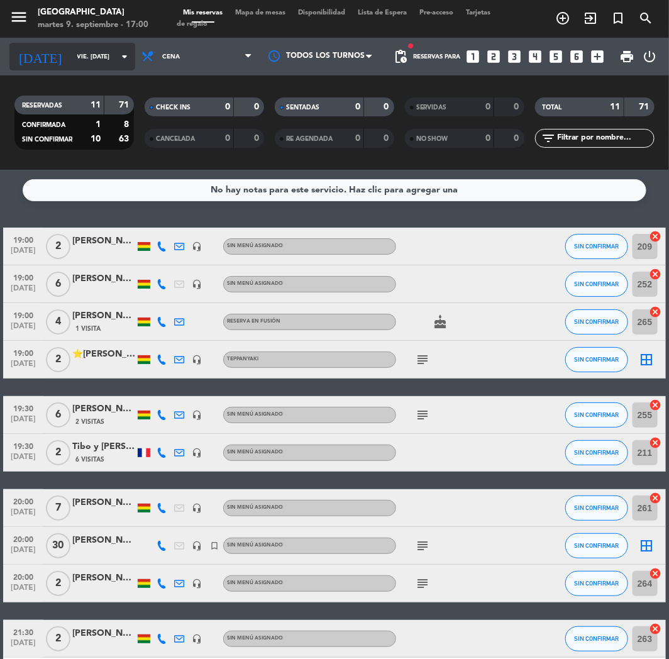
click at [88, 58] on input "vie. [DATE]" at bounding box center [113, 56] width 85 height 19
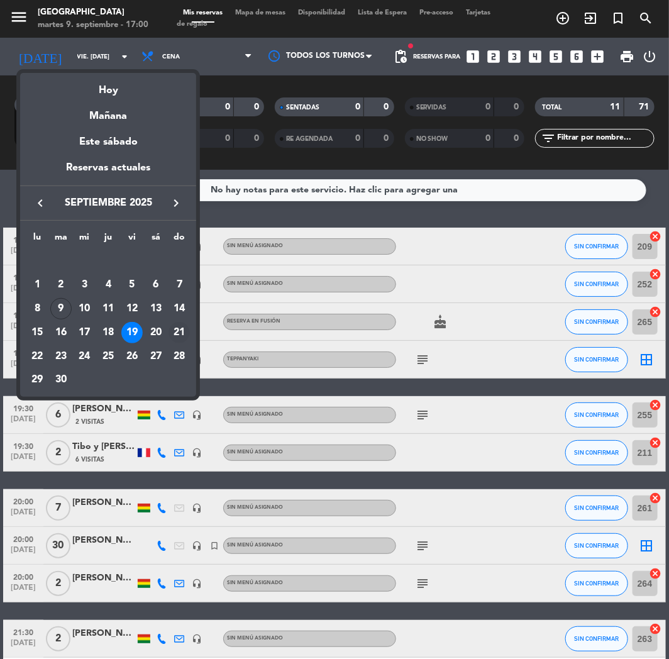
click at [172, 333] on div "21" at bounding box center [179, 332] width 21 height 21
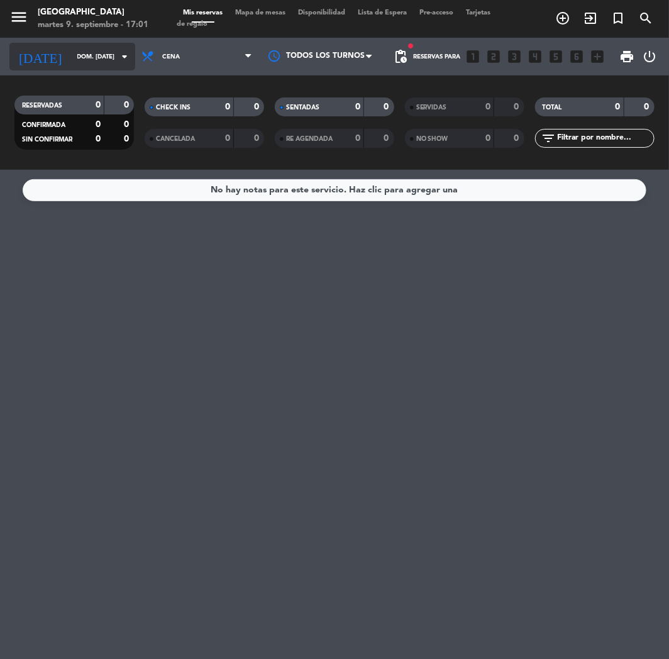
click at [73, 64] on input "dom. [DATE]" at bounding box center [113, 56] width 85 height 19
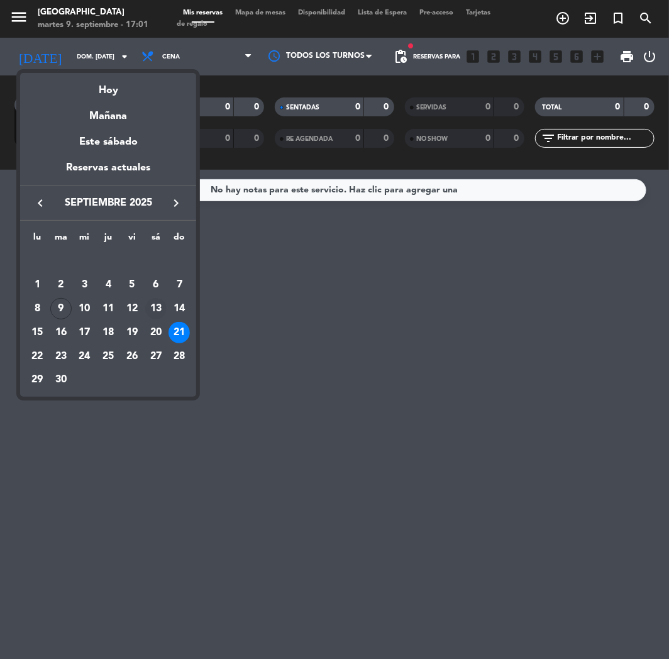
click at [155, 310] on div "13" at bounding box center [155, 308] width 21 height 21
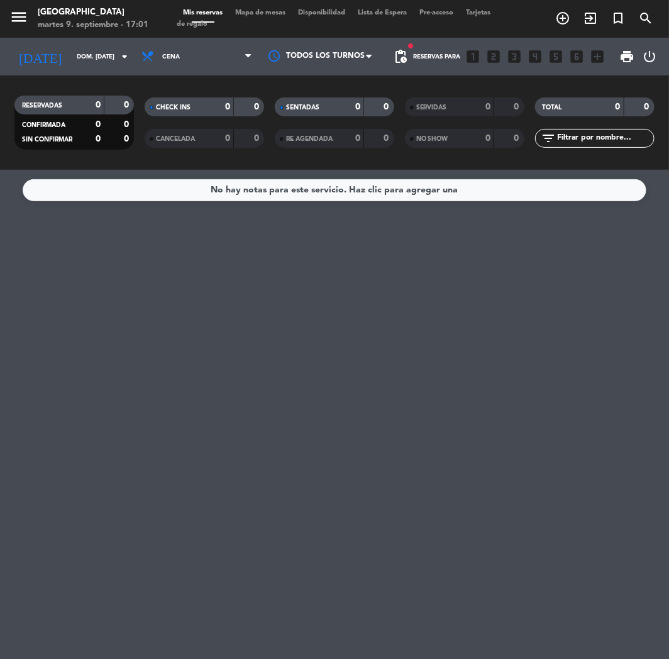
type input "sáb. [DATE]"
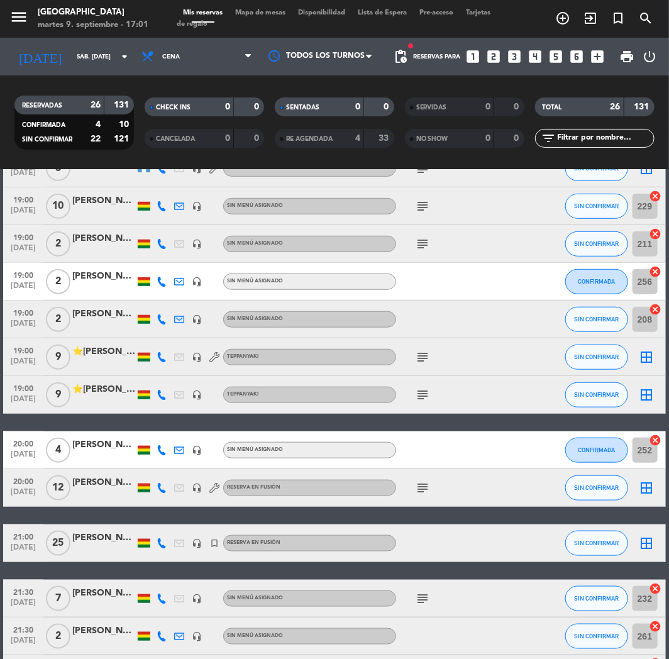
scroll to position [245, 0]
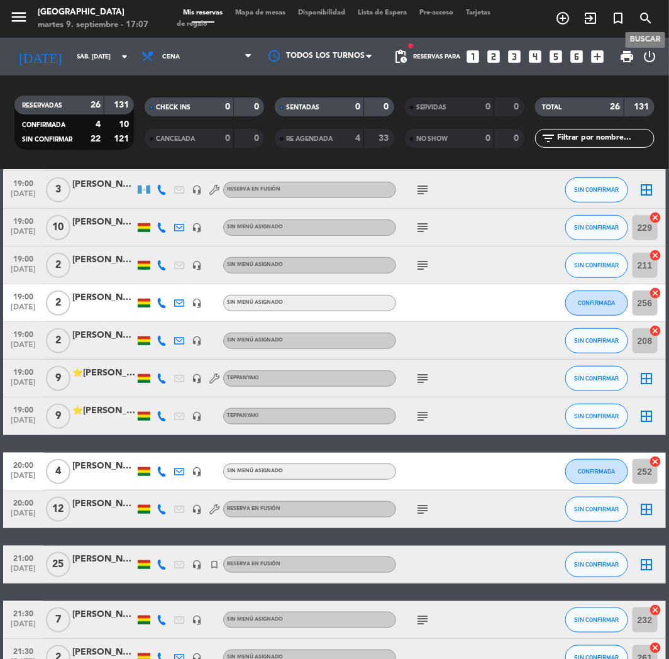
click at [645, 11] on icon "search" at bounding box center [645, 18] width 15 height 15
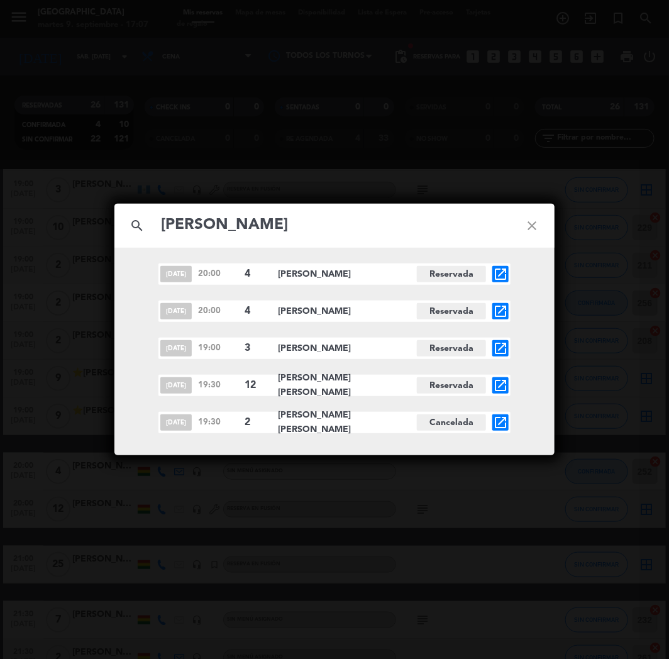
type input "[PERSON_NAME]"
click at [504, 420] on icon "open_in_new" at bounding box center [500, 422] width 15 height 15
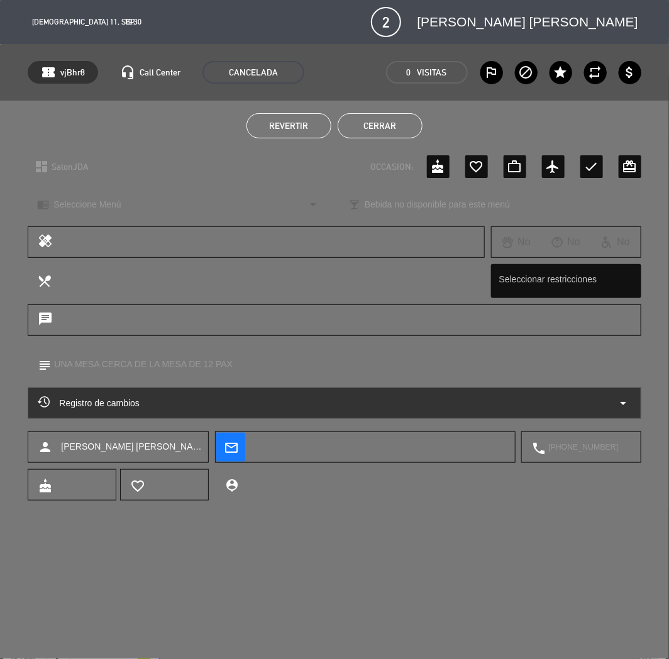
drag, startPoint x: 386, startPoint y: 120, endPoint x: 411, endPoint y: 116, distance: 26.2
click at [386, 120] on button "Cerrar" at bounding box center [380, 125] width 85 height 25
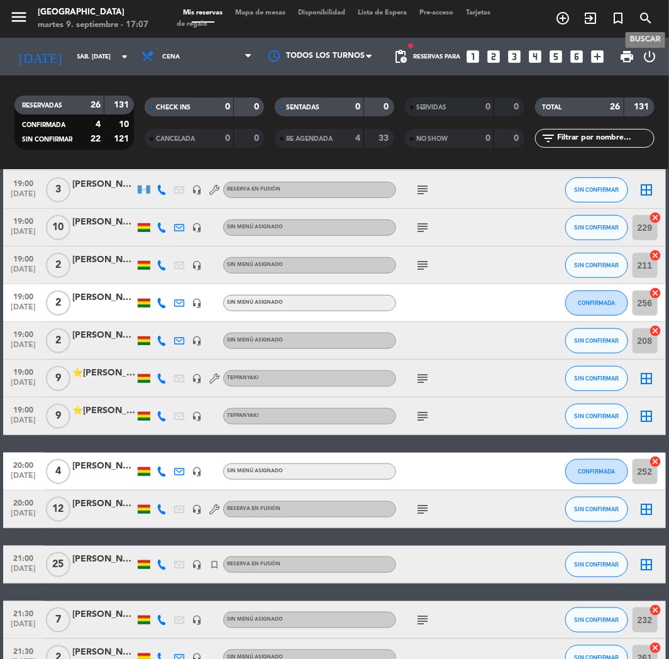
click at [648, 11] on icon "search" at bounding box center [645, 18] width 15 height 15
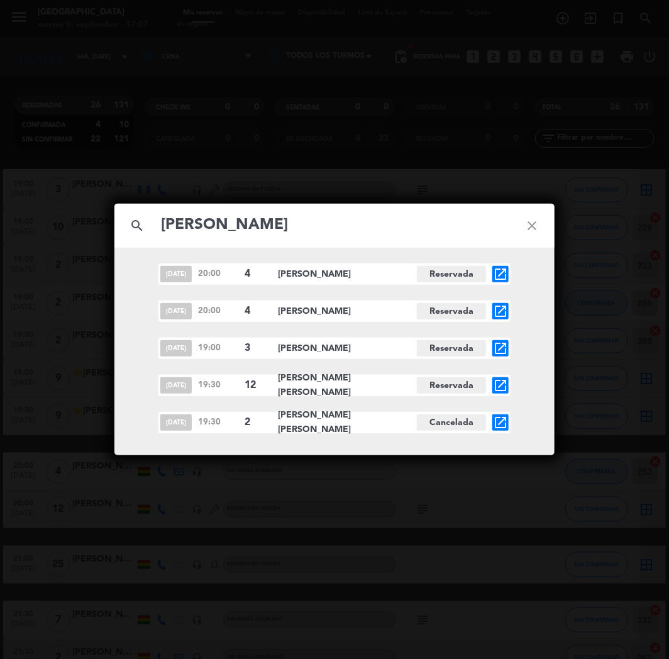
type input "[PERSON_NAME]"
click at [505, 384] on icon "open_in_new" at bounding box center [500, 385] width 15 height 15
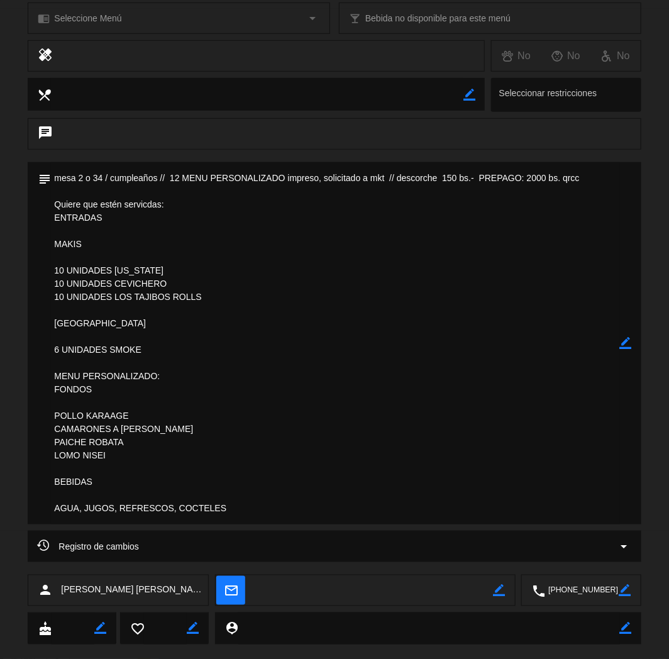
scroll to position [209, 0]
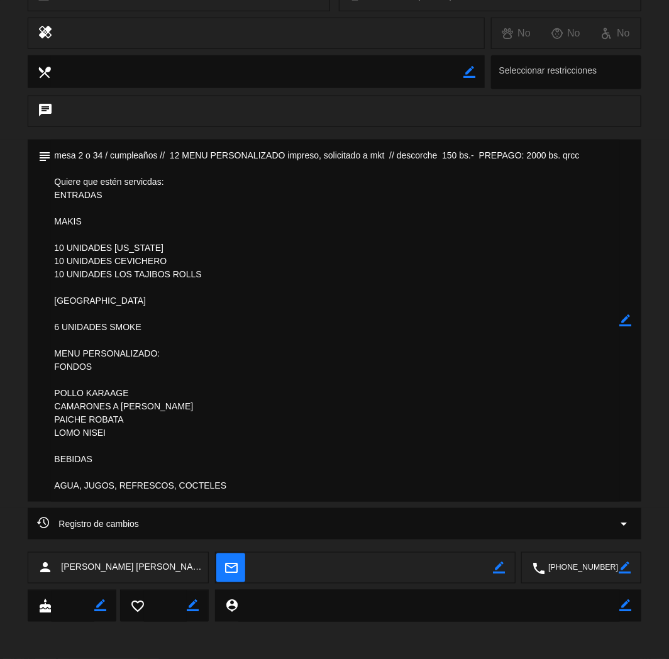
click at [461, 386] on textarea at bounding box center [335, 321] width 569 height 362
click at [584, 569] on textarea at bounding box center [582, 568] width 74 height 31
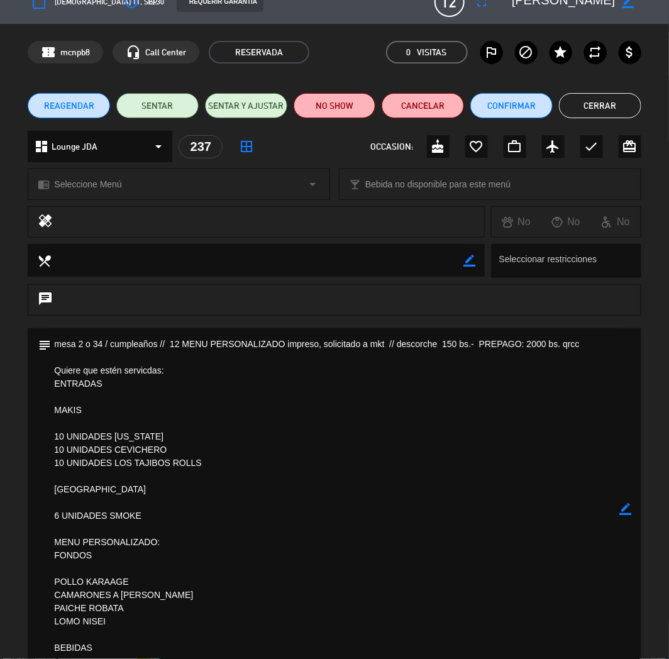
scroll to position [0, 0]
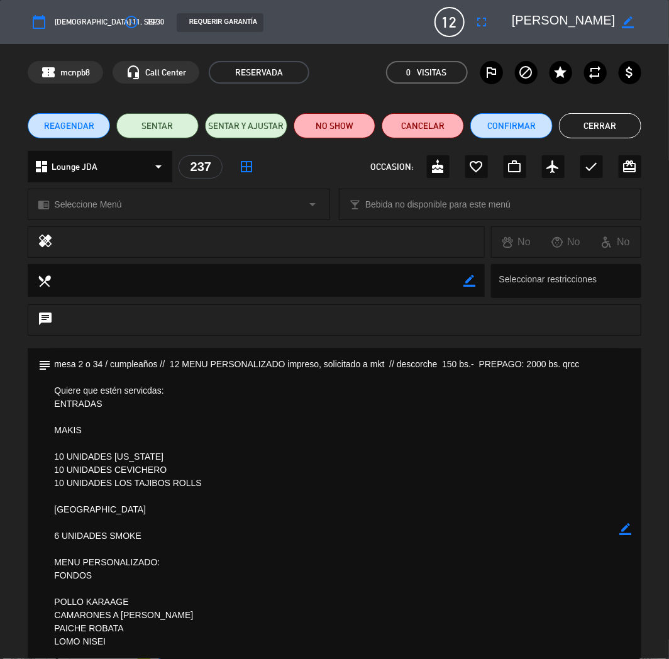
click at [587, 135] on button "Cerrar" at bounding box center [600, 125] width 82 height 25
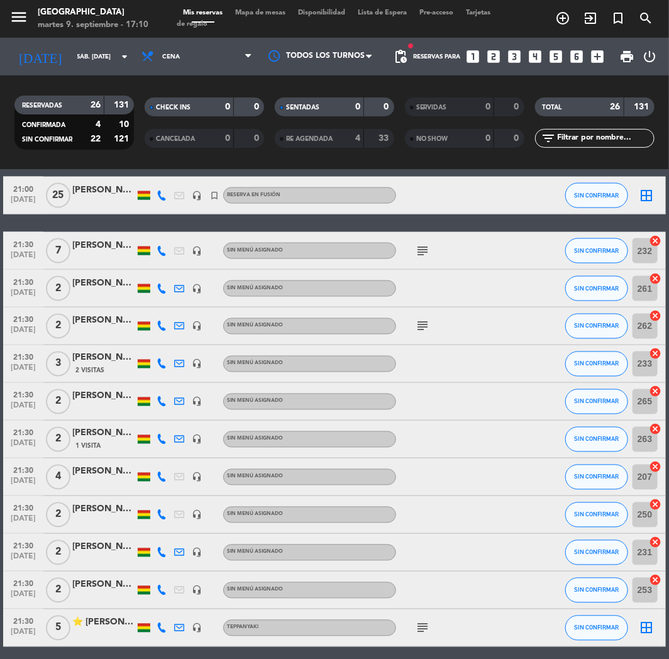
scroll to position [664, 0]
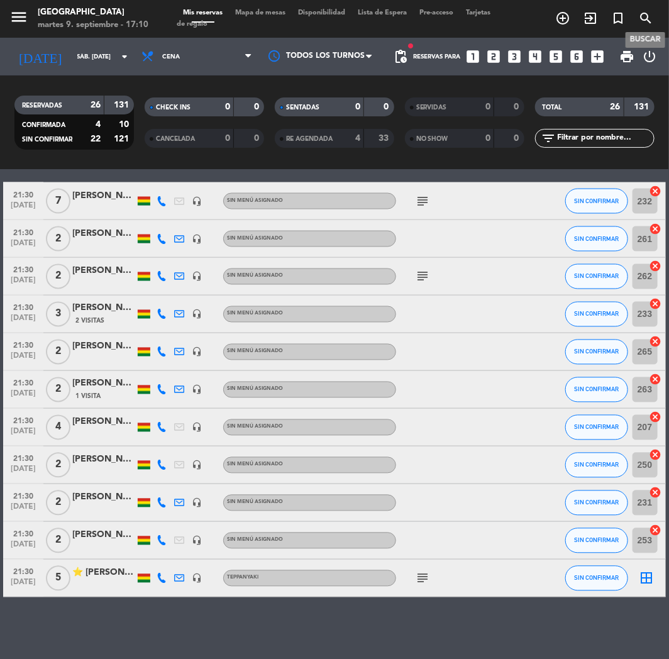
click at [650, 9] on span "search" at bounding box center [646, 18] width 28 height 21
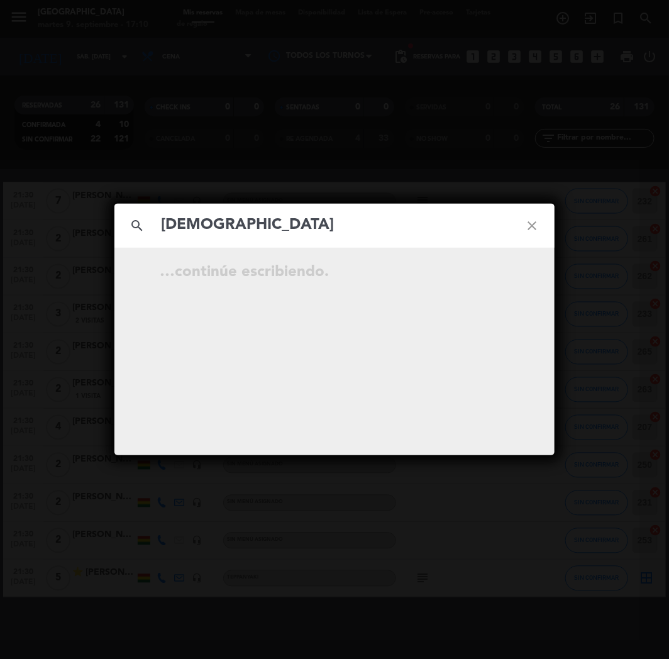
type input "[DEMOGRAPHIC_DATA]"
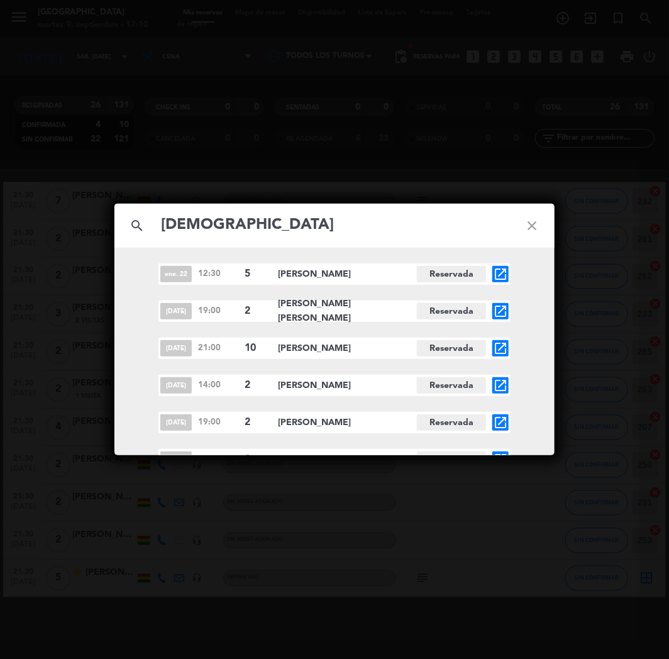
drag, startPoint x: 269, startPoint y: 220, endPoint x: 129, endPoint y: 222, distance: 140.3
click at [129, 222] on div "search [PERSON_NAME] close" at bounding box center [334, 226] width 440 height 44
paste input "[PERSON_NAME] [PERSON_NAME]"
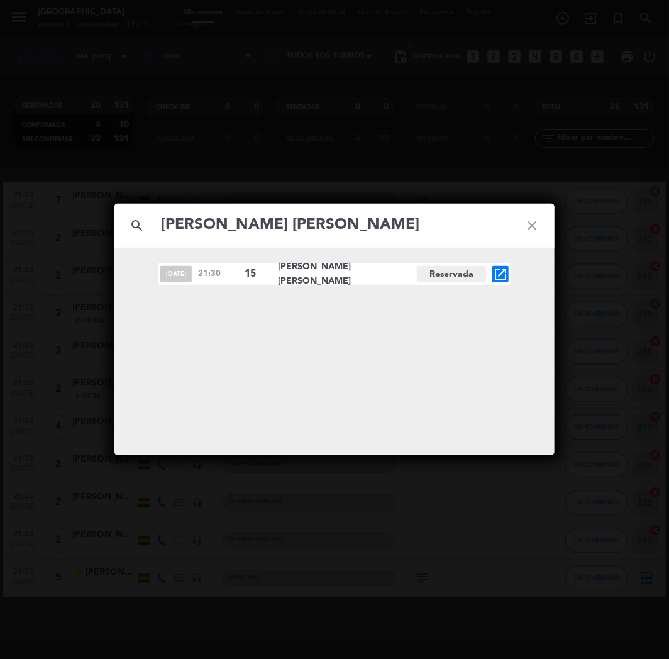
type input "[PERSON_NAME] [PERSON_NAME]"
click at [502, 277] on icon "open_in_new" at bounding box center [500, 274] width 15 height 15
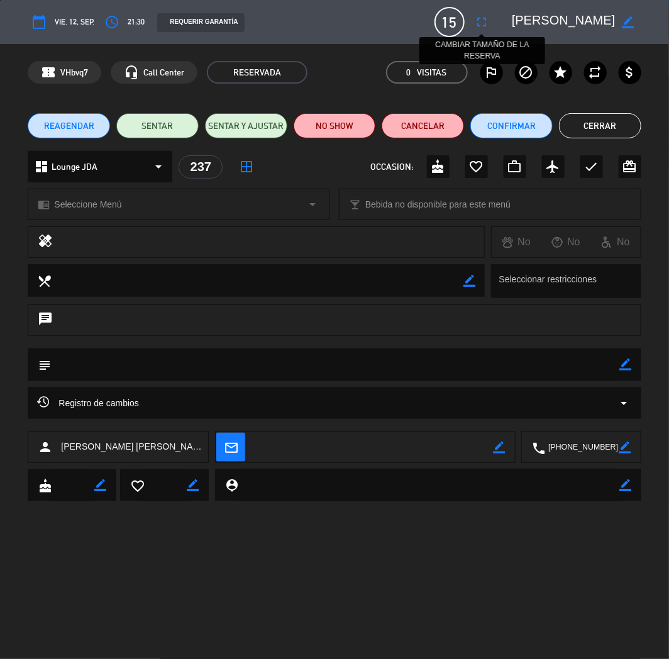
click at [486, 23] on icon "fullscreen" at bounding box center [482, 21] width 15 height 15
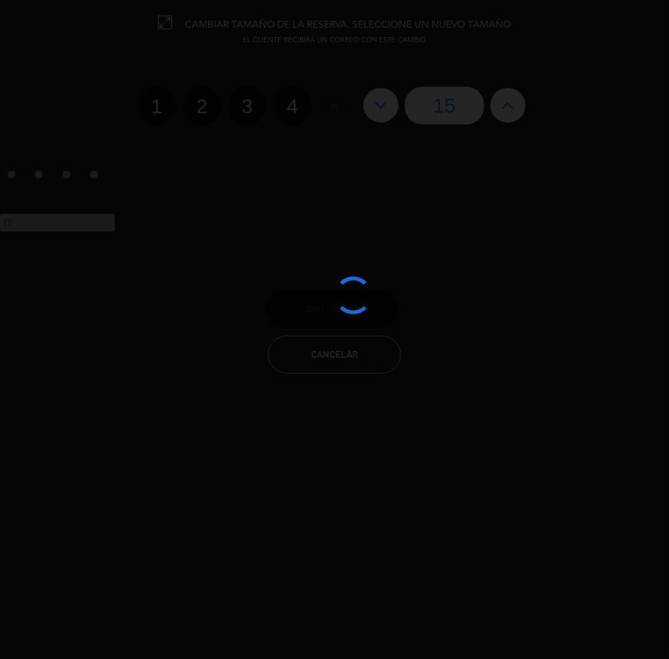
click at [387, 114] on div at bounding box center [334, 329] width 669 height 659
click at [381, 103] on div at bounding box center [334, 329] width 669 height 659
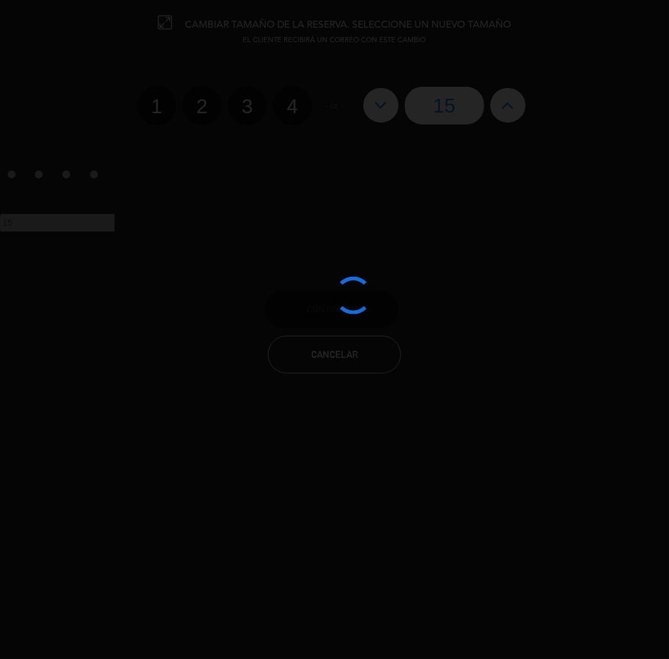
click at [381, 103] on div at bounding box center [334, 329] width 669 height 659
click at [381, 103] on edit-booking-info-modal "CAMBIAR TAMAÑO DE LA RESERVA. SELECCIONE UN NUEVO TAMAÑO EL CLIENTE RECIBIRÁ UN…" at bounding box center [334, 329] width 669 height 659
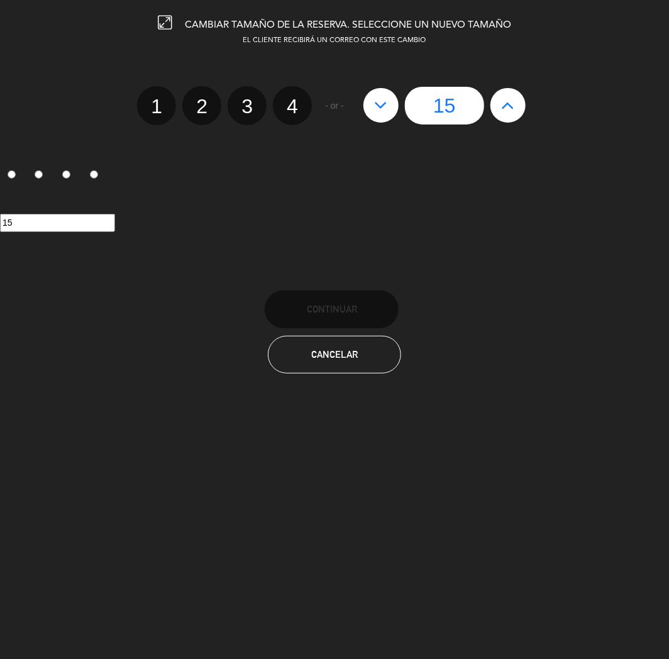
click at [381, 103] on icon at bounding box center [380, 105] width 13 height 20
type input "14"
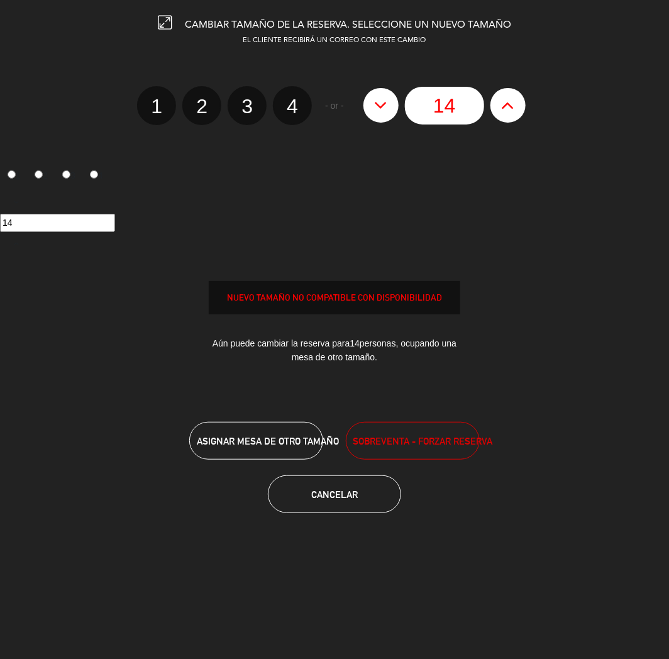
click at [381, 103] on icon at bounding box center [380, 105] width 13 height 20
type input "13"
click at [381, 103] on icon at bounding box center [380, 105] width 13 height 20
type input "12"
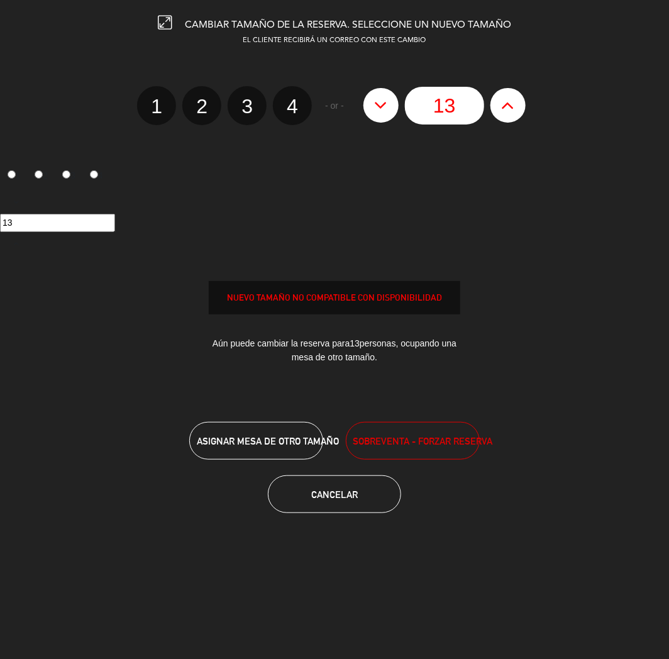
type input "12"
click at [381, 103] on icon at bounding box center [380, 105] width 13 height 20
type input "11"
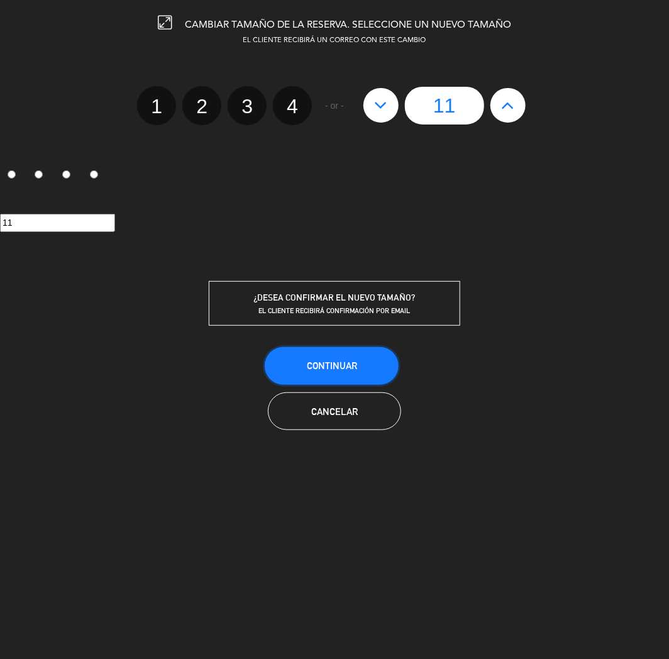
drag, startPoint x: 359, startPoint y: 365, endPoint x: 135, endPoint y: 477, distance: 250.4
click at [357, 366] on button "Continuar" at bounding box center [332, 366] width 134 height 38
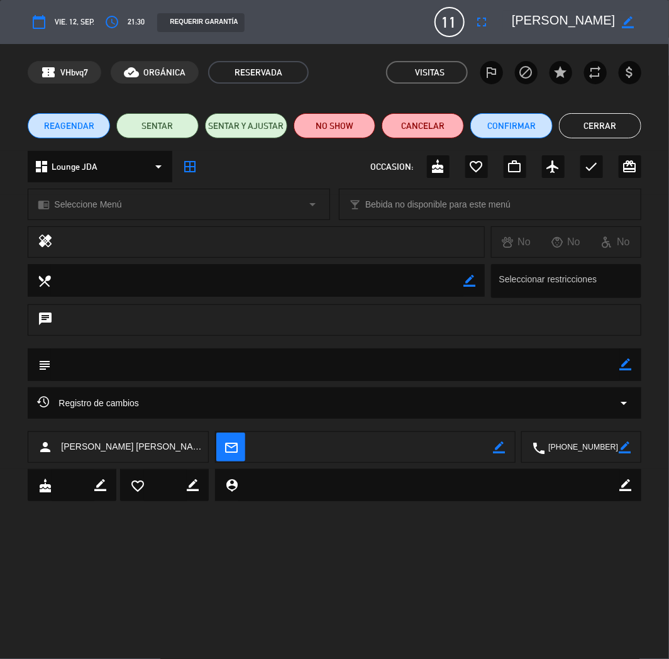
click at [601, 126] on button "Cerrar" at bounding box center [600, 125] width 82 height 25
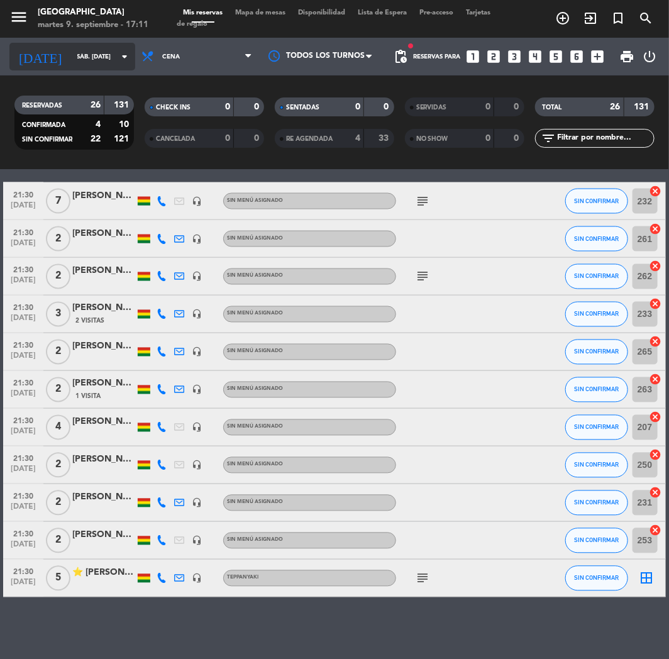
click at [95, 63] on input "sáb. [DATE]" at bounding box center [113, 56] width 85 height 19
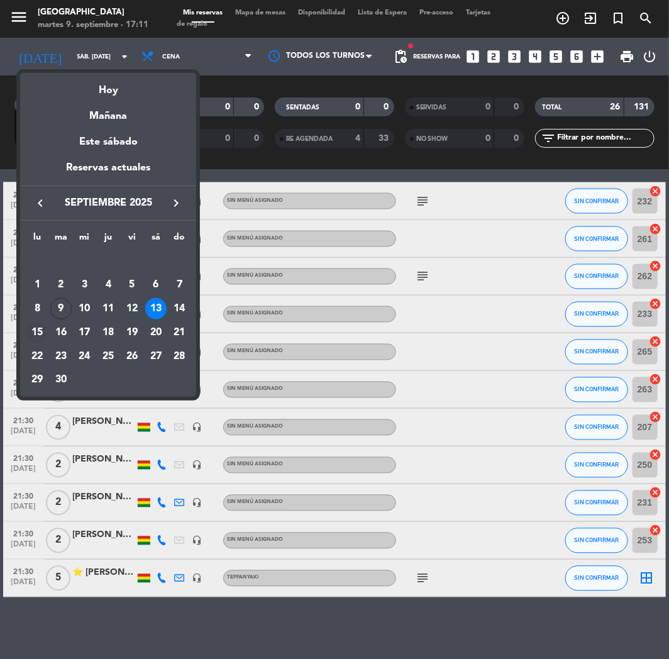
click at [36, 334] on div "15" at bounding box center [36, 332] width 21 height 21
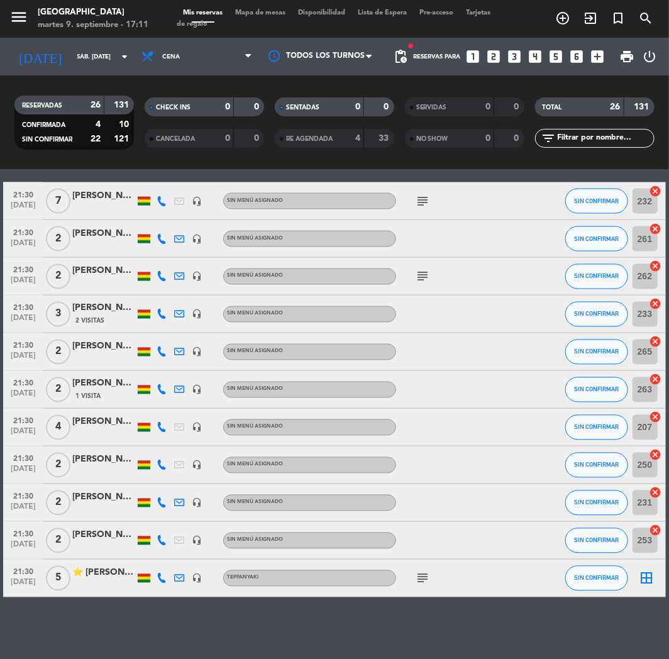
type input "lun. [DATE]"
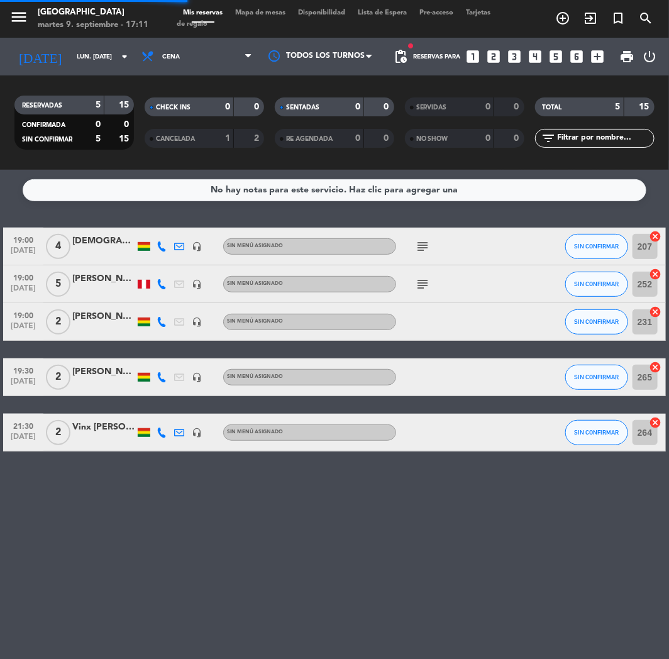
scroll to position [0, 0]
